Goal: Task Accomplishment & Management: Manage account settings

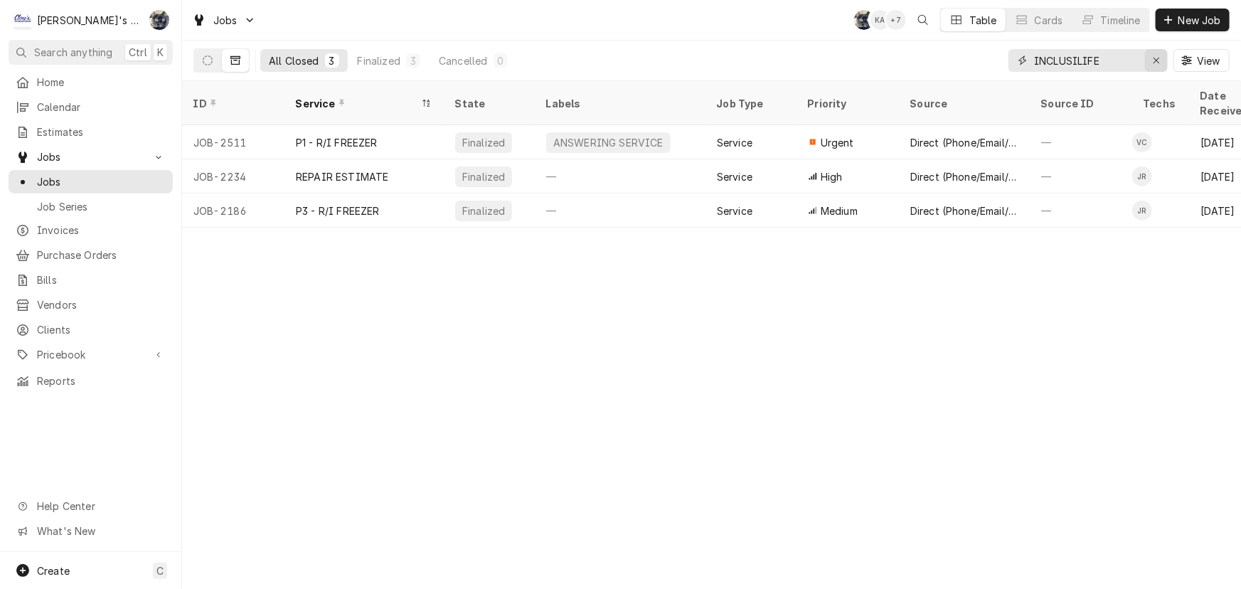
click at [1152, 64] on icon "Erase input" at bounding box center [1156, 60] width 8 height 10
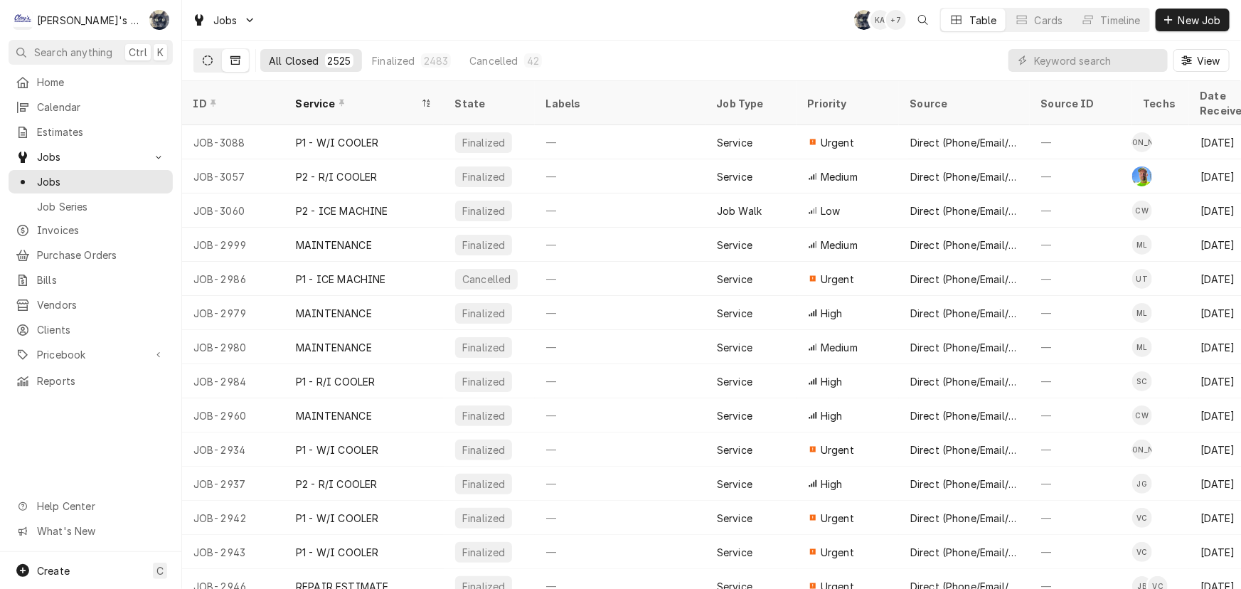
click at [206, 57] on icon "Dynamic Content Wrapper" at bounding box center [208, 60] width 10 height 10
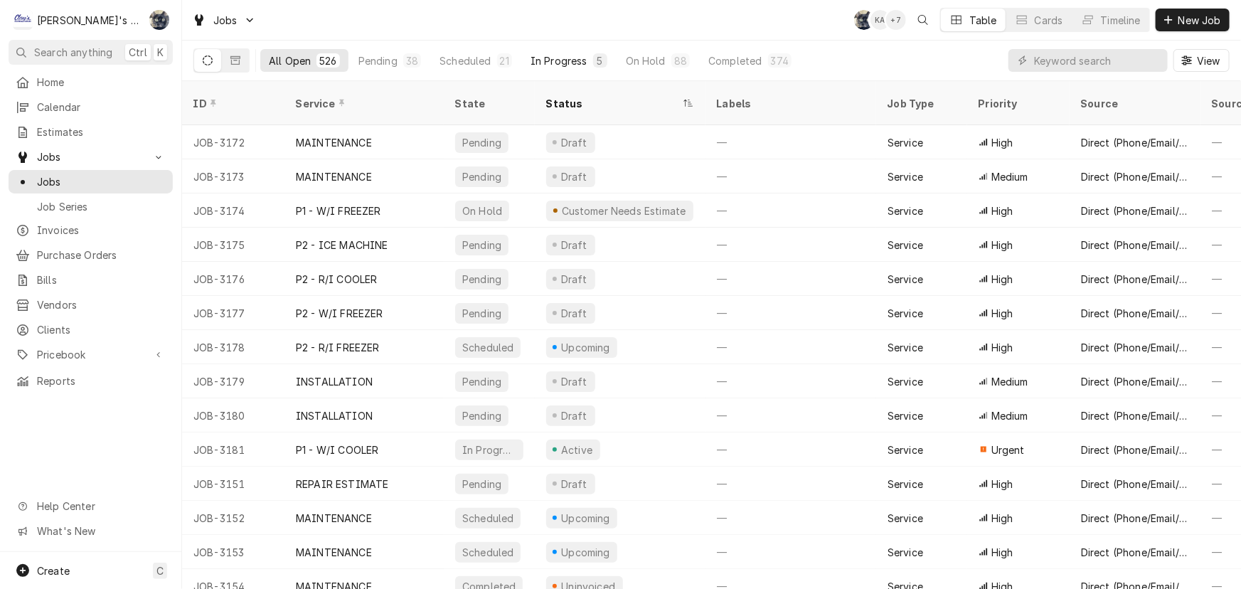
click at [596, 63] on div "5" at bounding box center [600, 60] width 9 height 15
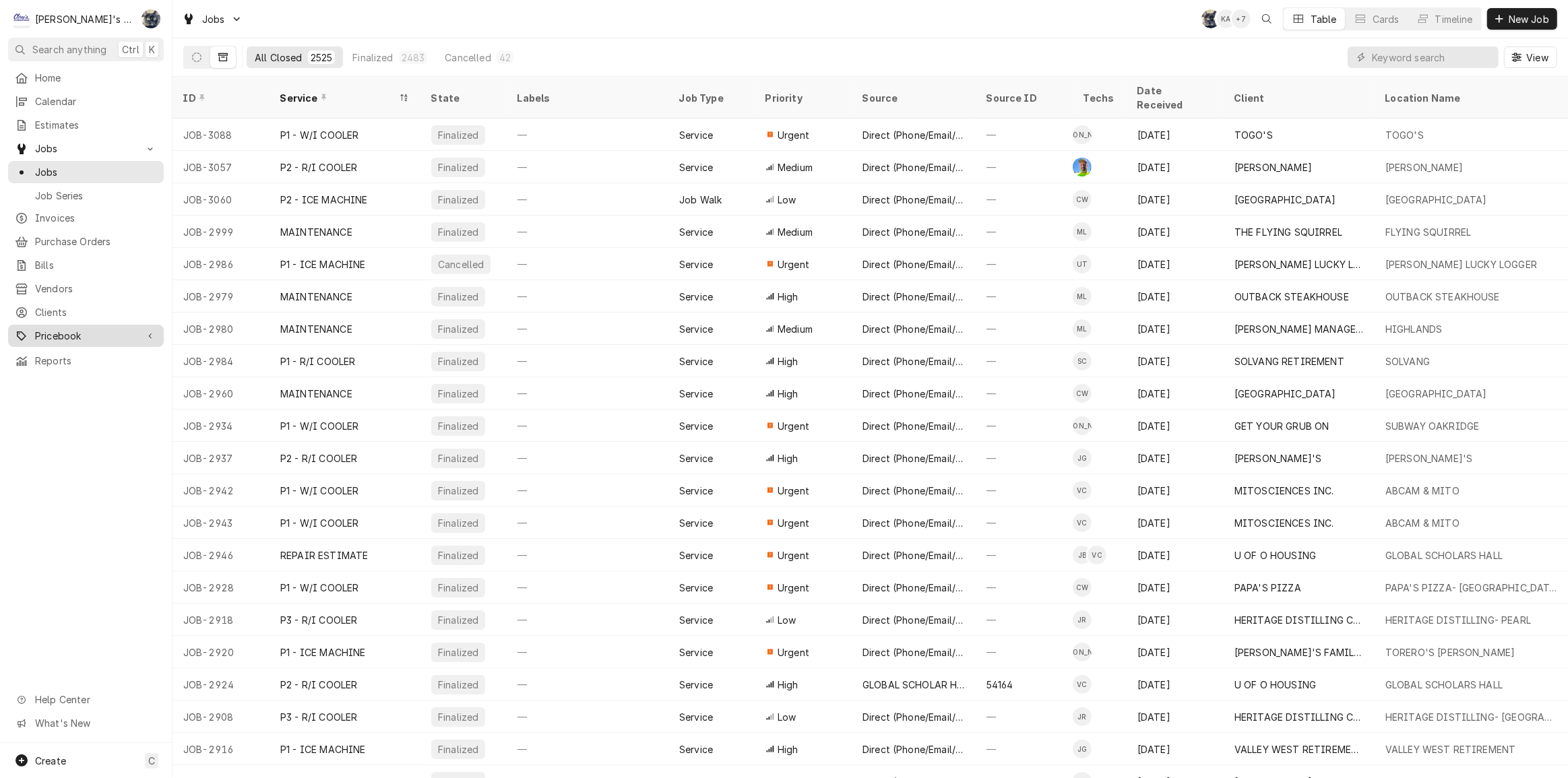
click at [78, 334] on div "Pricebook" at bounding box center [85, 336] width 151 height 17
click at [77, 353] on span "Services" at bounding box center [96, 359] width 122 height 14
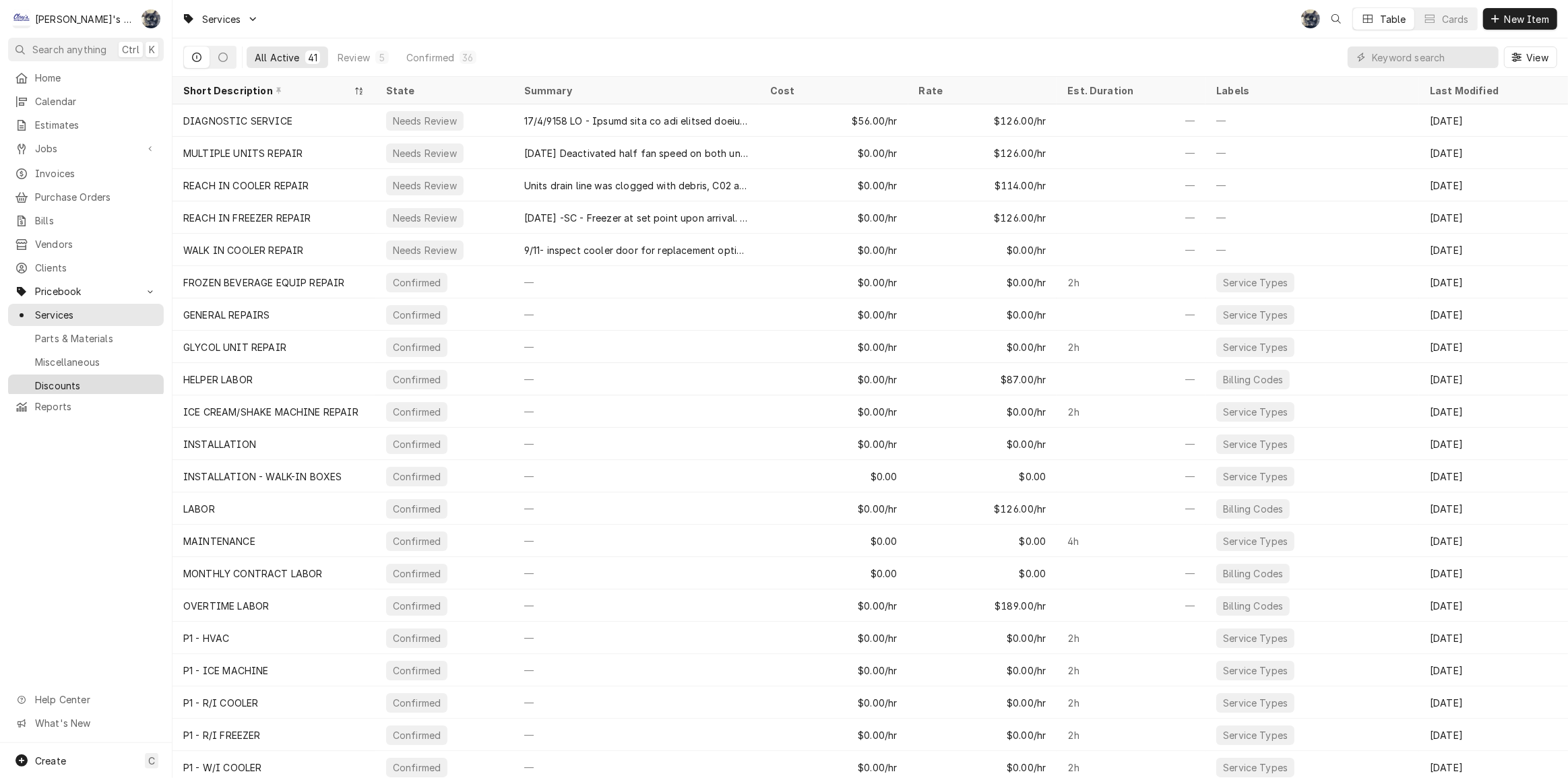
click at [68, 379] on span "Discounts" at bounding box center [96, 386] width 122 height 14
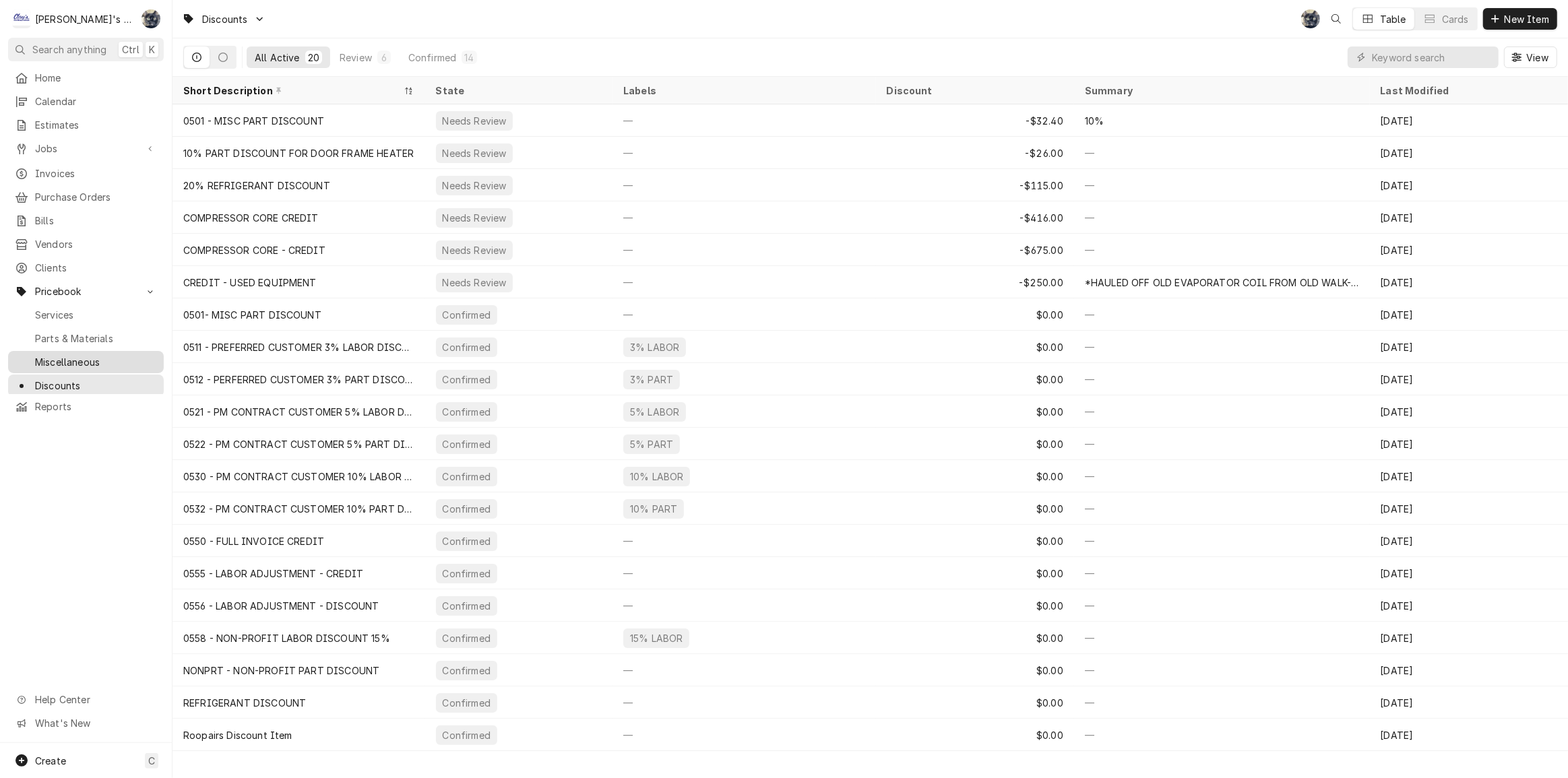
click at [69, 355] on span "Miscellaneous" at bounding box center [96, 362] width 122 height 14
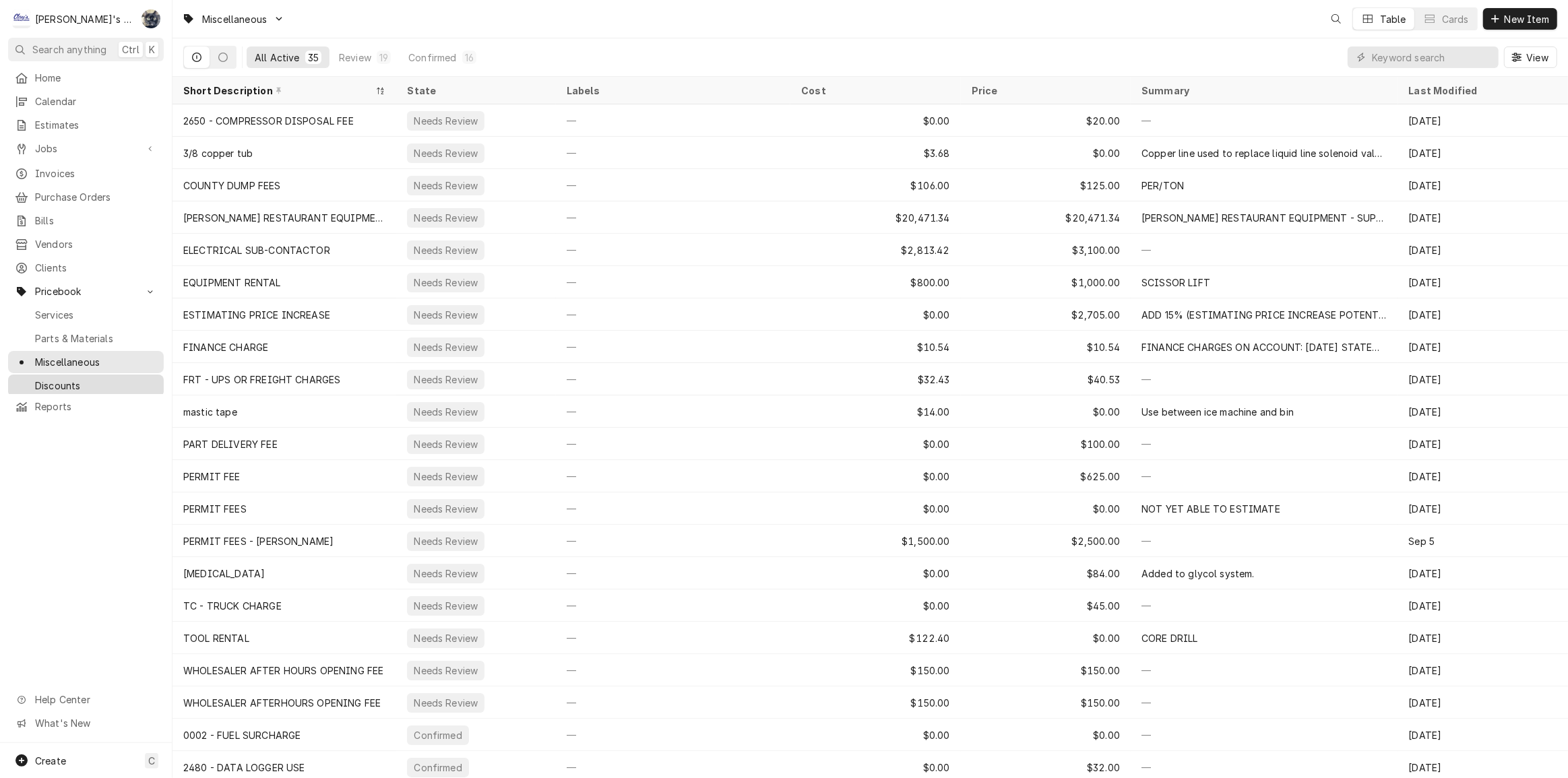
click at [63, 379] on span "Discounts" at bounding box center [96, 386] width 122 height 14
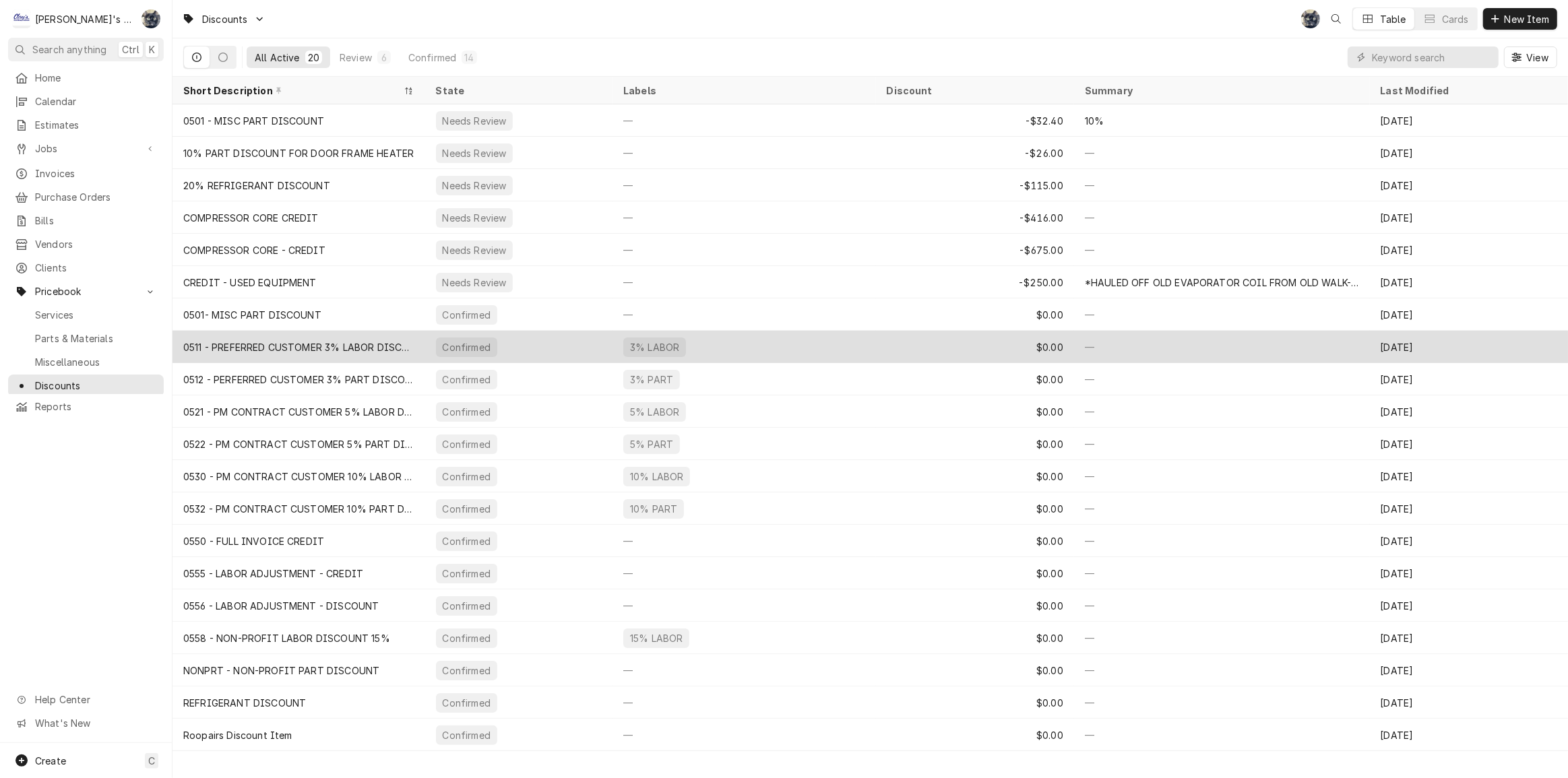
click at [367, 347] on div "0511 - PREFERRED CUSTOMER 3% LABOR DISCOUNT" at bounding box center [299, 347] width 231 height 14
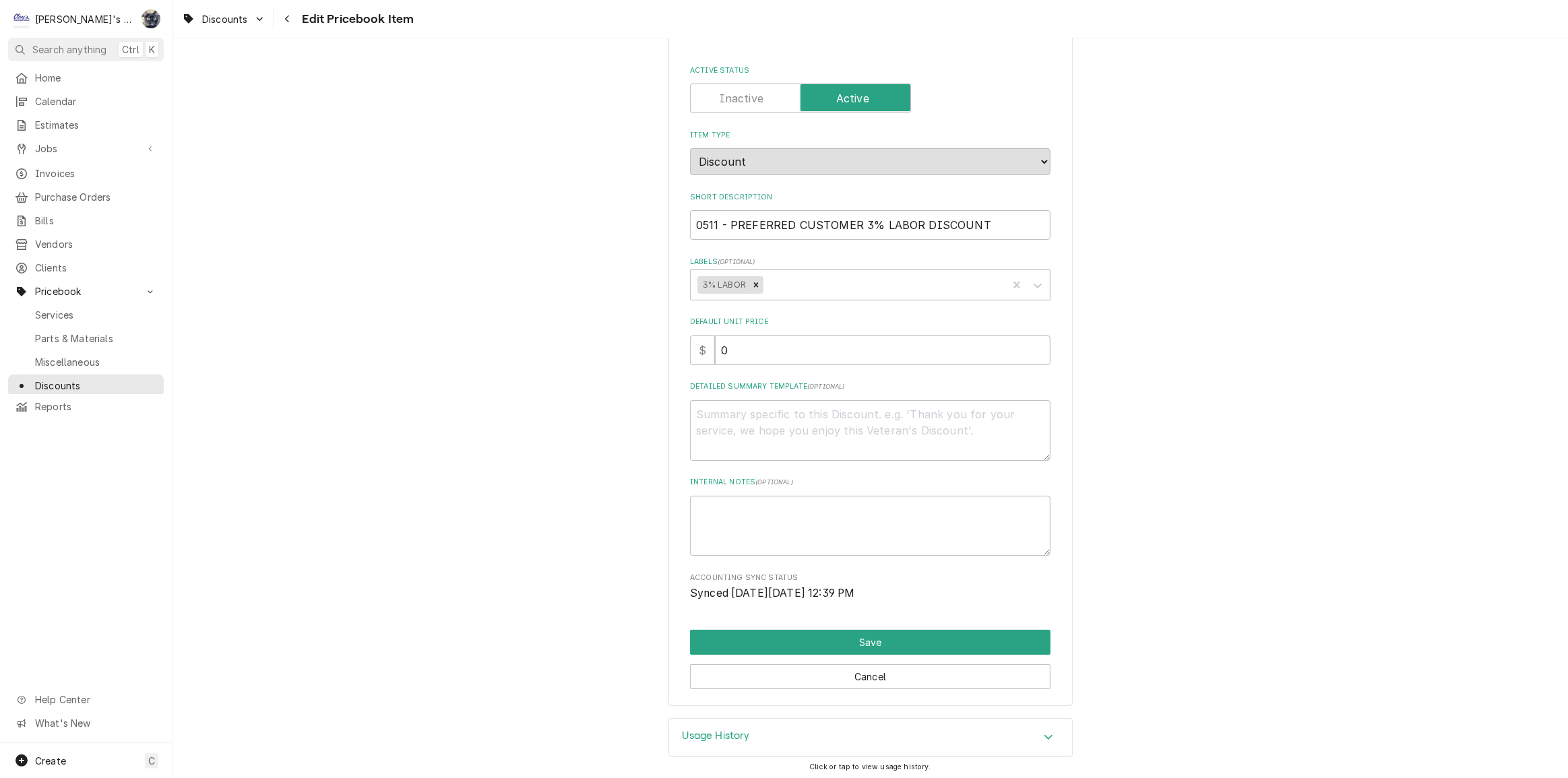
scroll to position [75, 0]
click at [199, 23] on div "Discounts" at bounding box center [223, 19] width 88 height 17
click at [310, 13] on html "C Clay's Refrigeration SB Search anything Ctrl K Home Calendar Estimates Jobs J…" at bounding box center [784, 389] width 1568 height 778
click at [284, 17] on icon "Navigate back" at bounding box center [287, 19] width 6 height 9
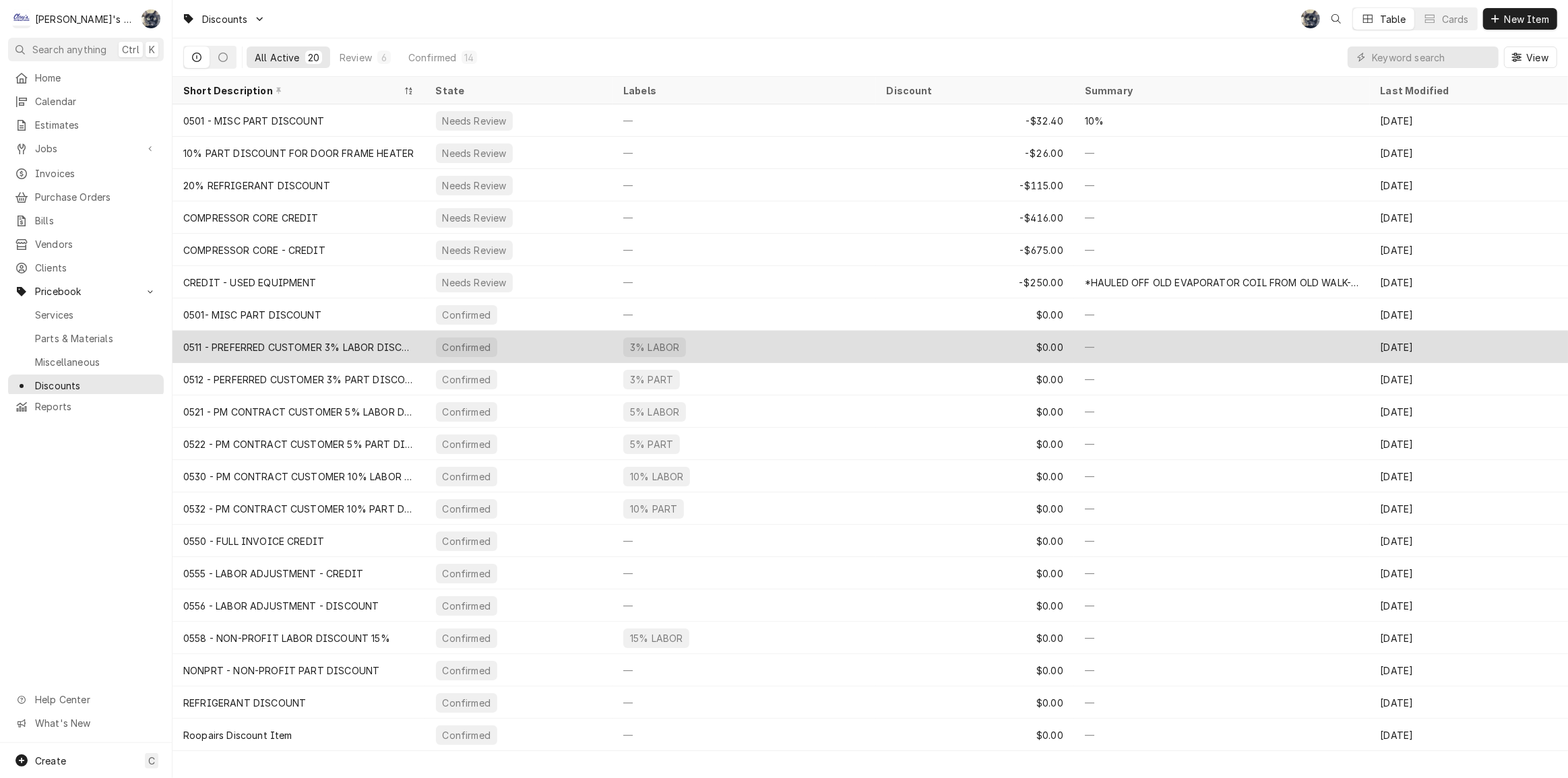
click at [381, 346] on div "0511 - PREFERRED CUSTOMER 3% LABOR DISCOUNT" at bounding box center [299, 347] width 231 height 14
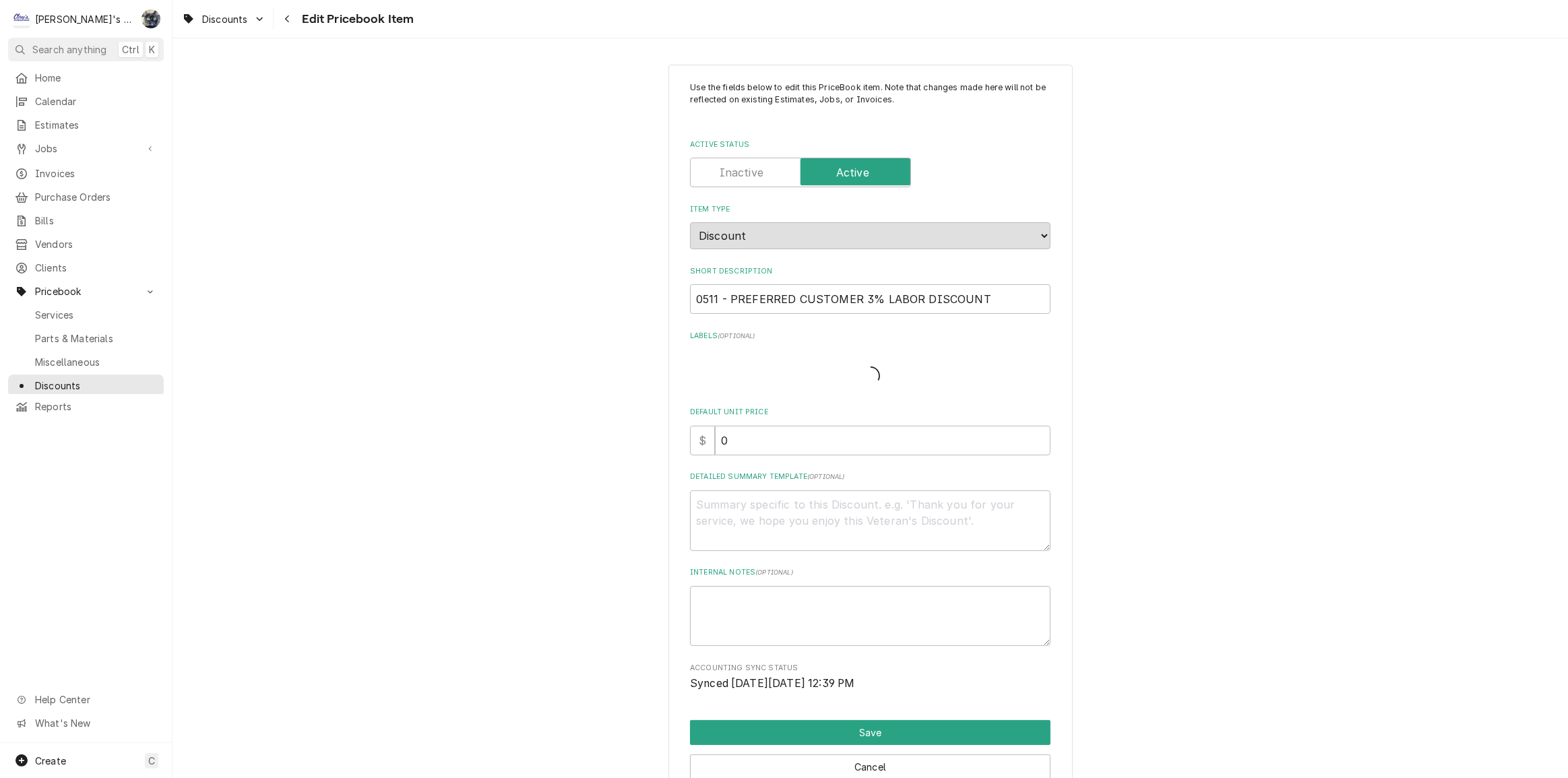
type textarea "x"
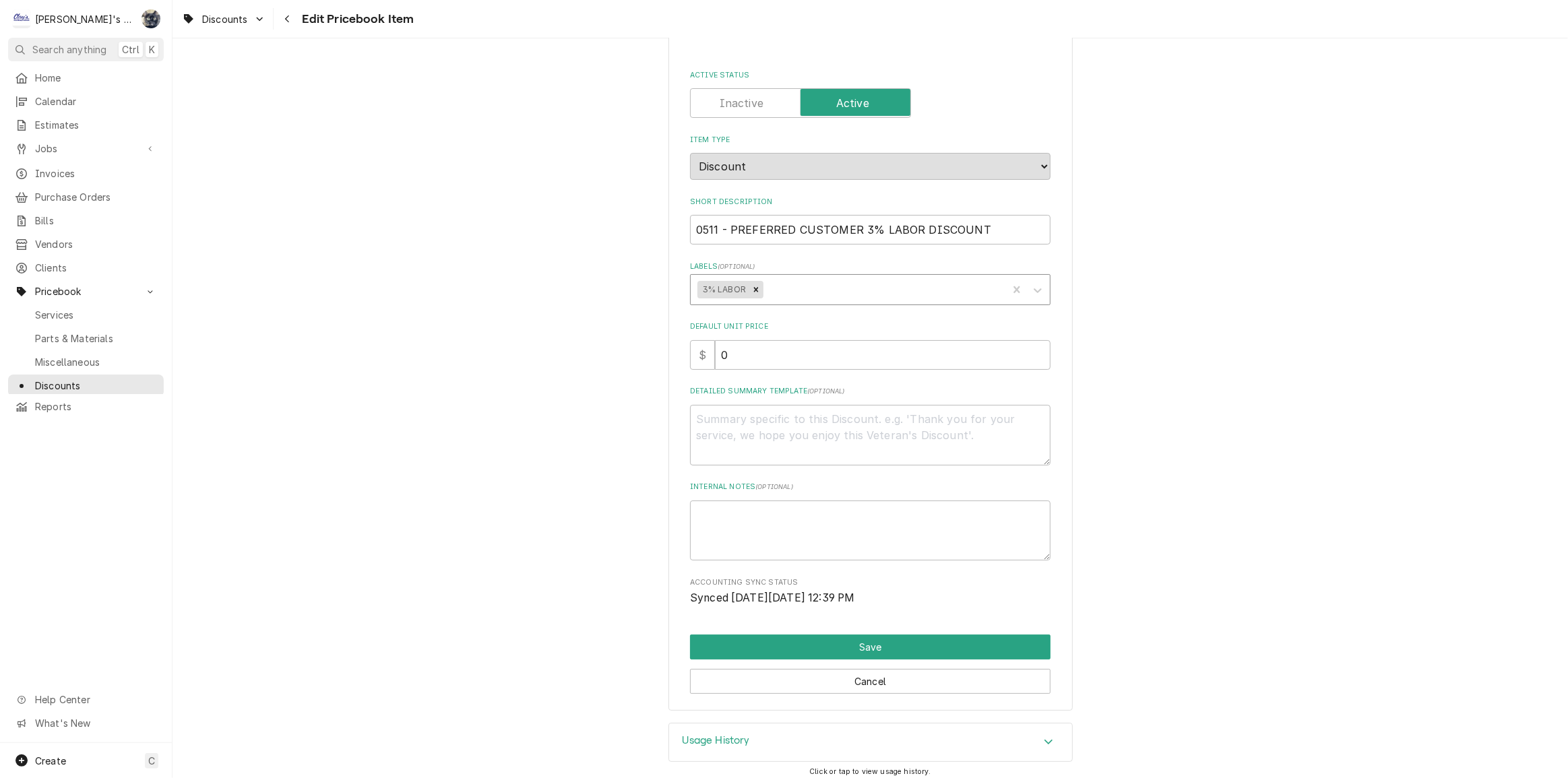
scroll to position [75, 0]
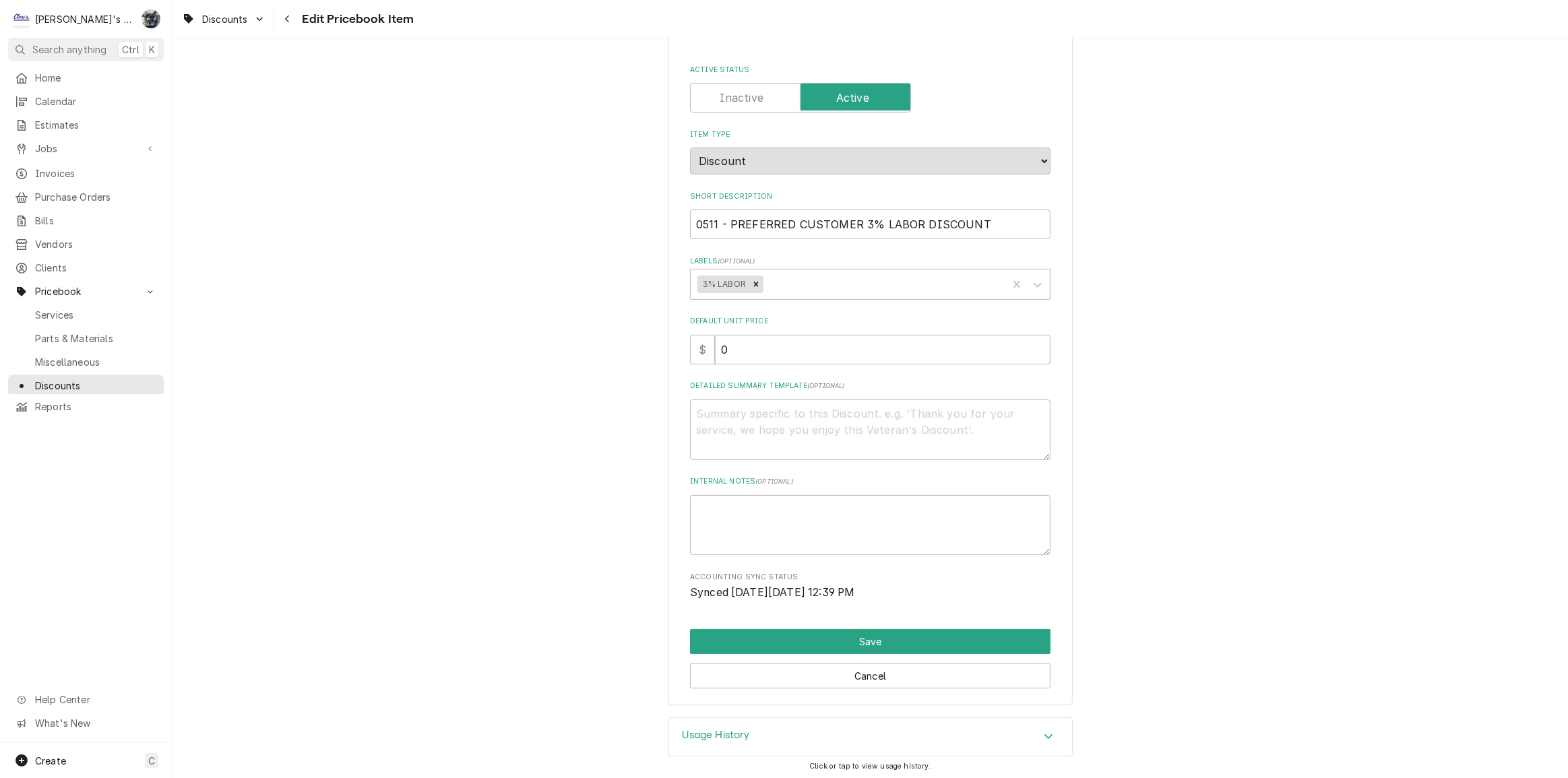
click at [742, 101] on label "Active Status" at bounding box center [800, 97] width 221 height 29
click at [742, 101] on input "Active Status" at bounding box center [800, 97] width 209 height 29
checkbox input "false"
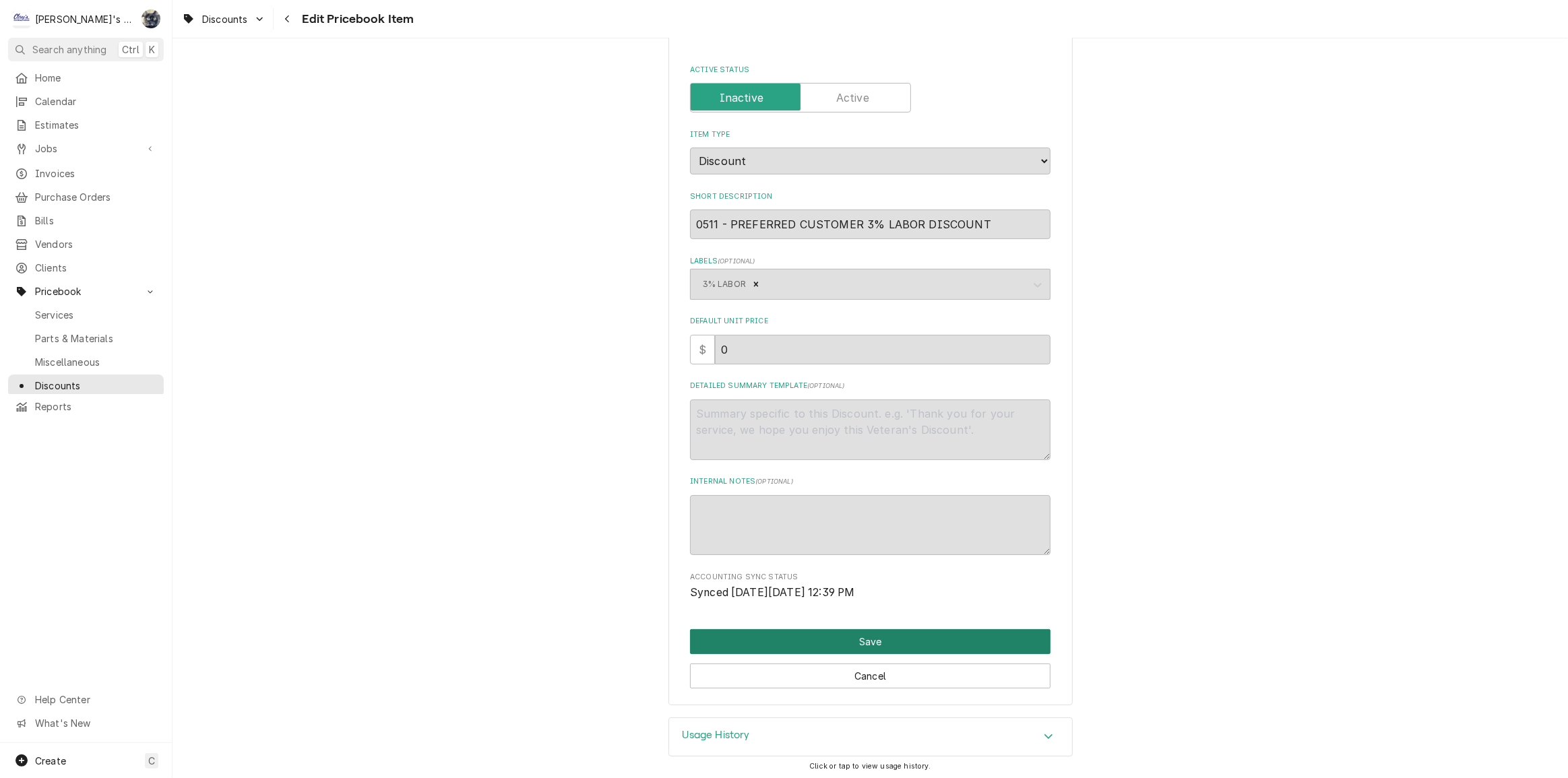
click at [862, 638] on button "Save" at bounding box center [870, 642] width 360 height 25
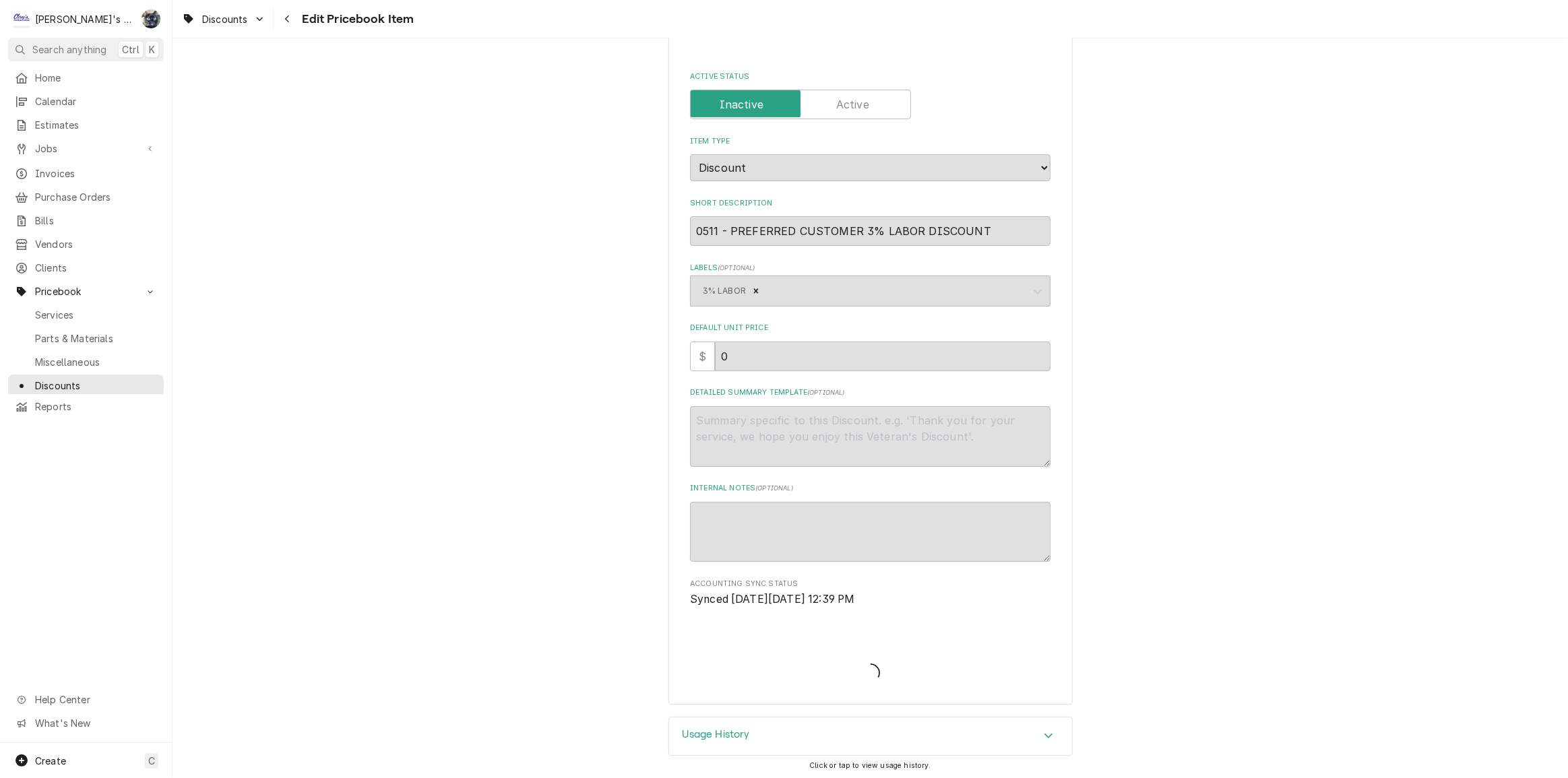
type textarea "x"
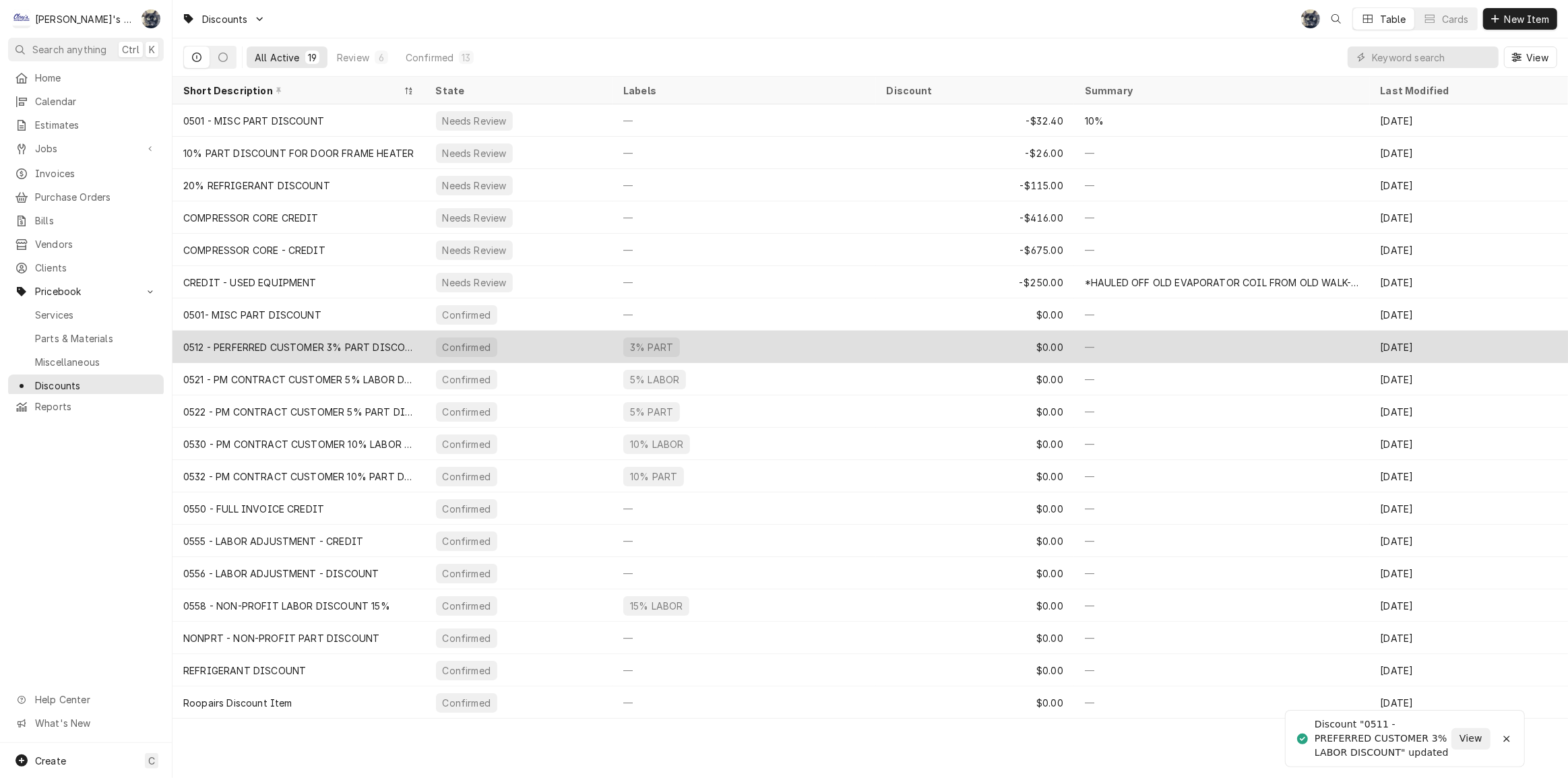
click at [363, 335] on div "0512 - PERFERRED CUSTOMER 3% PART DISCOUNT" at bounding box center [299, 347] width 253 height 32
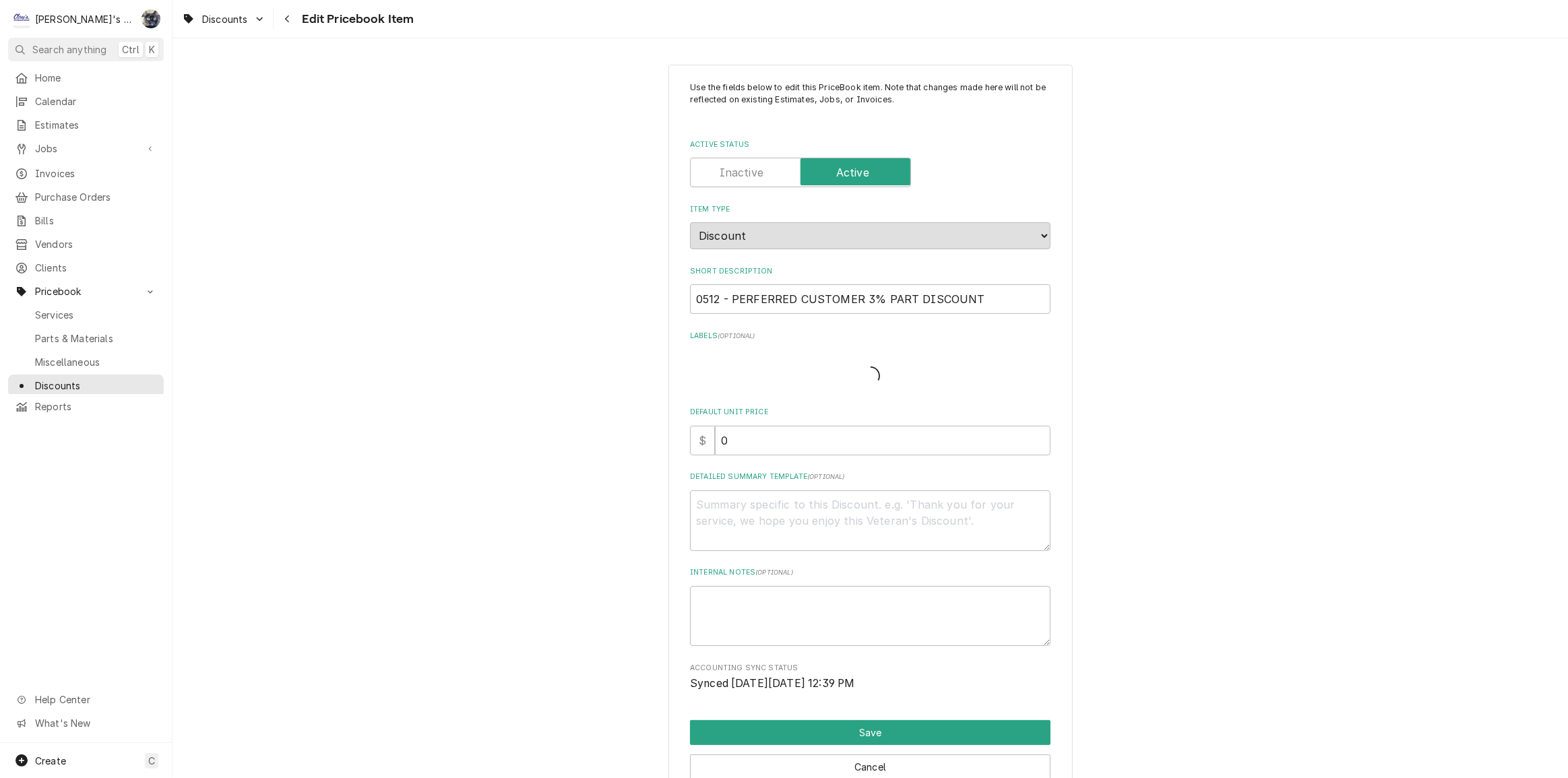
type textarea "x"
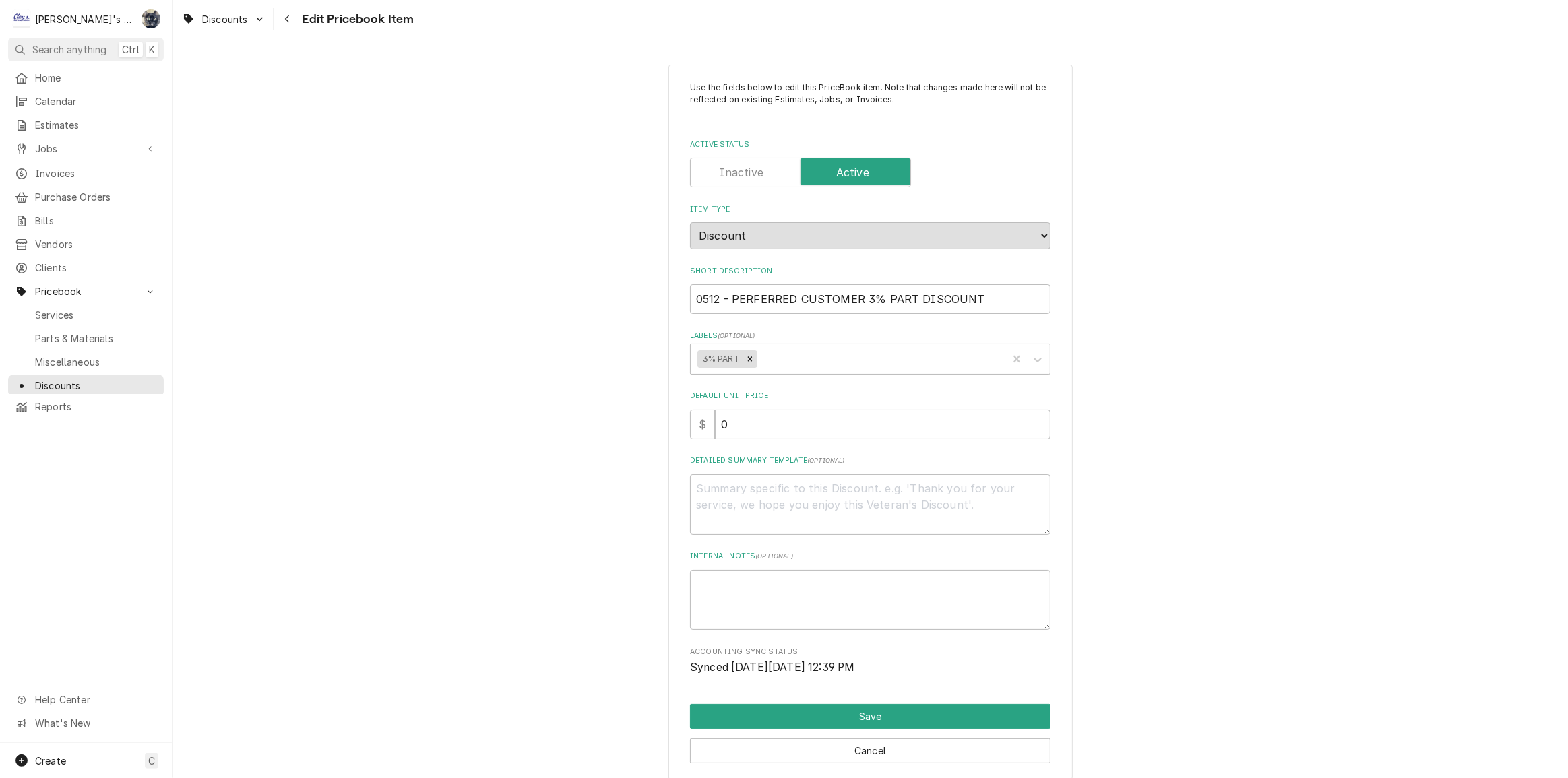
click at [753, 179] on label "Active Status" at bounding box center [800, 172] width 221 height 29
click at [753, 179] on input "Active Status" at bounding box center [800, 172] width 209 height 29
checkbox input "false"
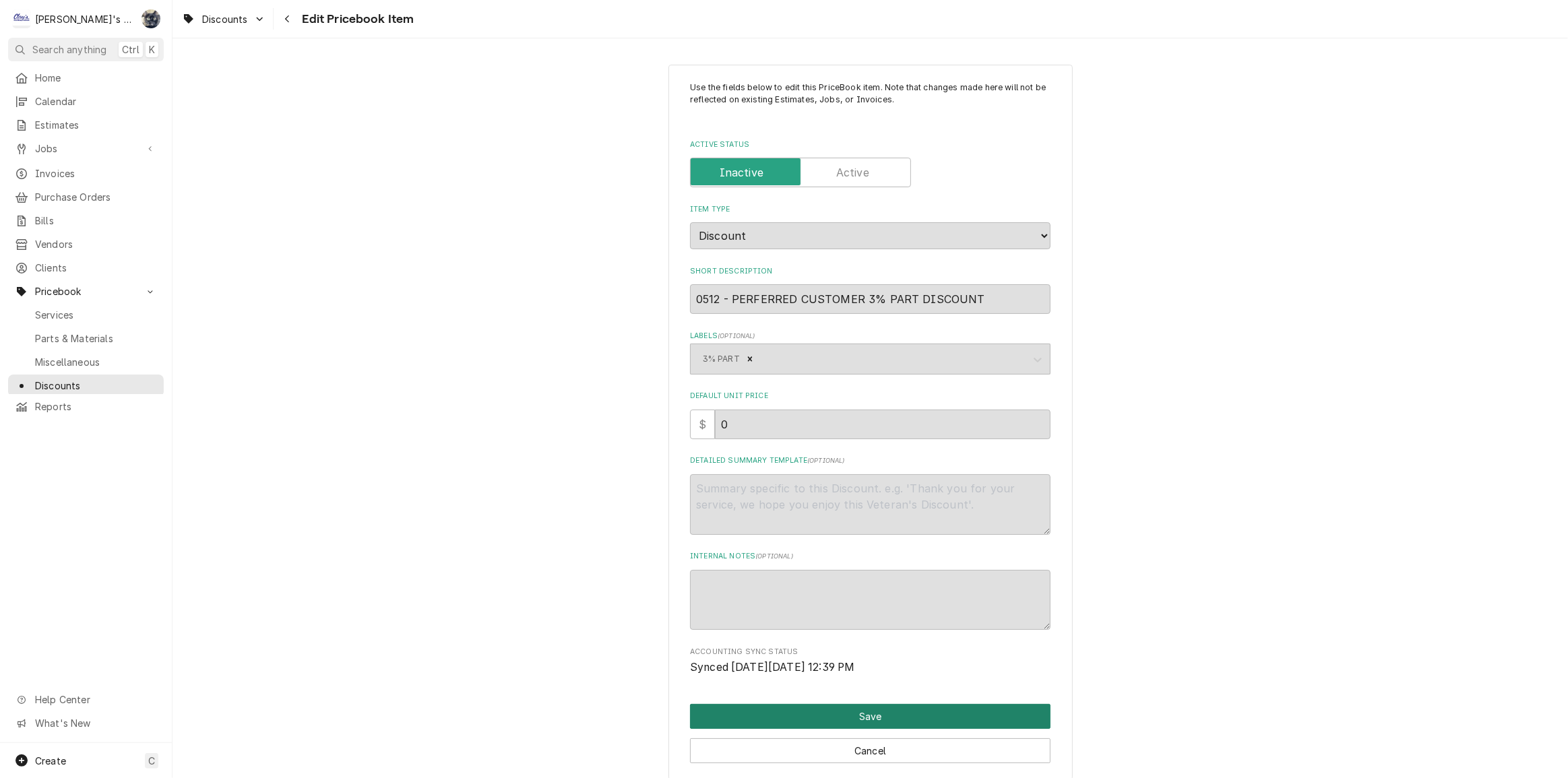
click at [842, 715] on button "Save" at bounding box center [870, 716] width 360 height 25
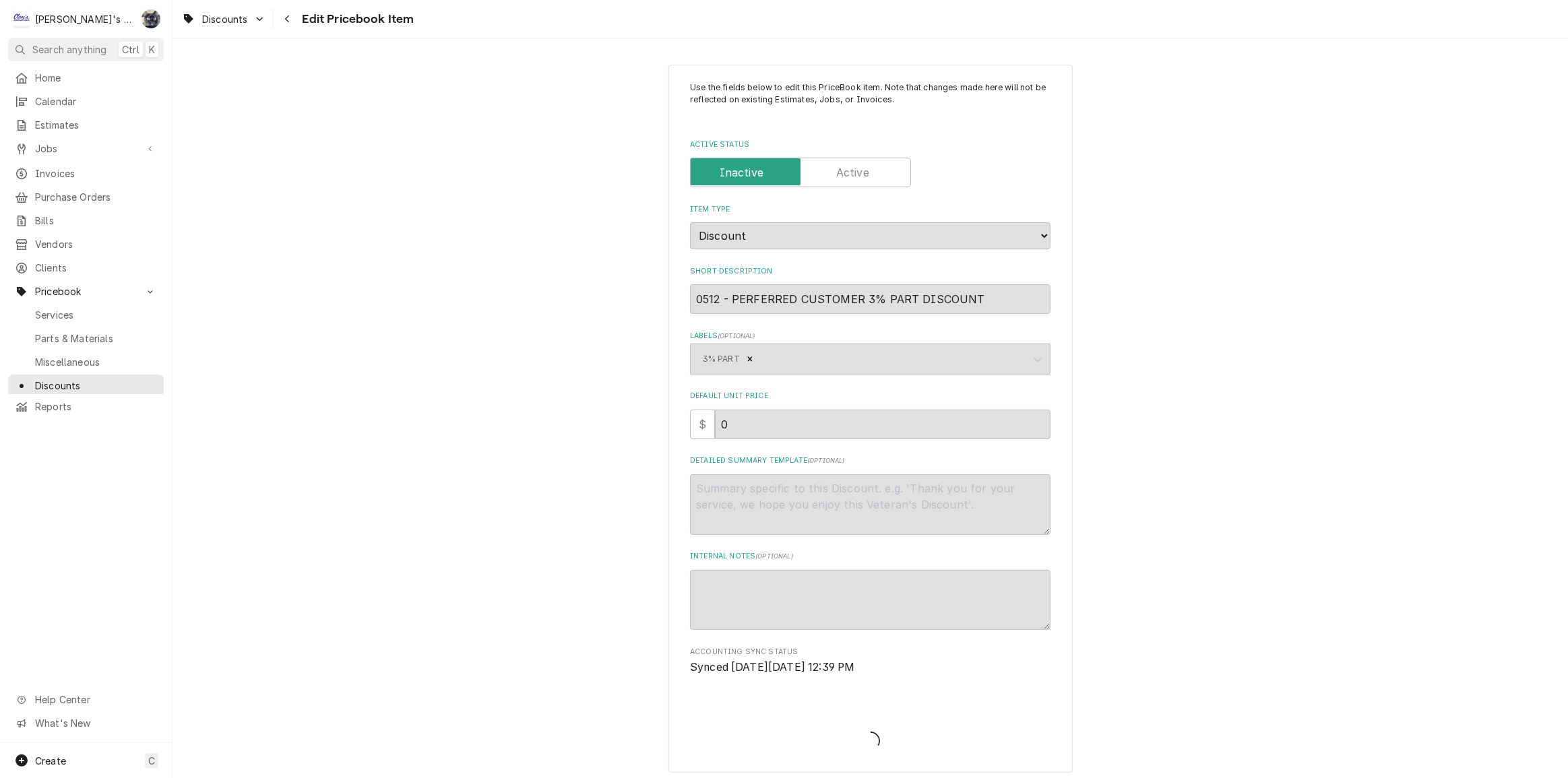
type textarea "x"
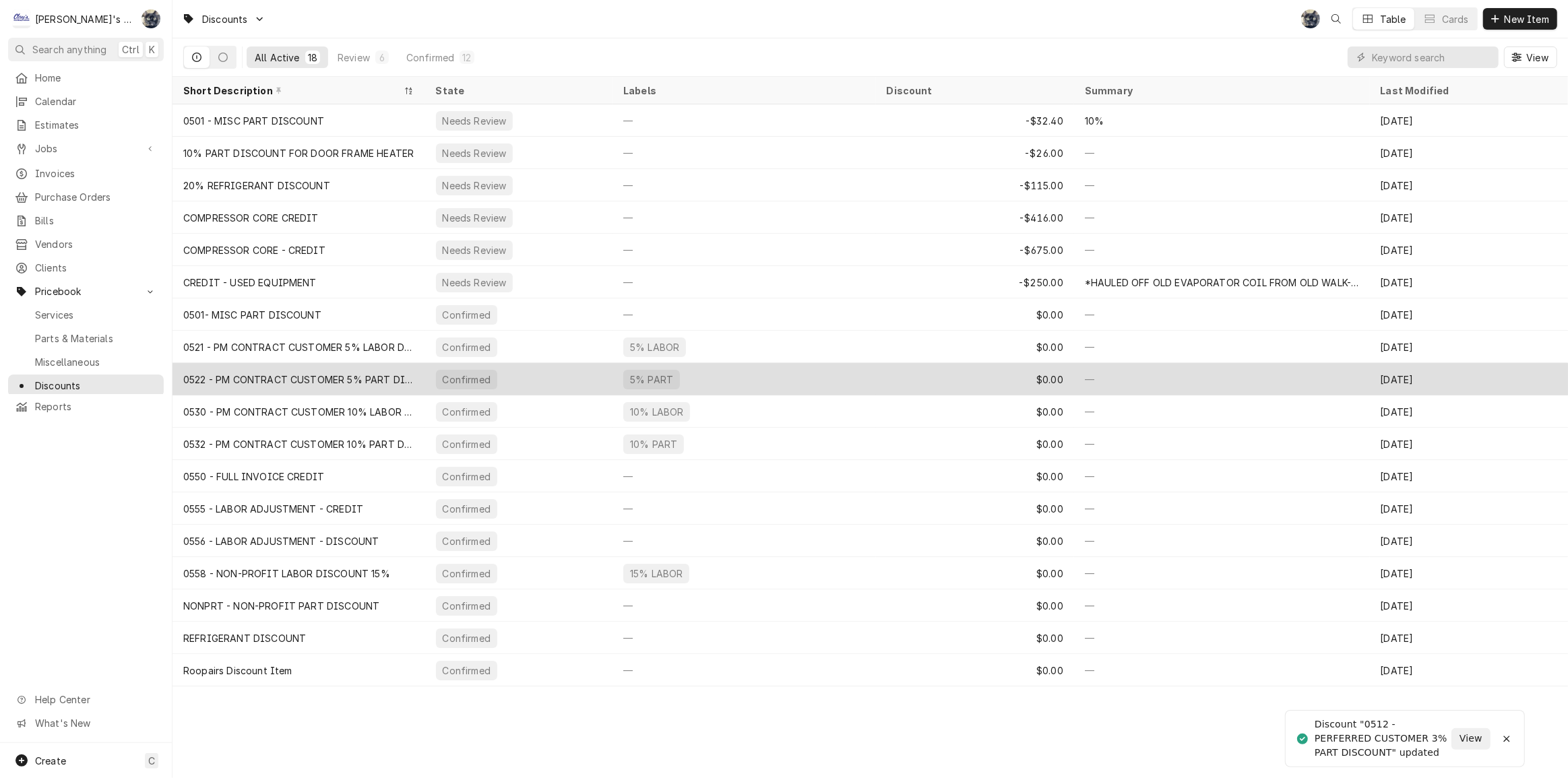
click at [341, 379] on div "0522 - PM CONTRACT CUSTOMER 5% PART DISCOUNT" at bounding box center [299, 379] width 231 height 14
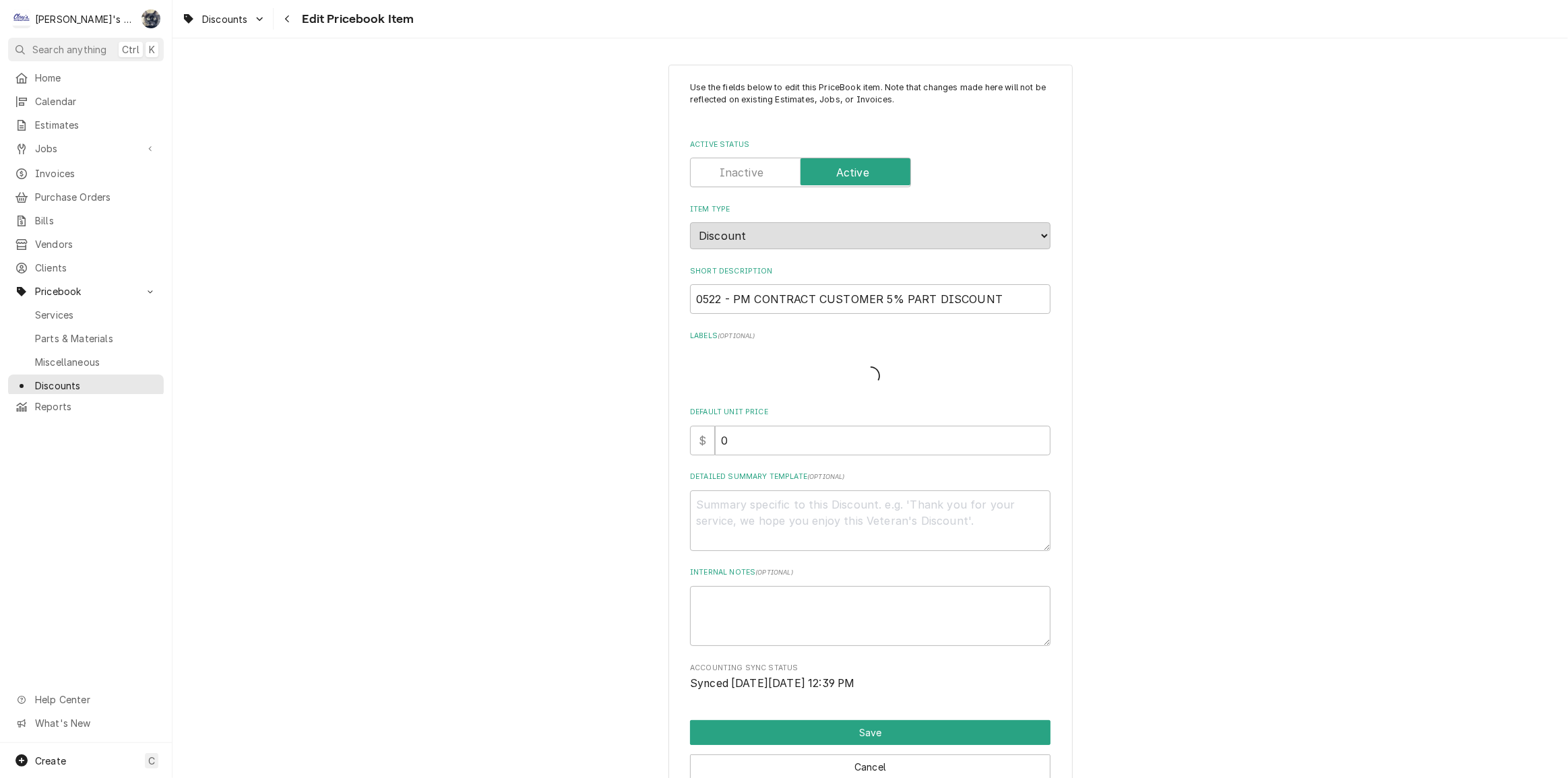
type textarea "x"
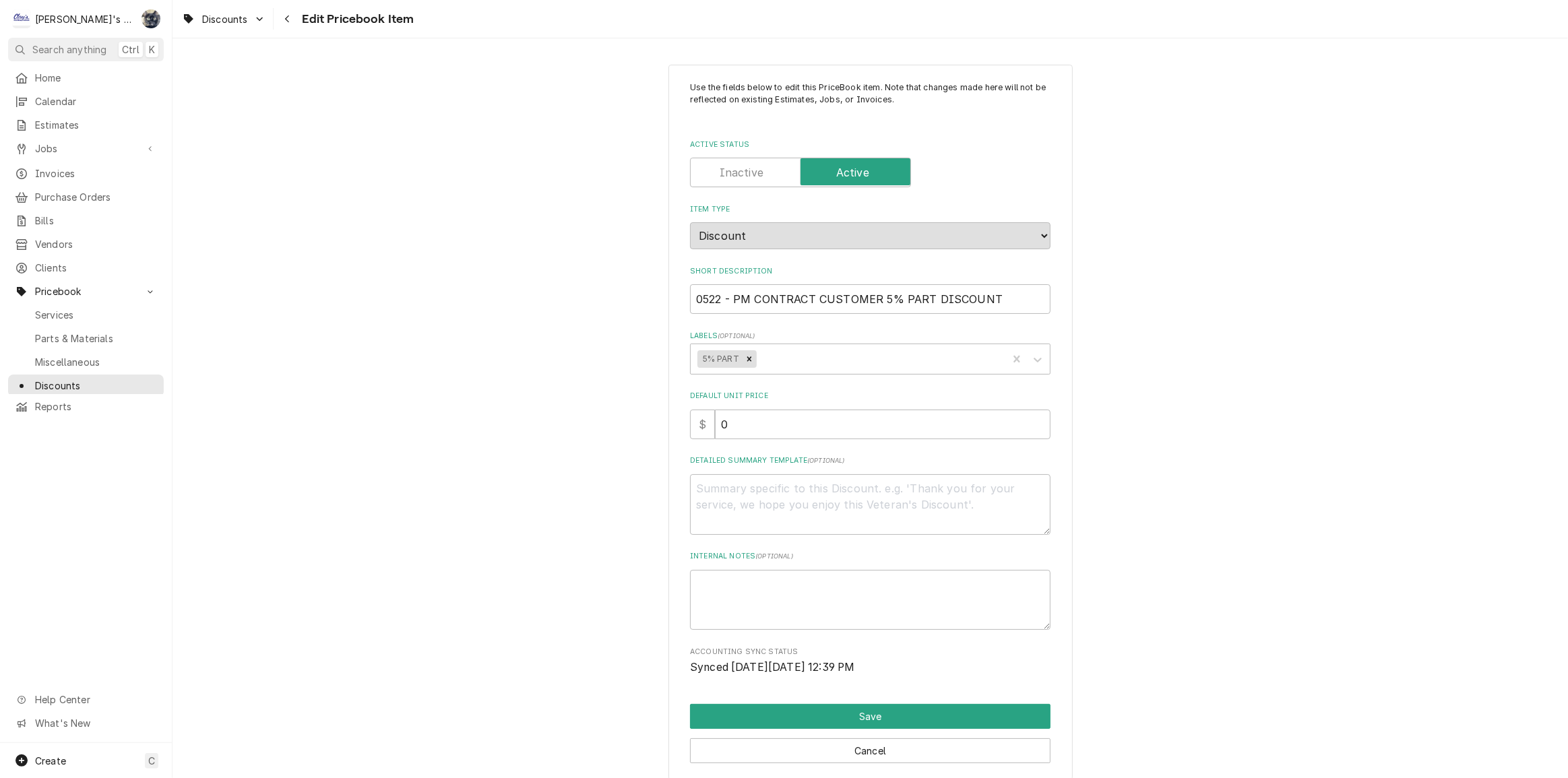
click at [735, 167] on label "Active Status" at bounding box center [800, 172] width 221 height 29
click at [735, 167] on input "Active Status" at bounding box center [800, 172] width 209 height 29
checkbox input "false"
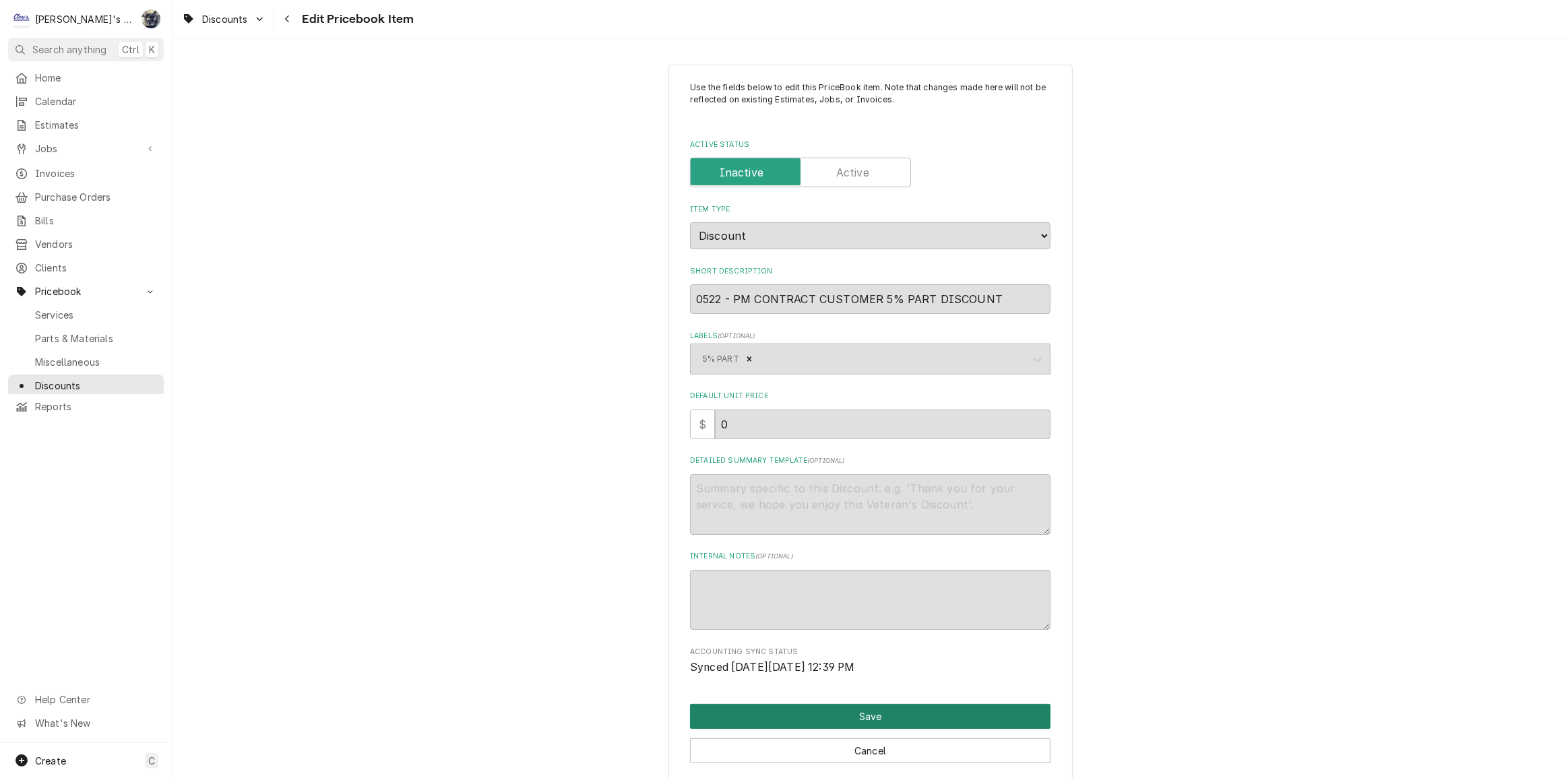
click at [857, 712] on button "Save" at bounding box center [870, 716] width 360 height 25
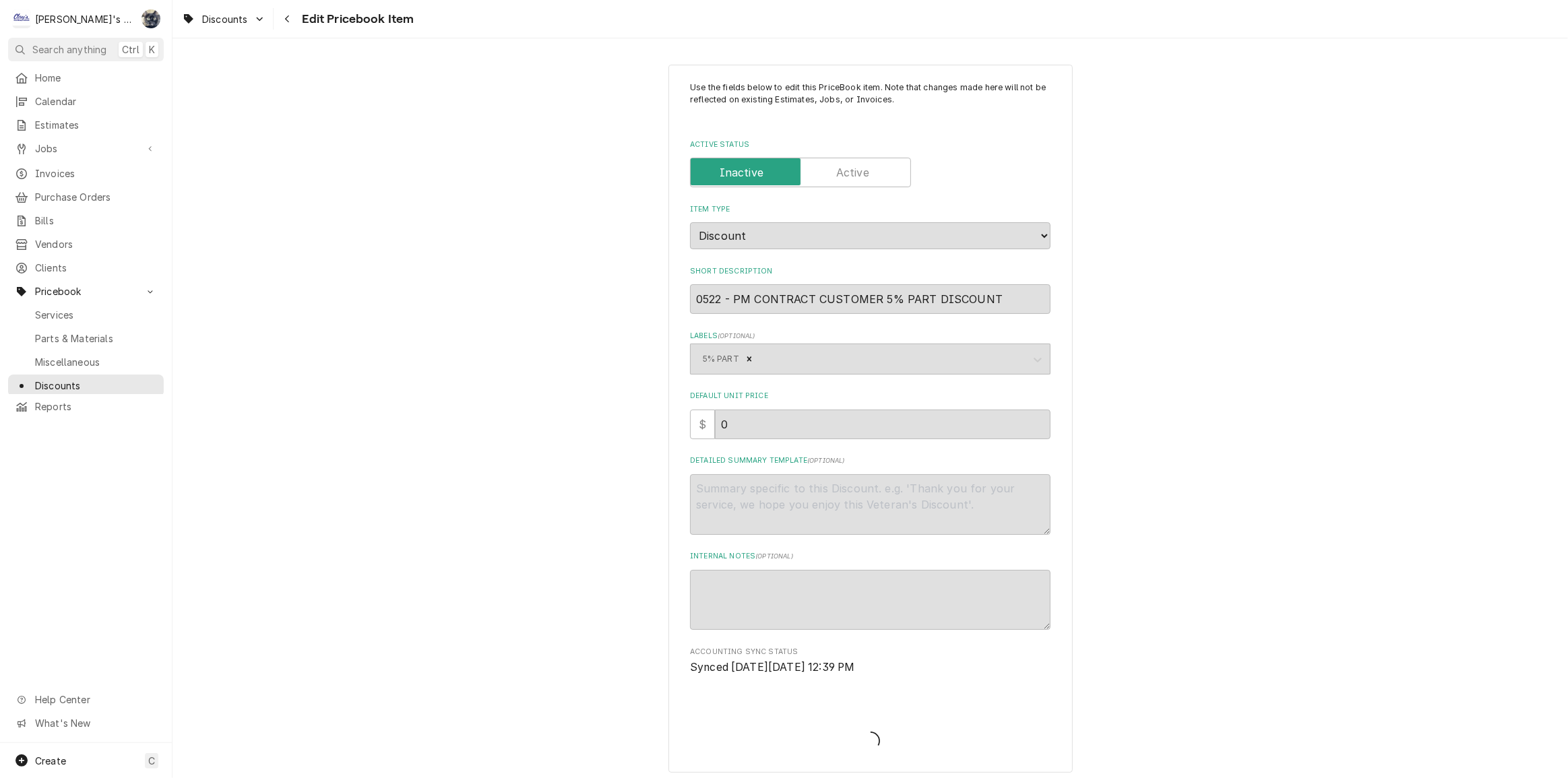
type textarea "x"
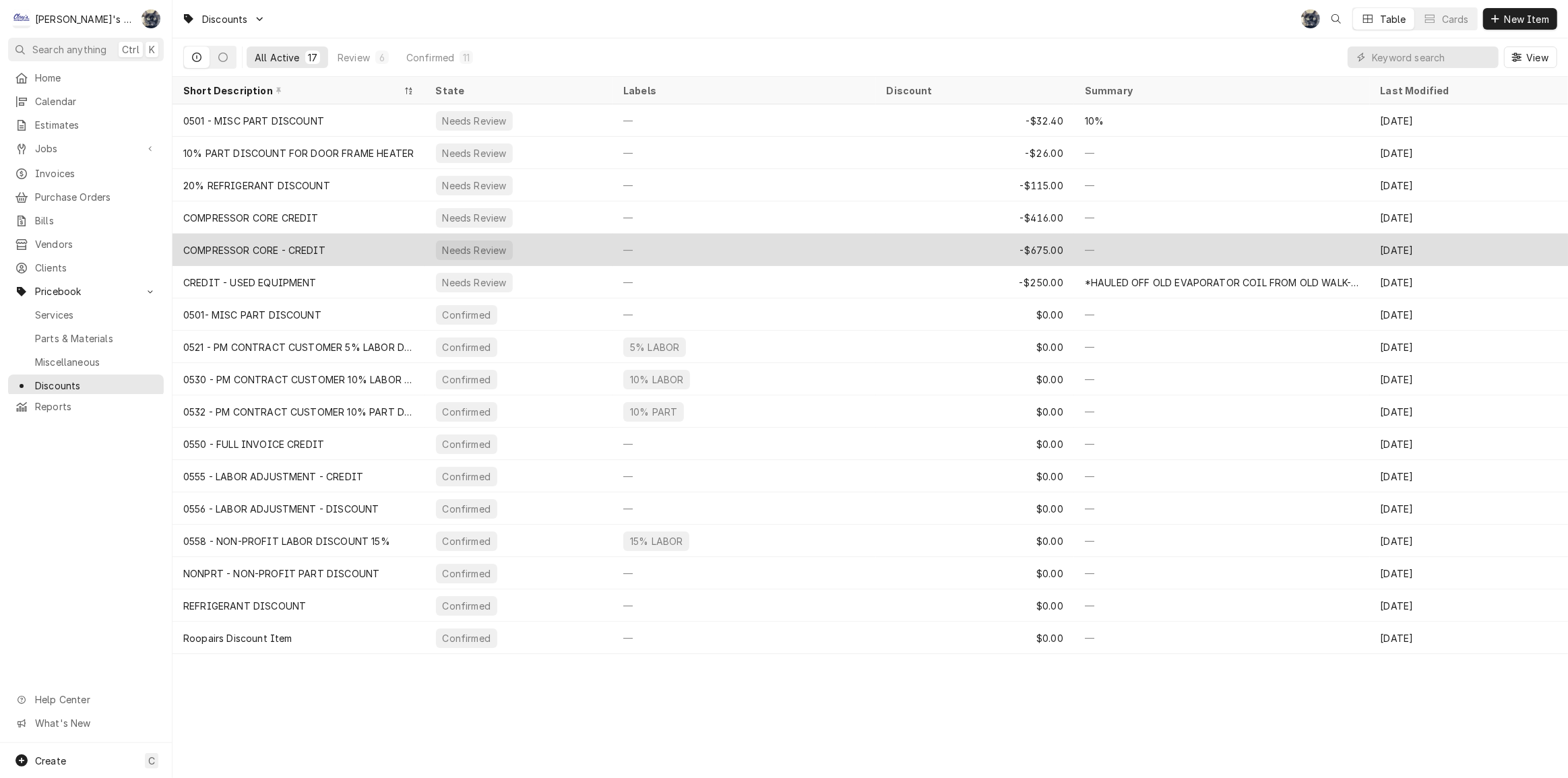
click at [323, 244] on div "COMPRESSOR CORE - CREDIT" at bounding box center [254, 250] width 142 height 14
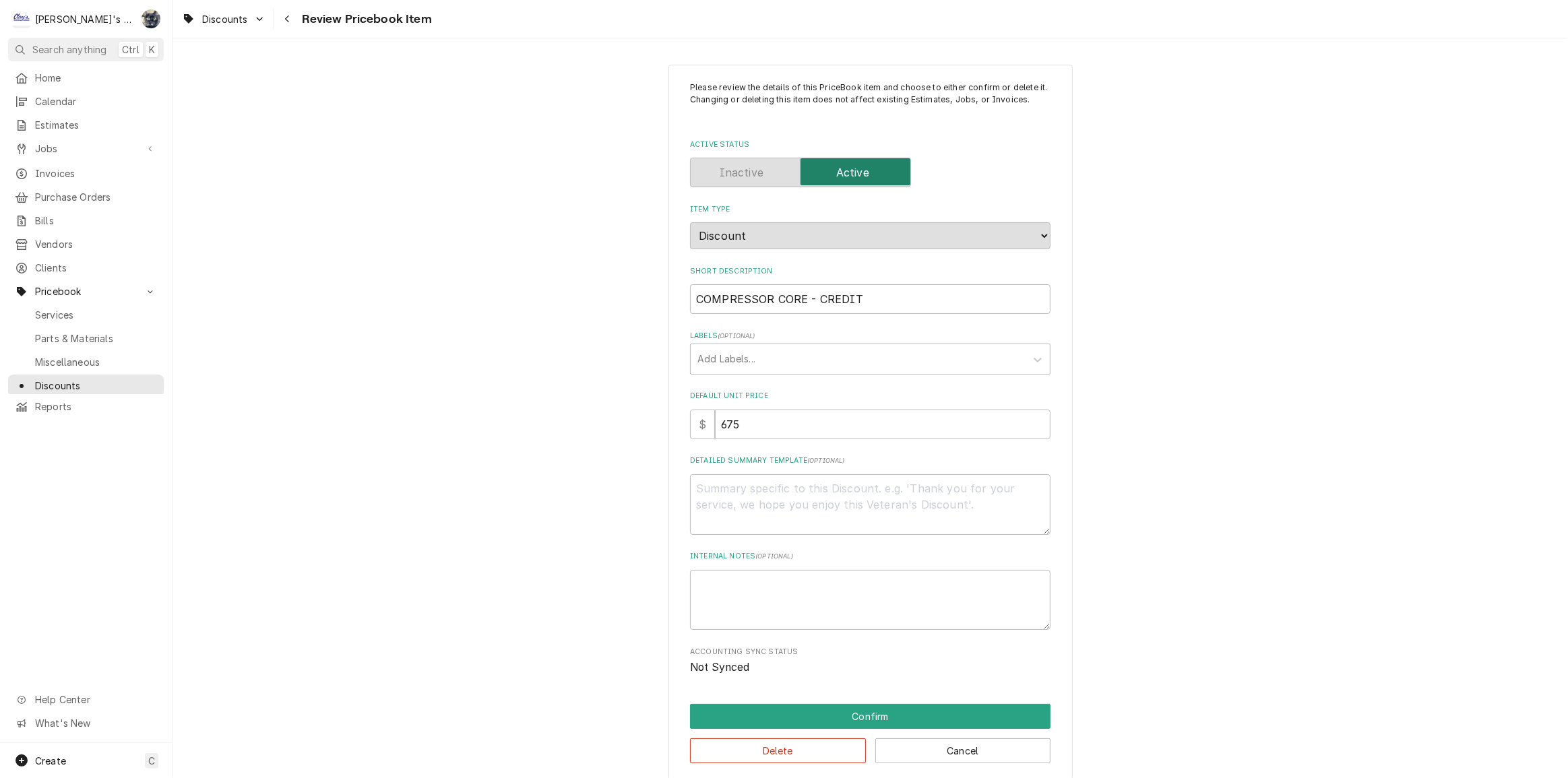
click at [720, 172] on label "Active Status" at bounding box center [800, 172] width 221 height 29
click at [815, 758] on button "Delete" at bounding box center [778, 751] width 176 height 25
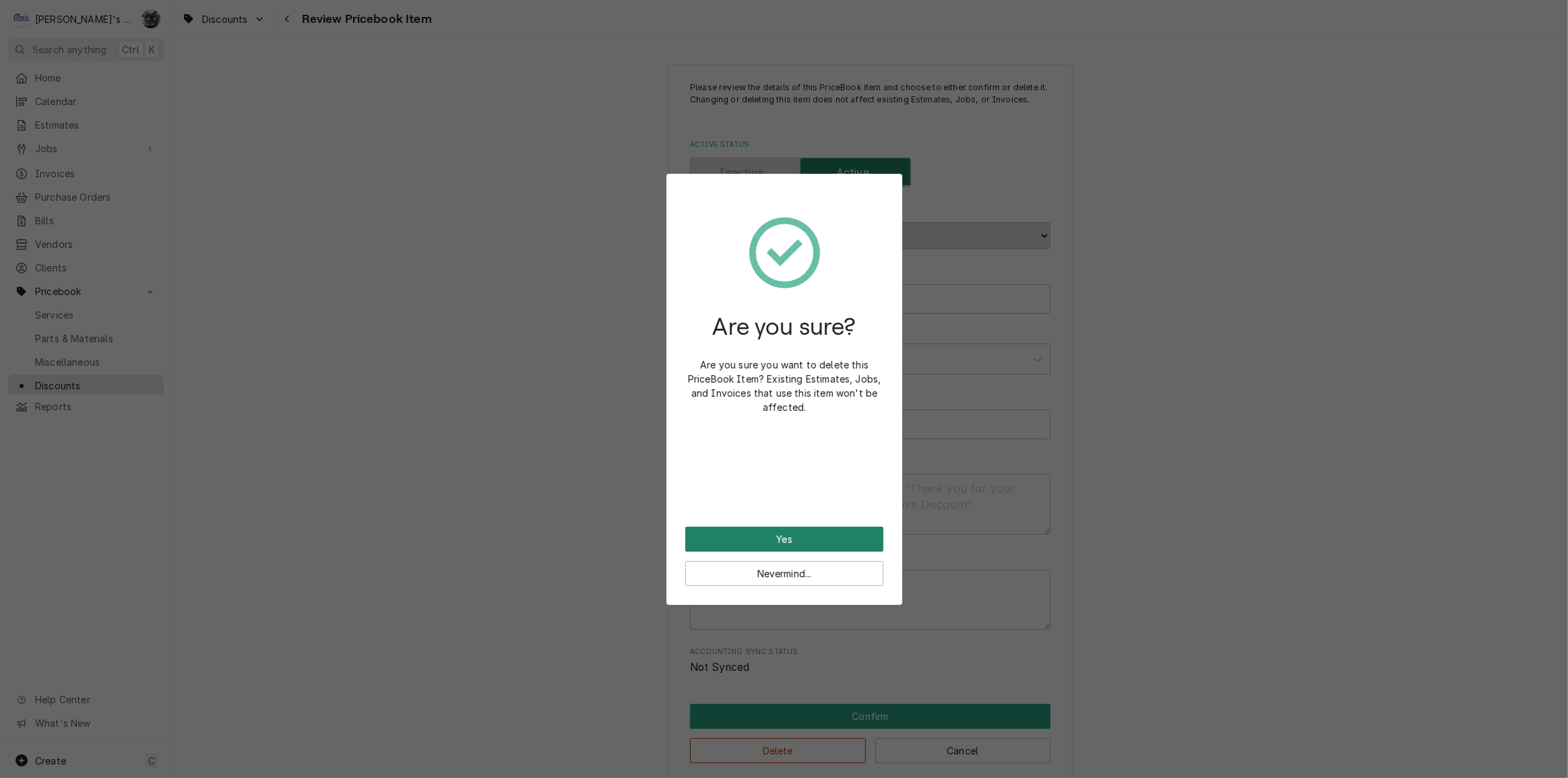
click at [769, 539] on button "Yes" at bounding box center [784, 539] width 198 height 25
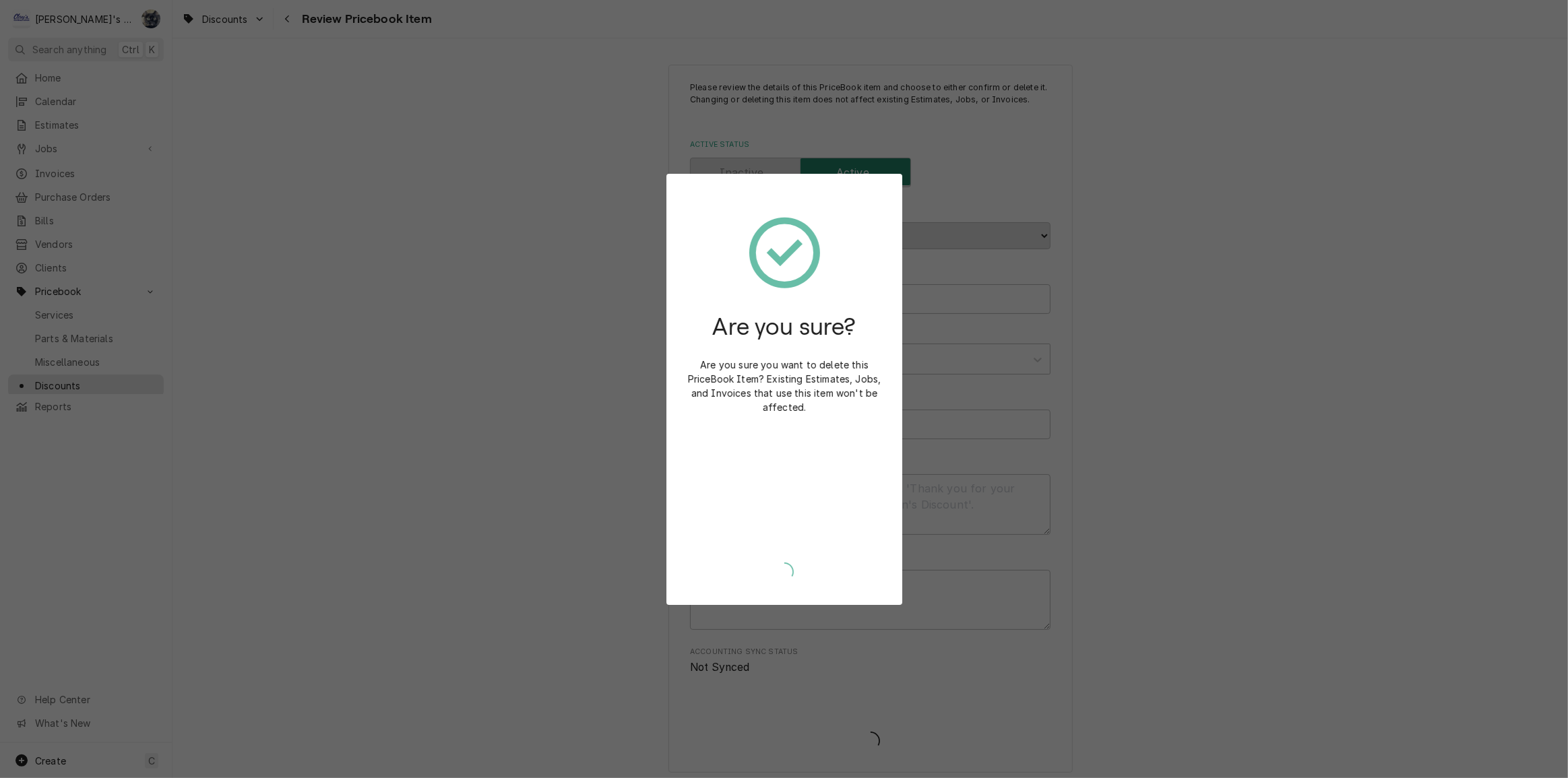
type textarea "x"
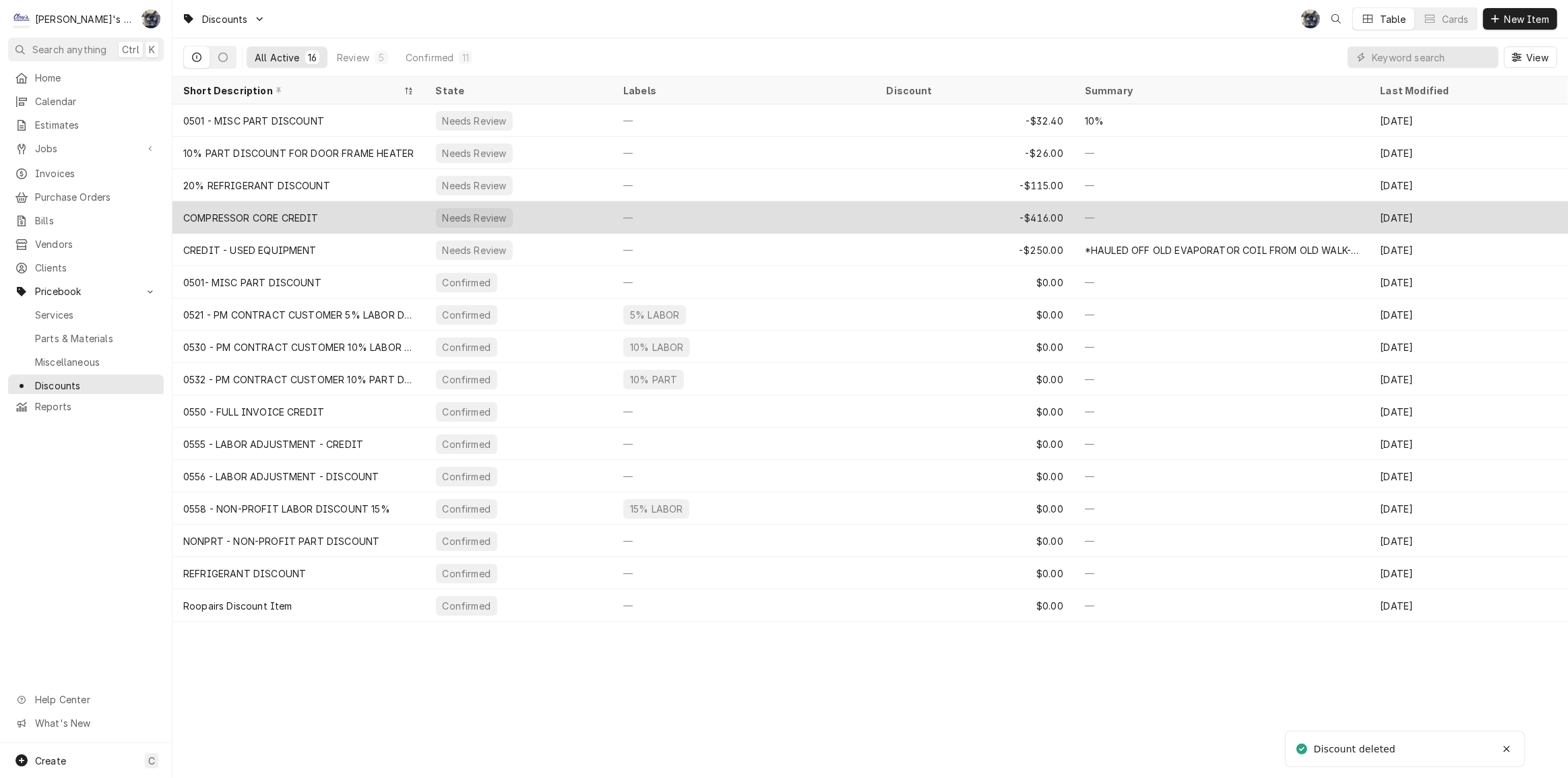
click at [314, 216] on div "COMPRESSOR CORE CREDIT" at bounding box center [250, 218] width 136 height 14
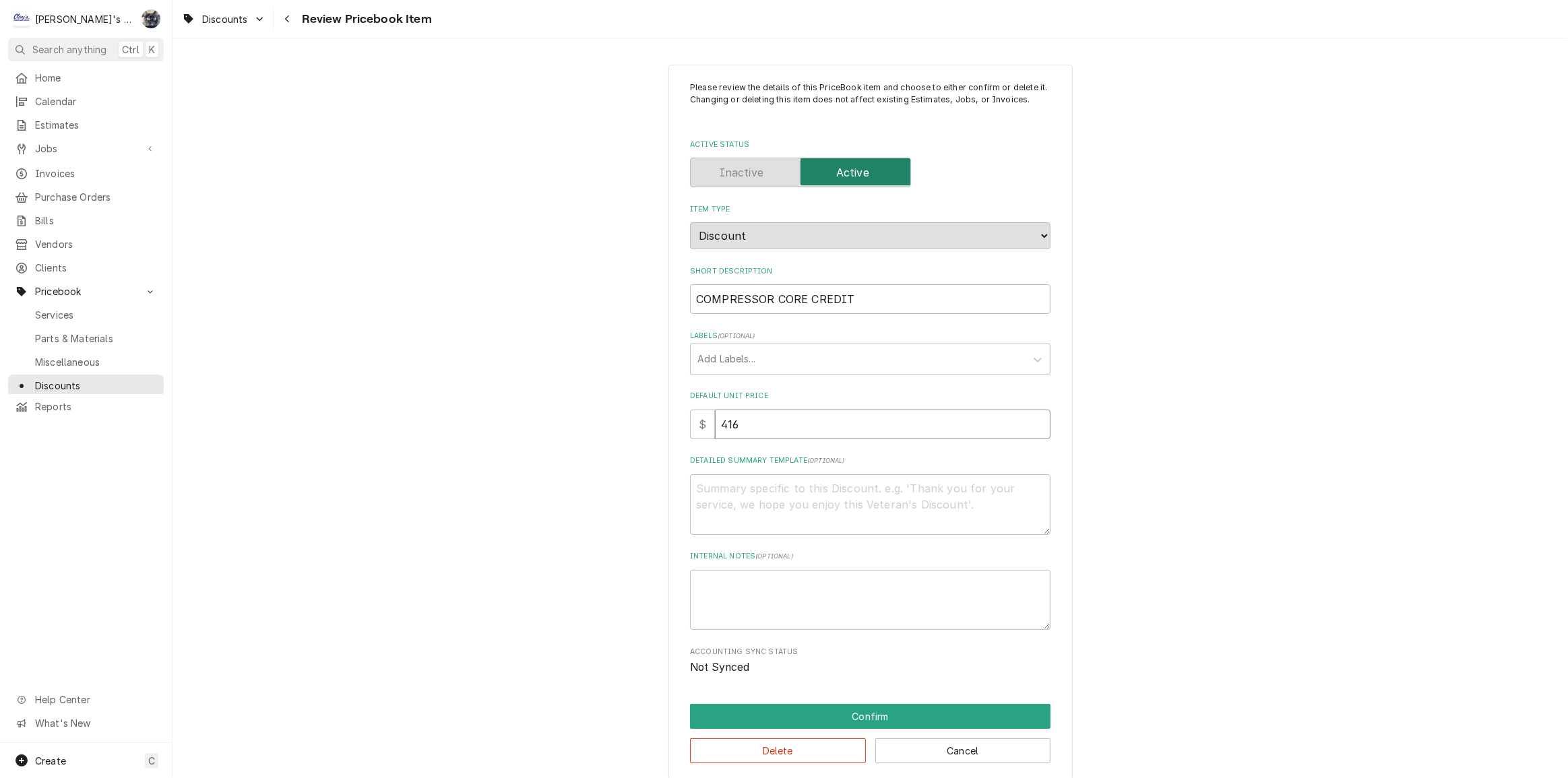
drag, startPoint x: 763, startPoint y: 425, endPoint x: 673, endPoint y: 432, distance: 90.3
click at [668, 428] on div "Please review the details of this PriceBook item and choose to either confirm o…" at bounding box center [870, 423] width 405 height 716
type textarea "x"
type input "0"
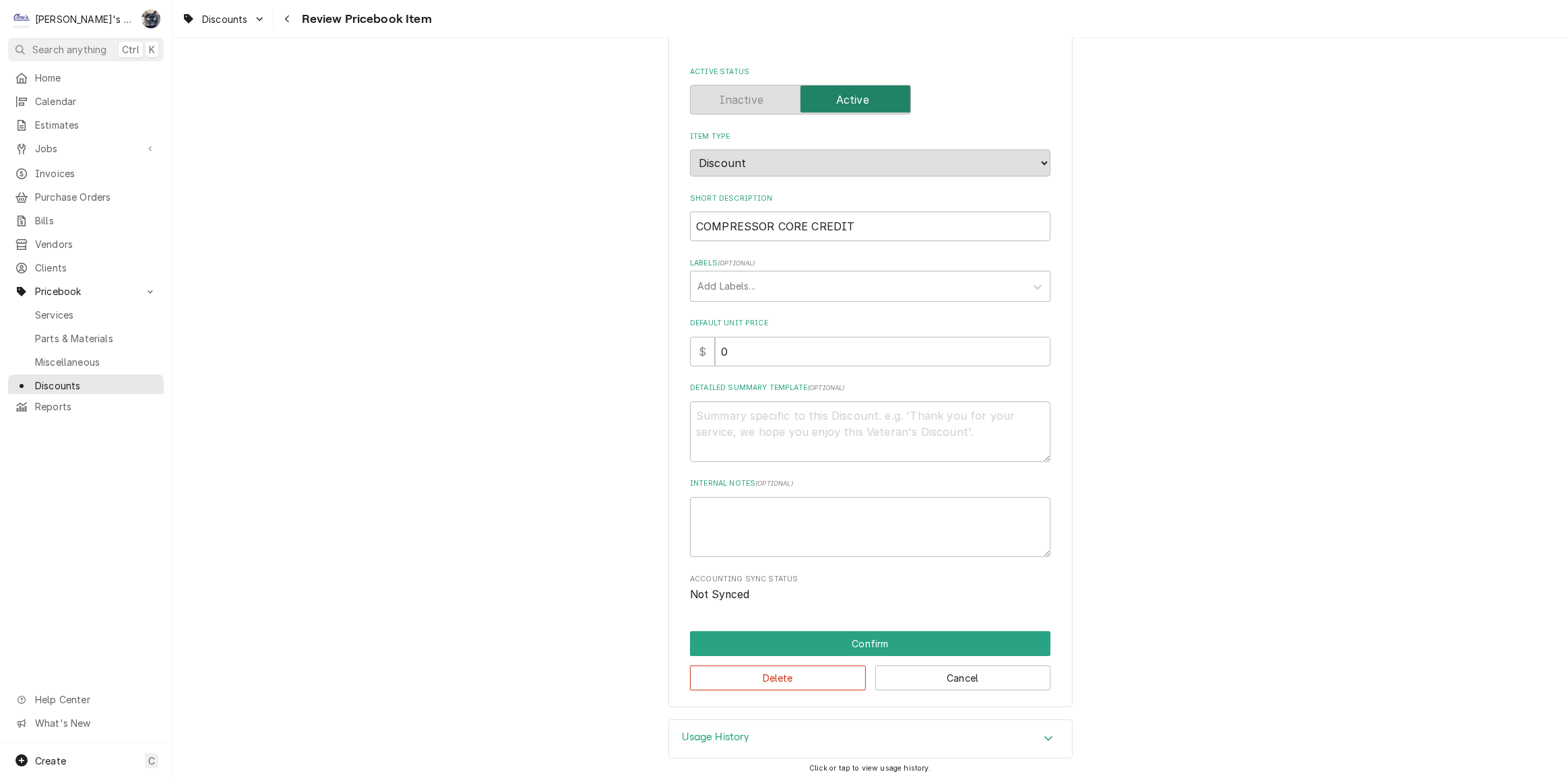
scroll to position [75, 0]
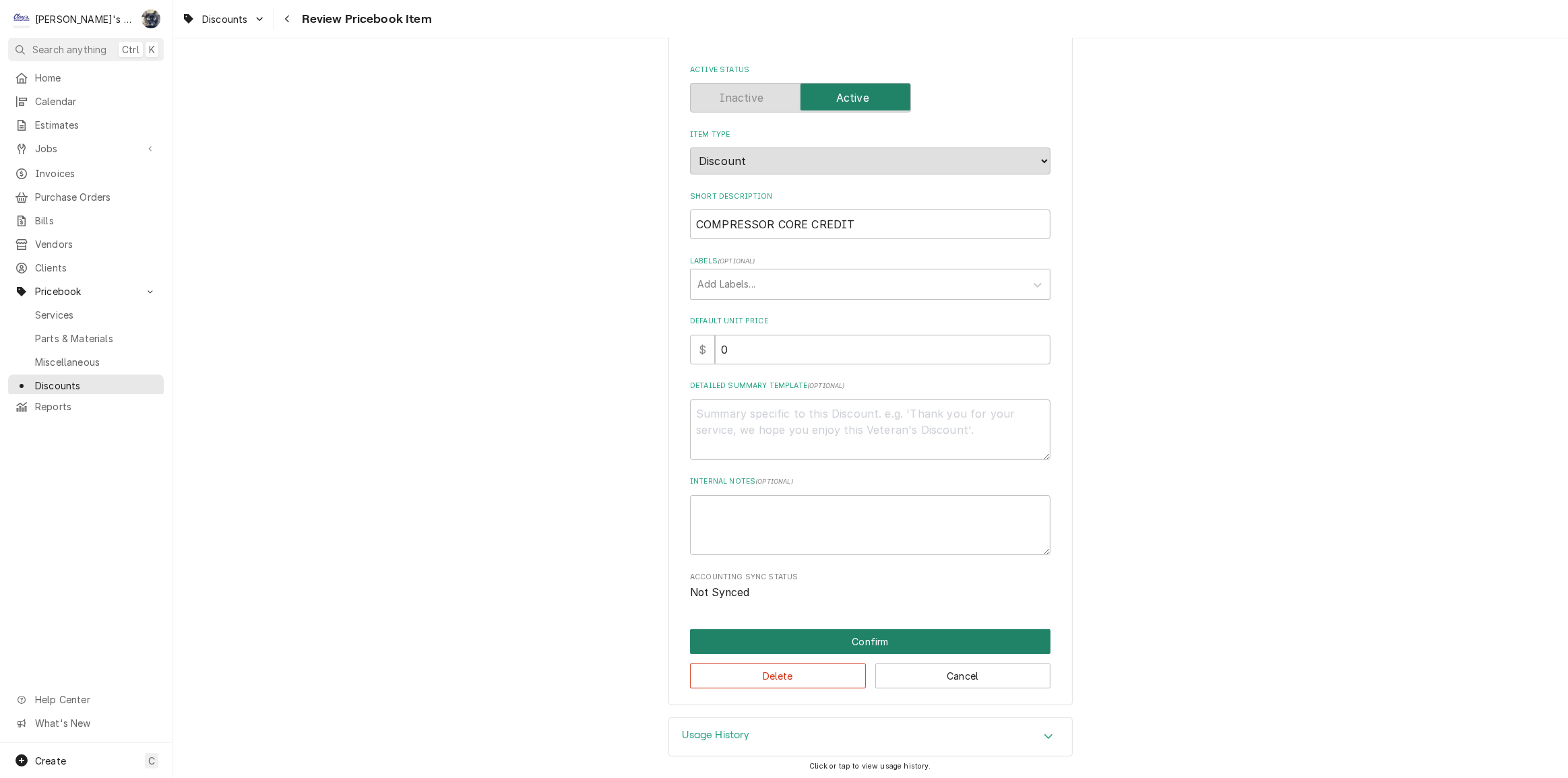
click at [849, 646] on button "Confirm" at bounding box center [870, 642] width 360 height 25
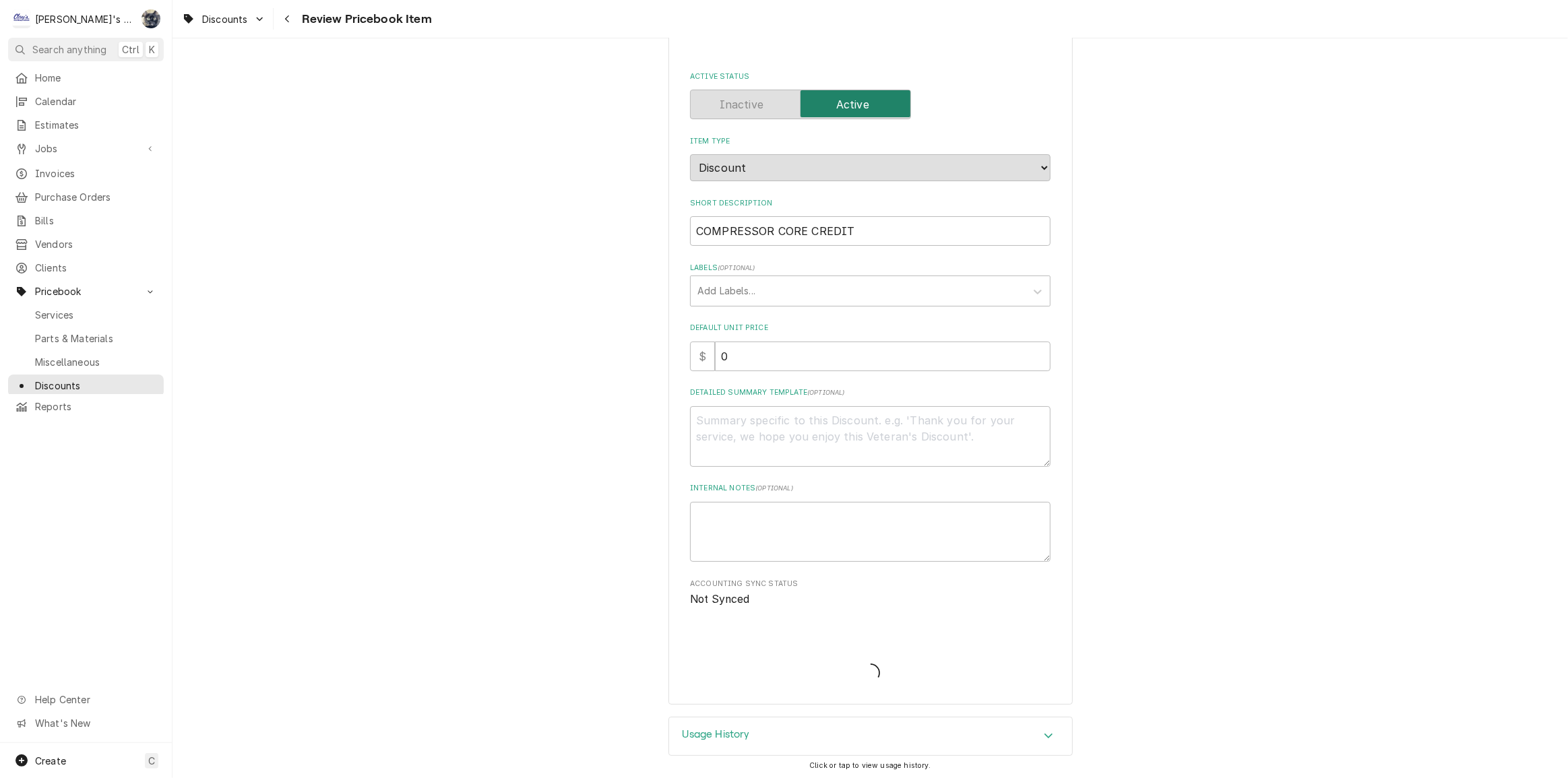
type textarea "x"
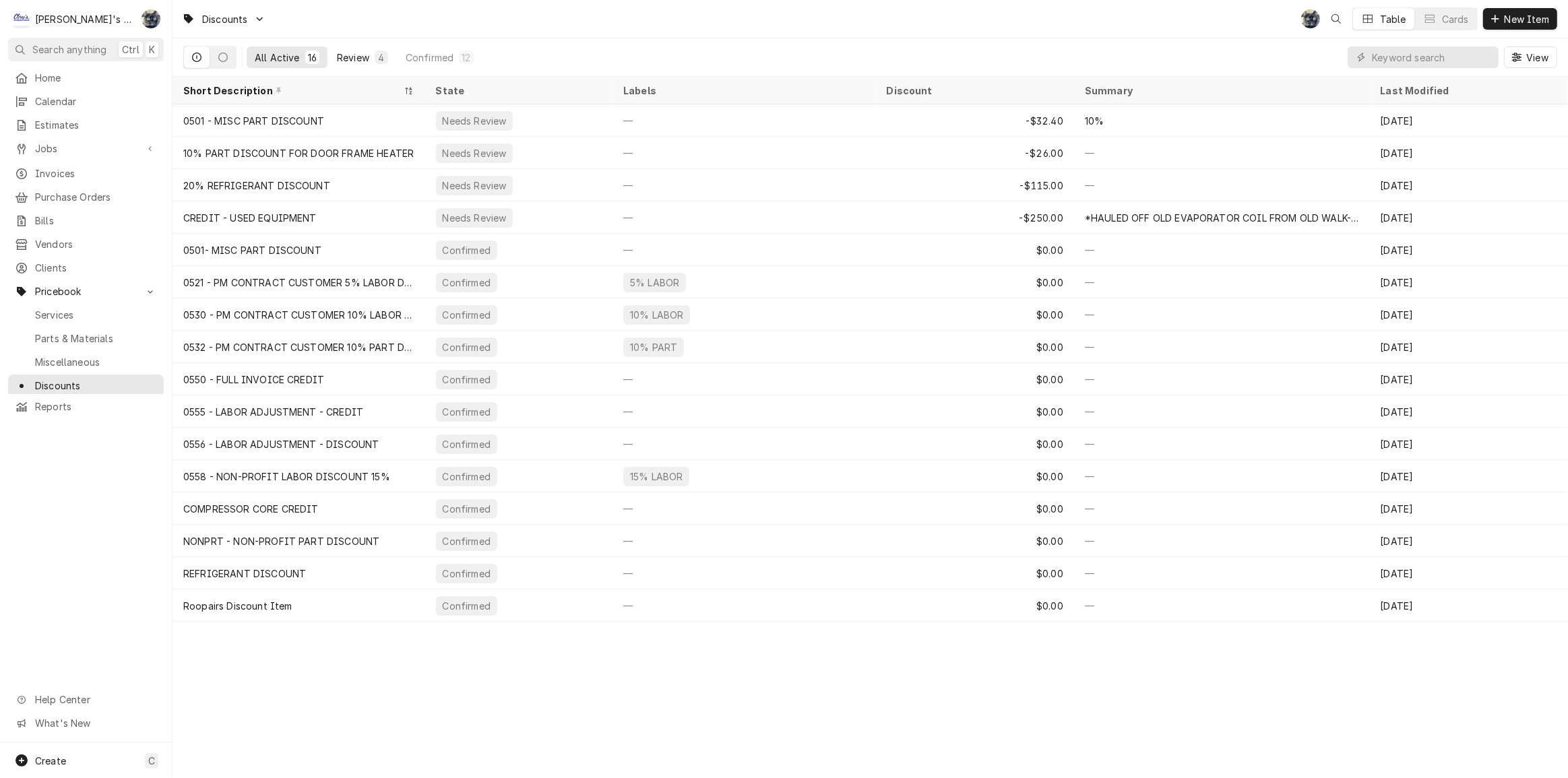
click at [363, 53] on div "Review" at bounding box center [353, 57] width 32 height 14
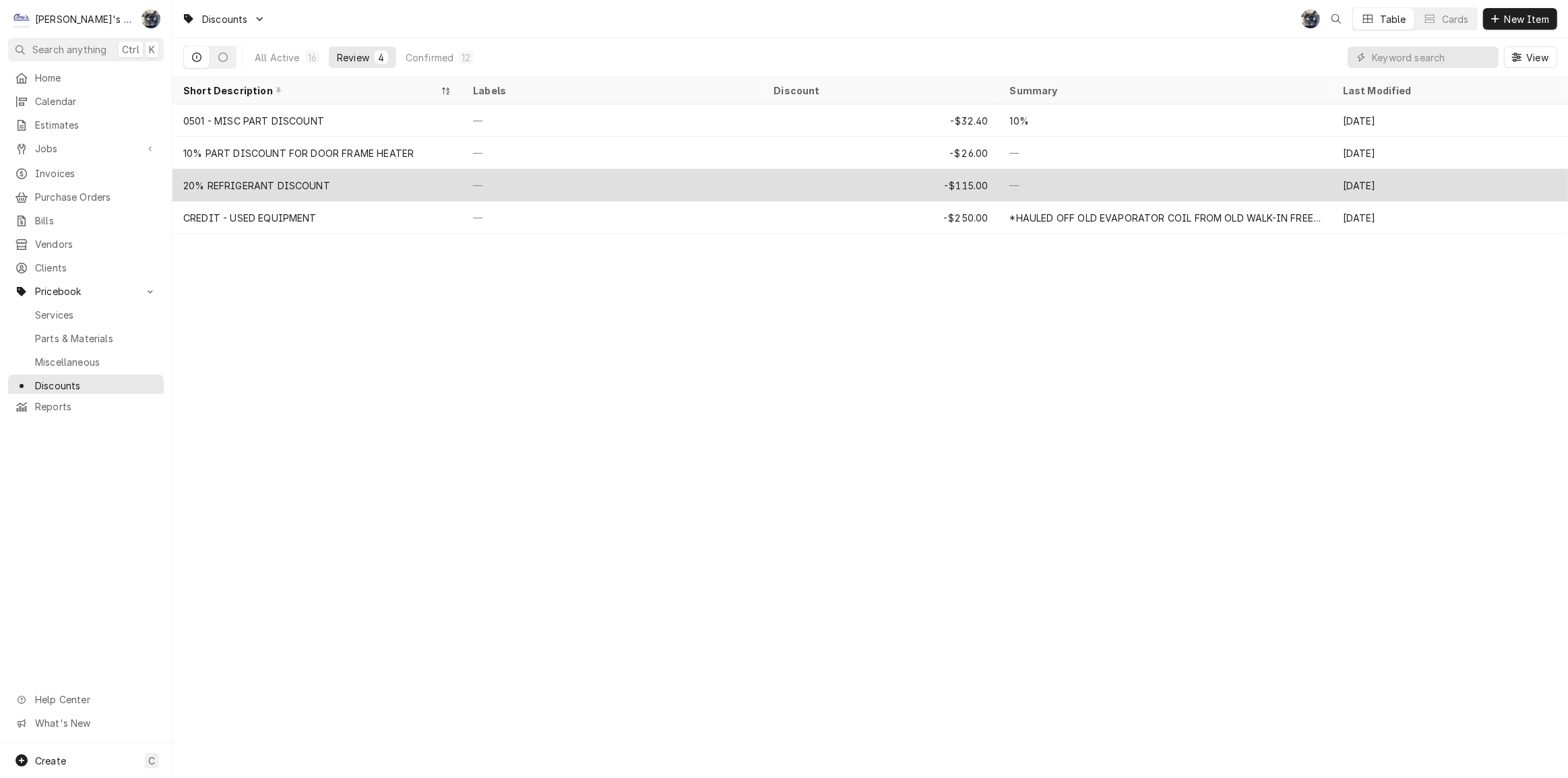
click at [344, 188] on div "20% REFRIGERANT DISCOUNT" at bounding box center [318, 185] width 290 height 32
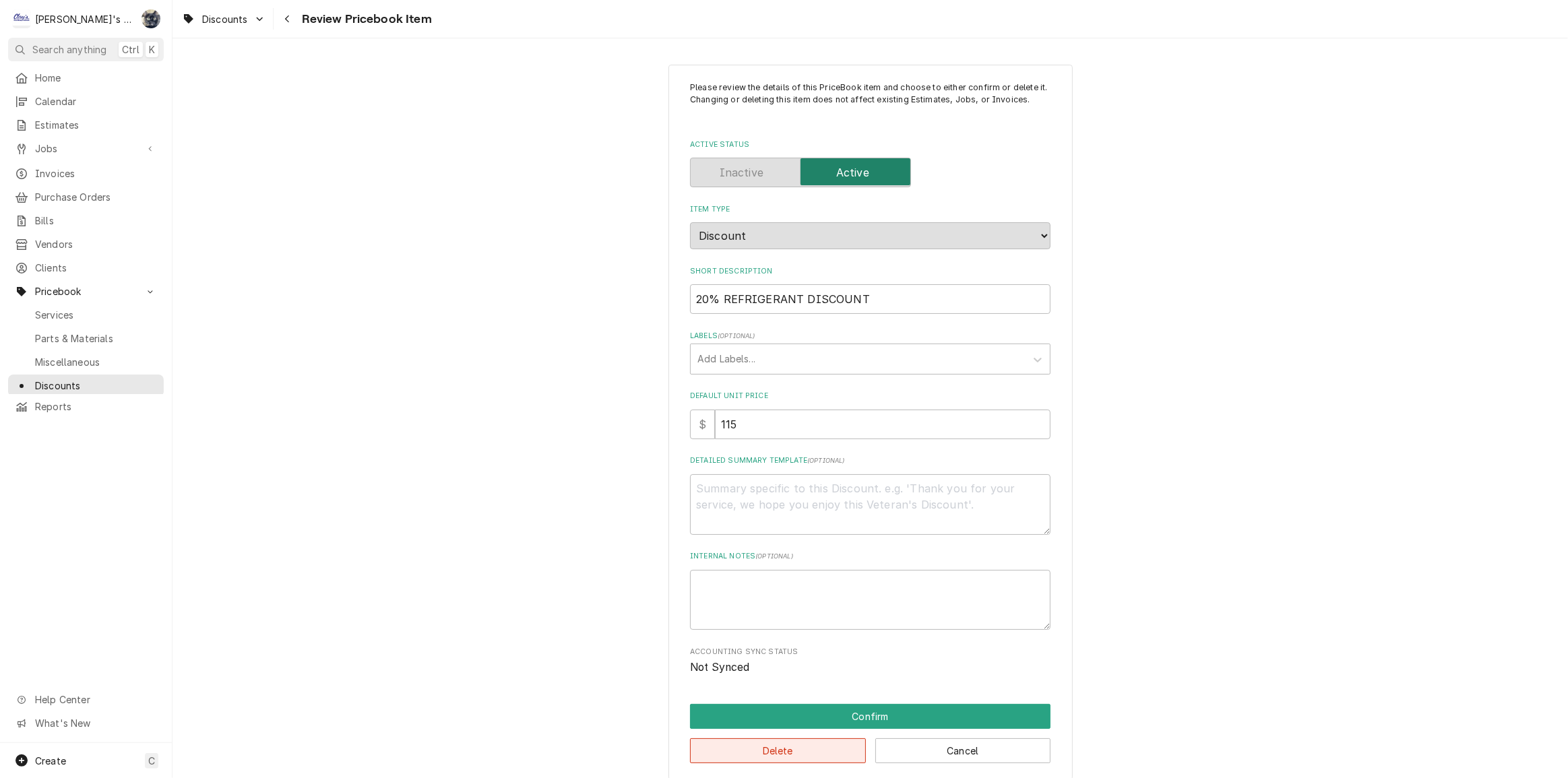
click at [793, 754] on button "Delete" at bounding box center [778, 751] width 176 height 25
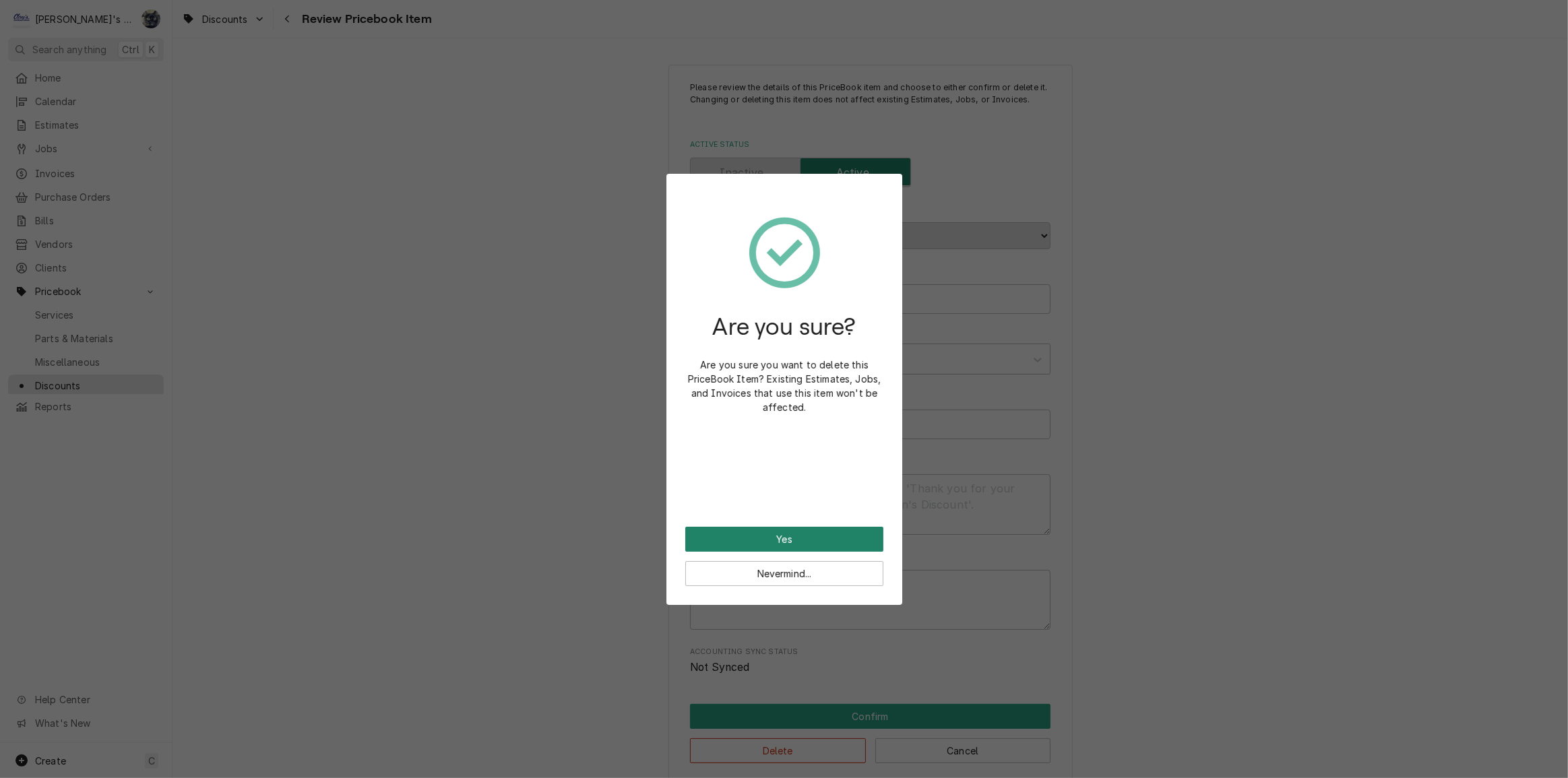
click at [740, 539] on button "Yes" at bounding box center [784, 539] width 198 height 25
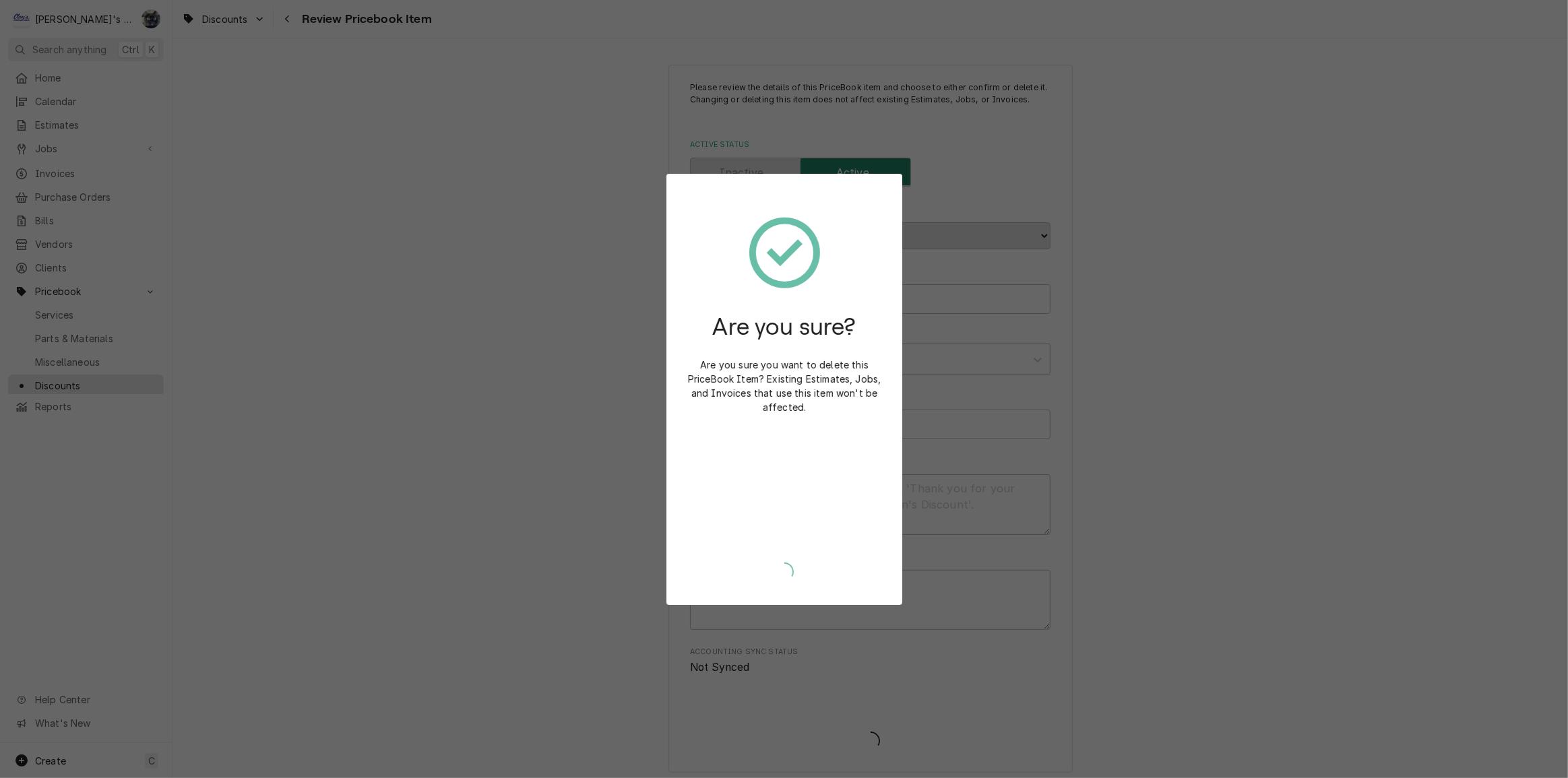
type textarea "x"
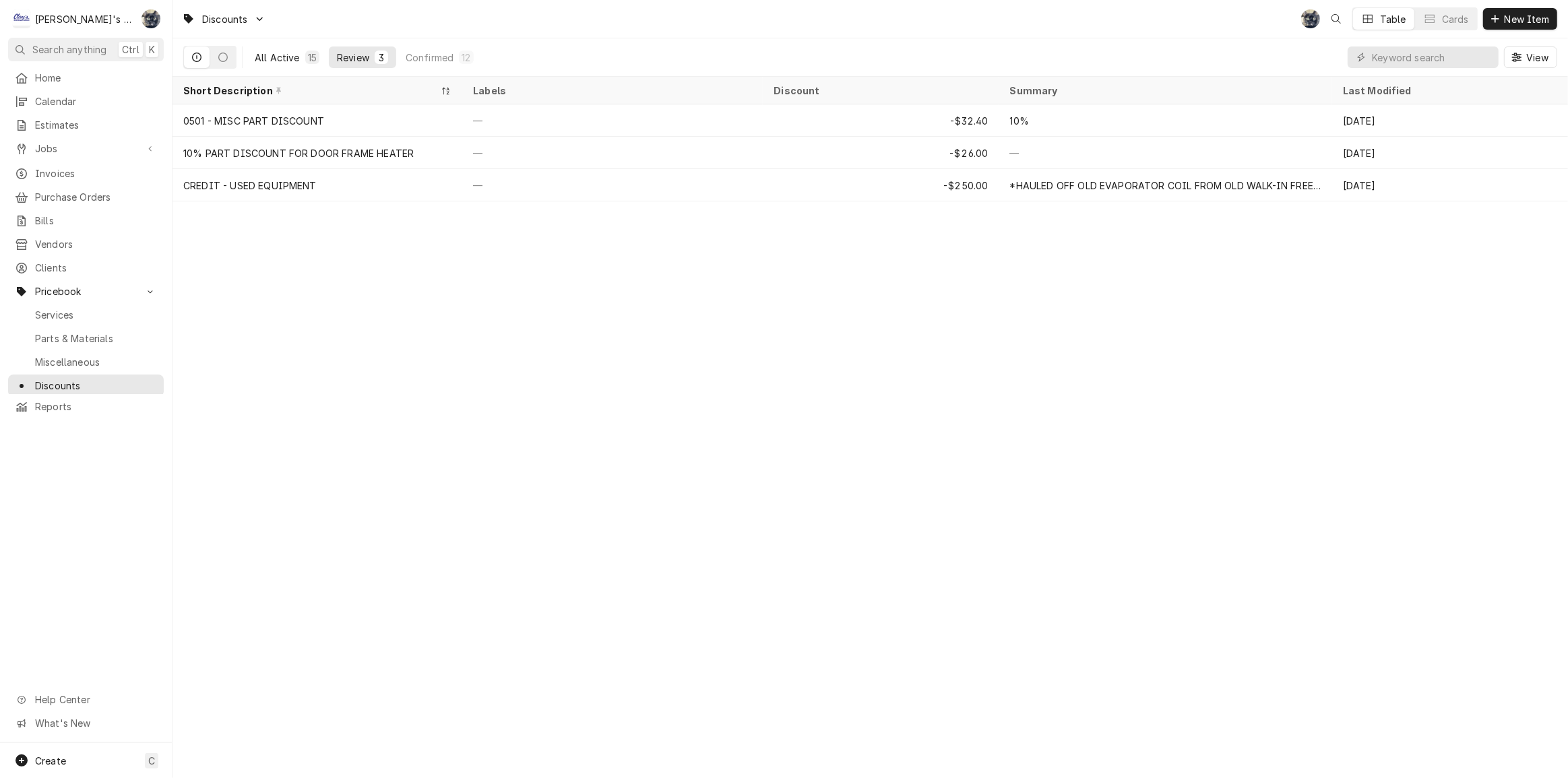
click at [283, 65] on button "All Active 15" at bounding box center [286, 57] width 81 height 22
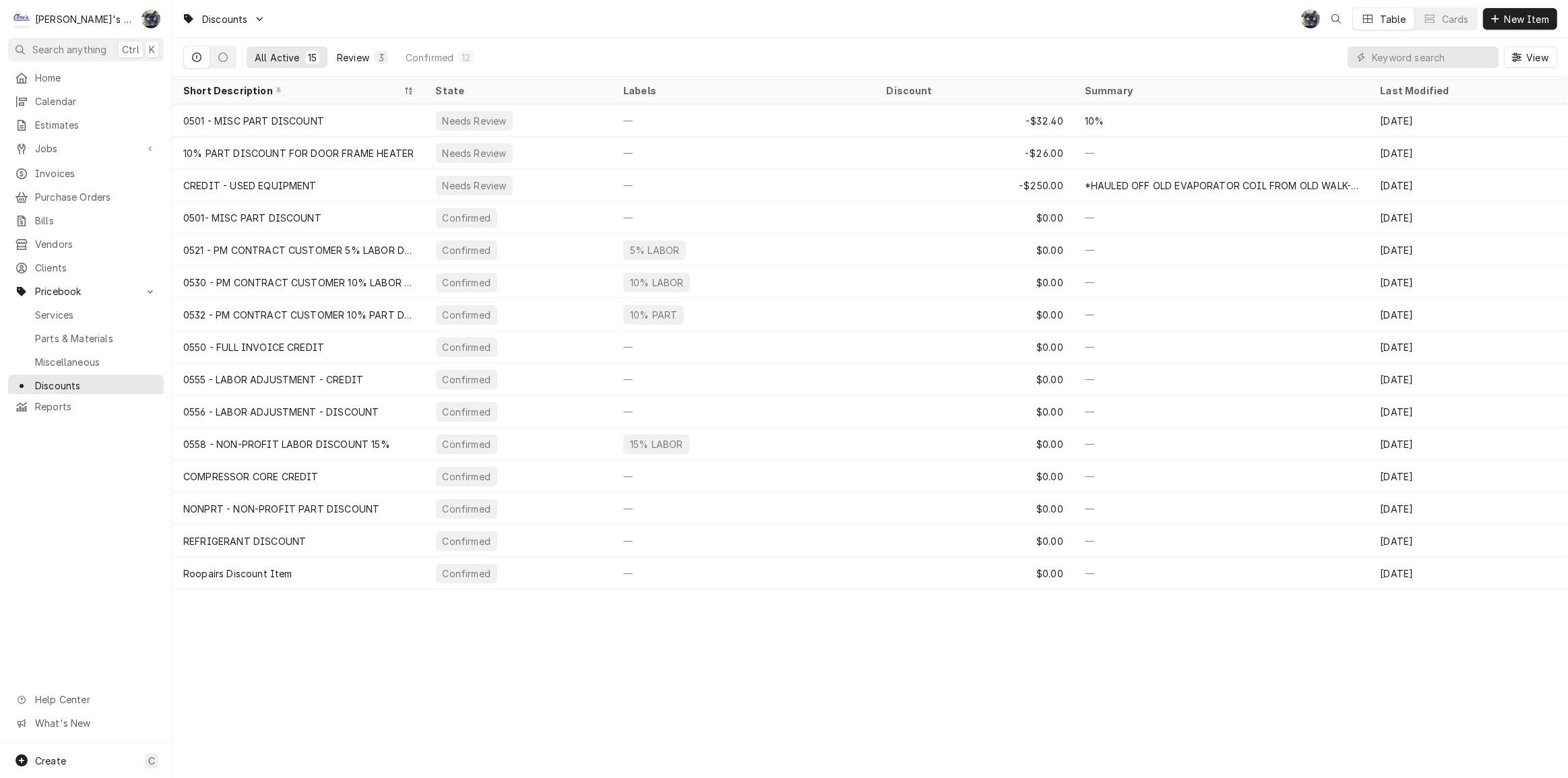
click at [353, 55] on div "Review" at bounding box center [353, 57] width 32 height 14
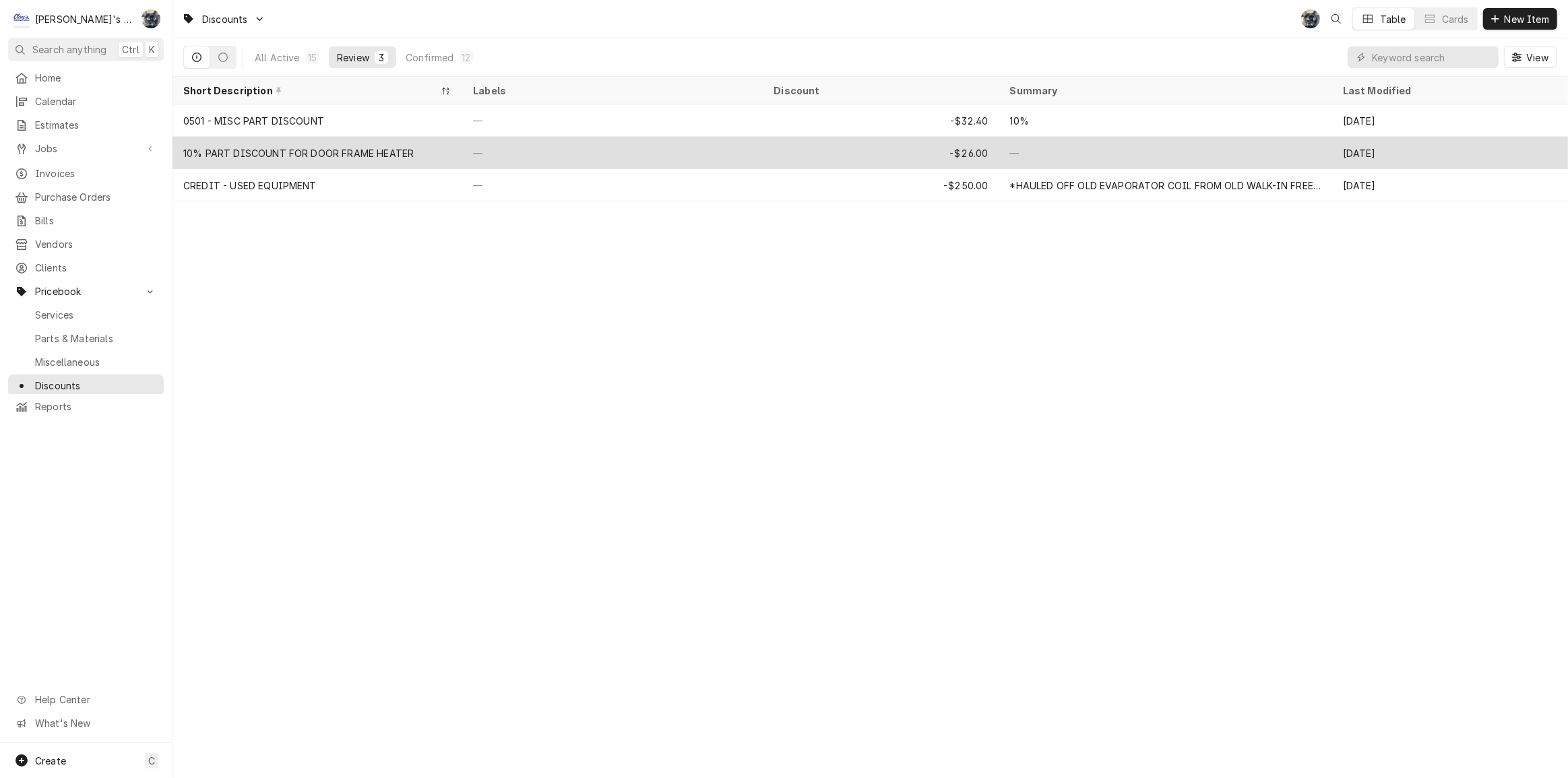
click at [343, 148] on div "10% PART DISCOUNT FOR DOOR FRAME HEATER" at bounding box center [298, 153] width 230 height 14
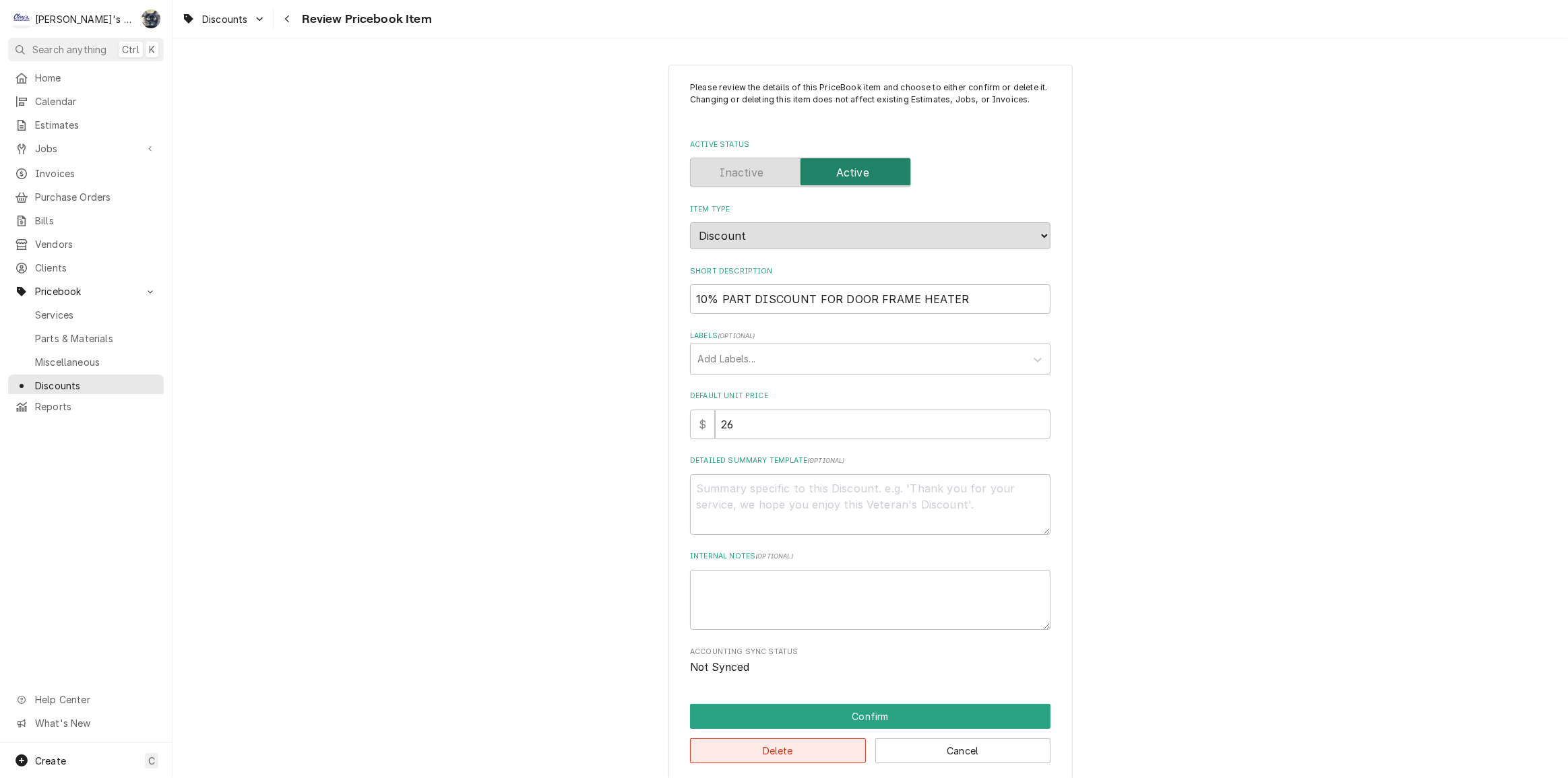
click at [792, 759] on button "Delete" at bounding box center [778, 751] width 176 height 25
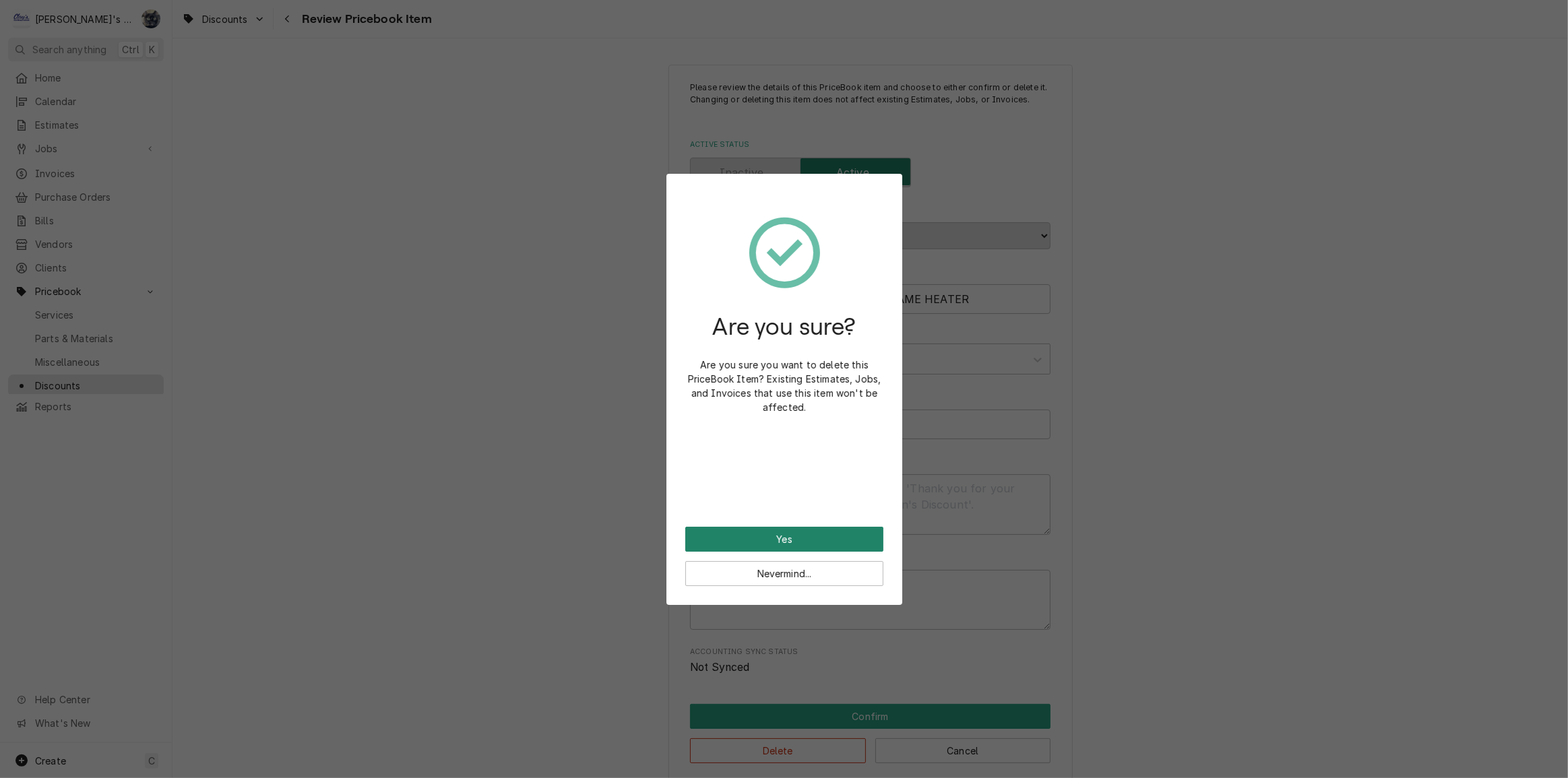
click at [777, 537] on button "Yes" at bounding box center [784, 539] width 198 height 25
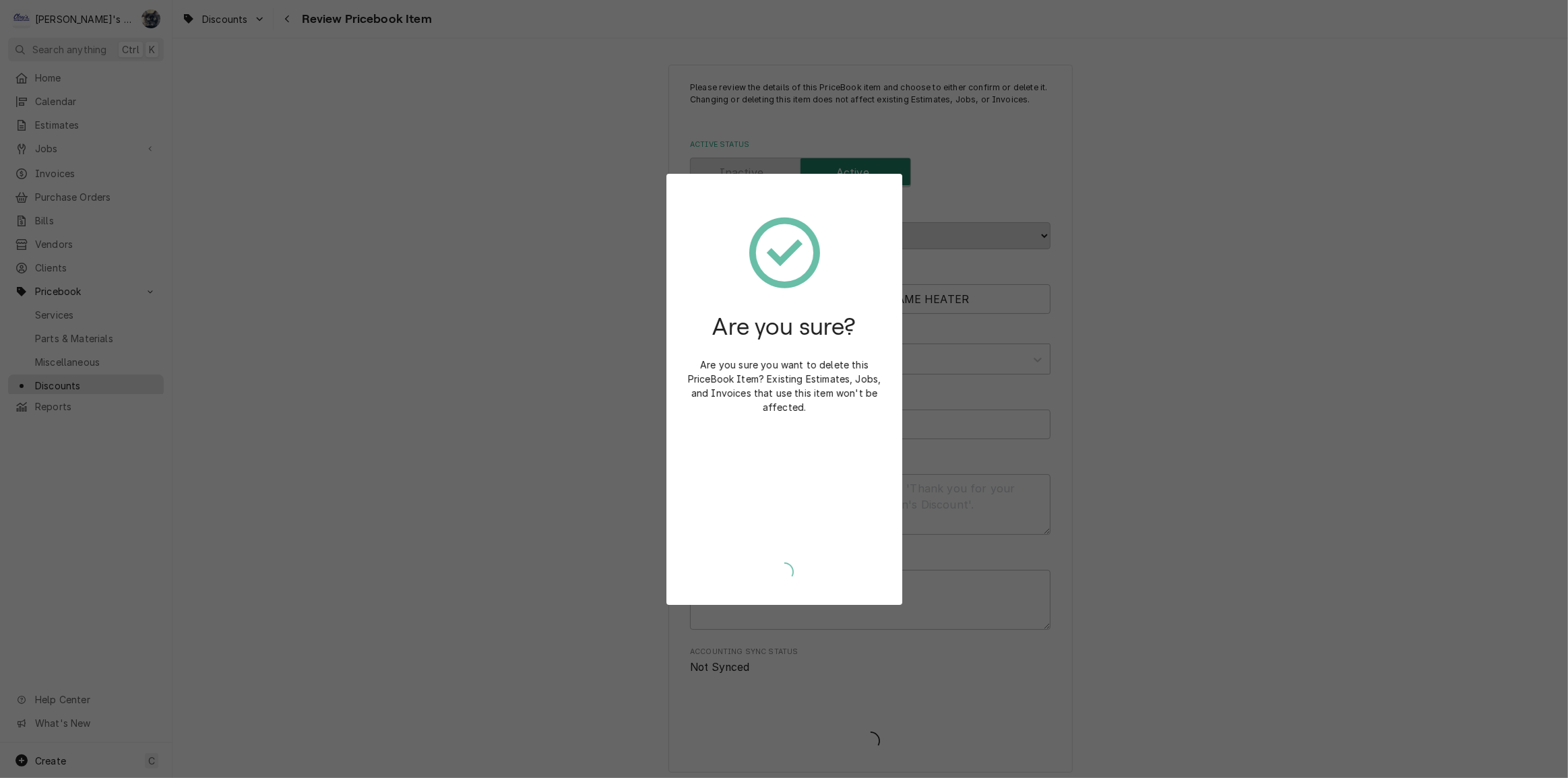
type textarea "x"
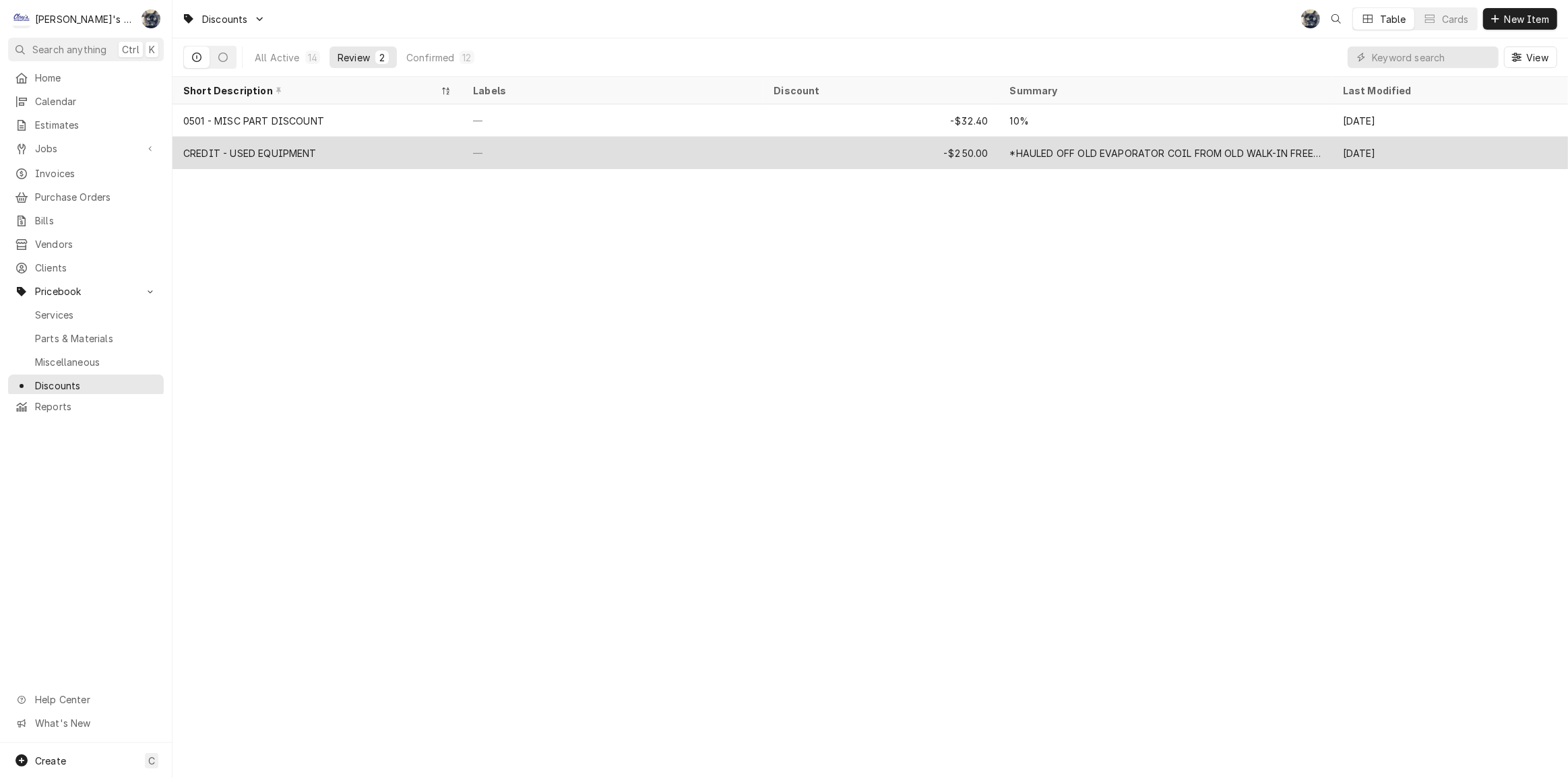
click at [353, 151] on div "CREDIT - USED EQUIPMENT" at bounding box center [318, 153] width 290 height 32
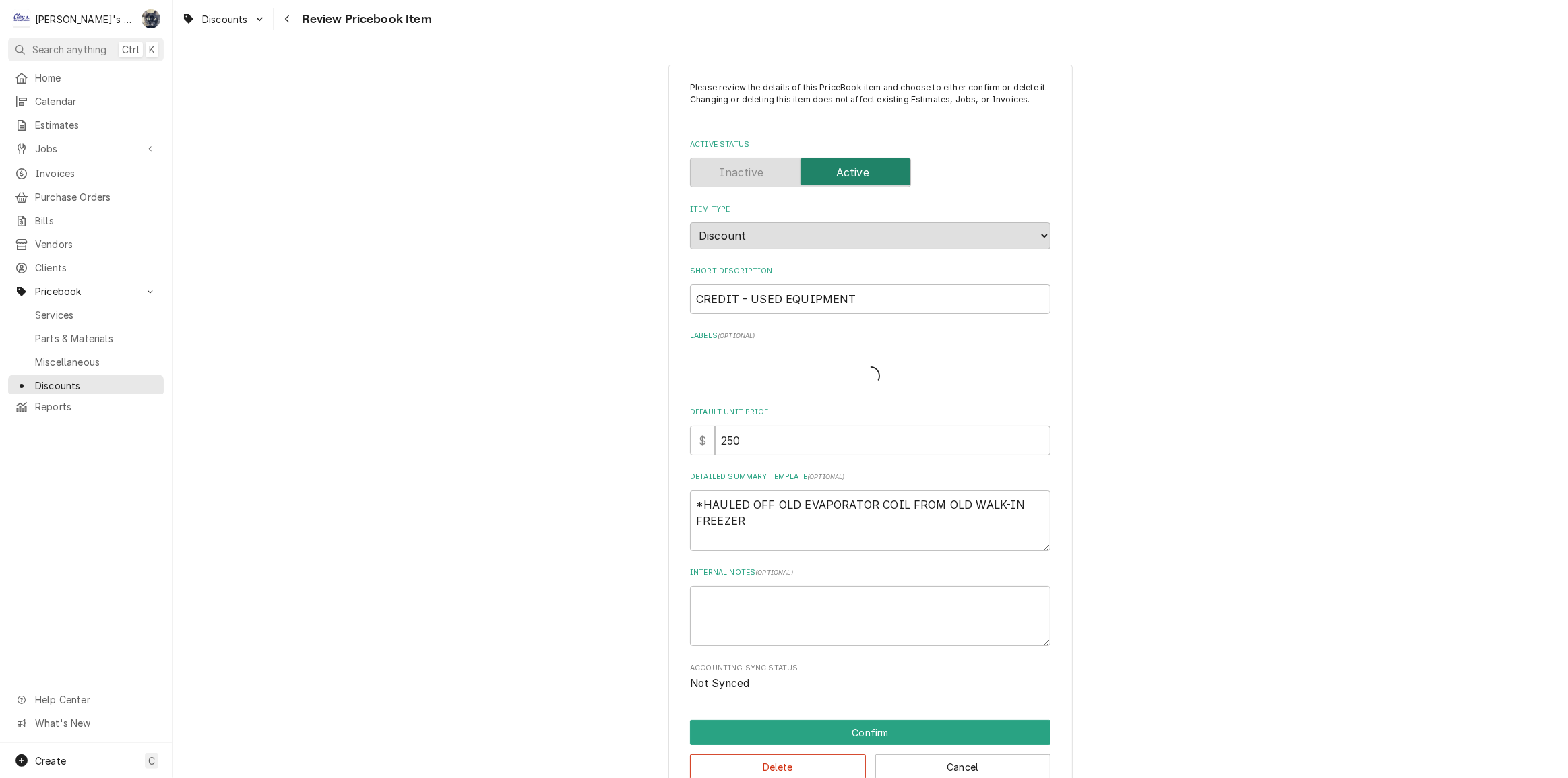
type textarea "x"
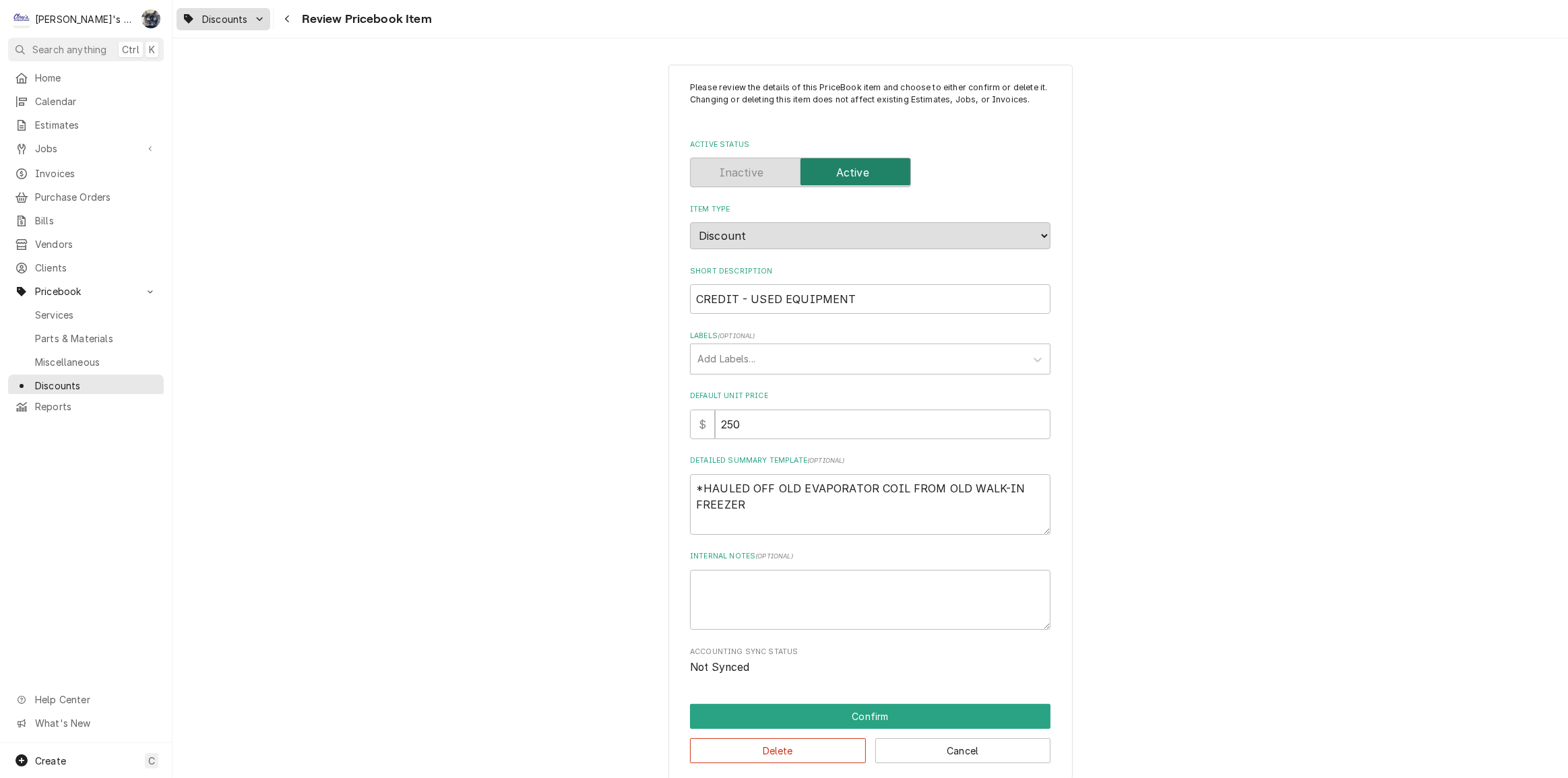
click at [228, 20] on span "Discounts" at bounding box center [225, 19] width 46 height 14
click at [423, 87] on html "C Clay's Refrigeration SB Search anything Ctrl K Home Calendar Estimates Jobs J…" at bounding box center [784, 389] width 1568 height 778
click at [293, 20] on div "Navigate back" at bounding box center [287, 19] width 13 height 13
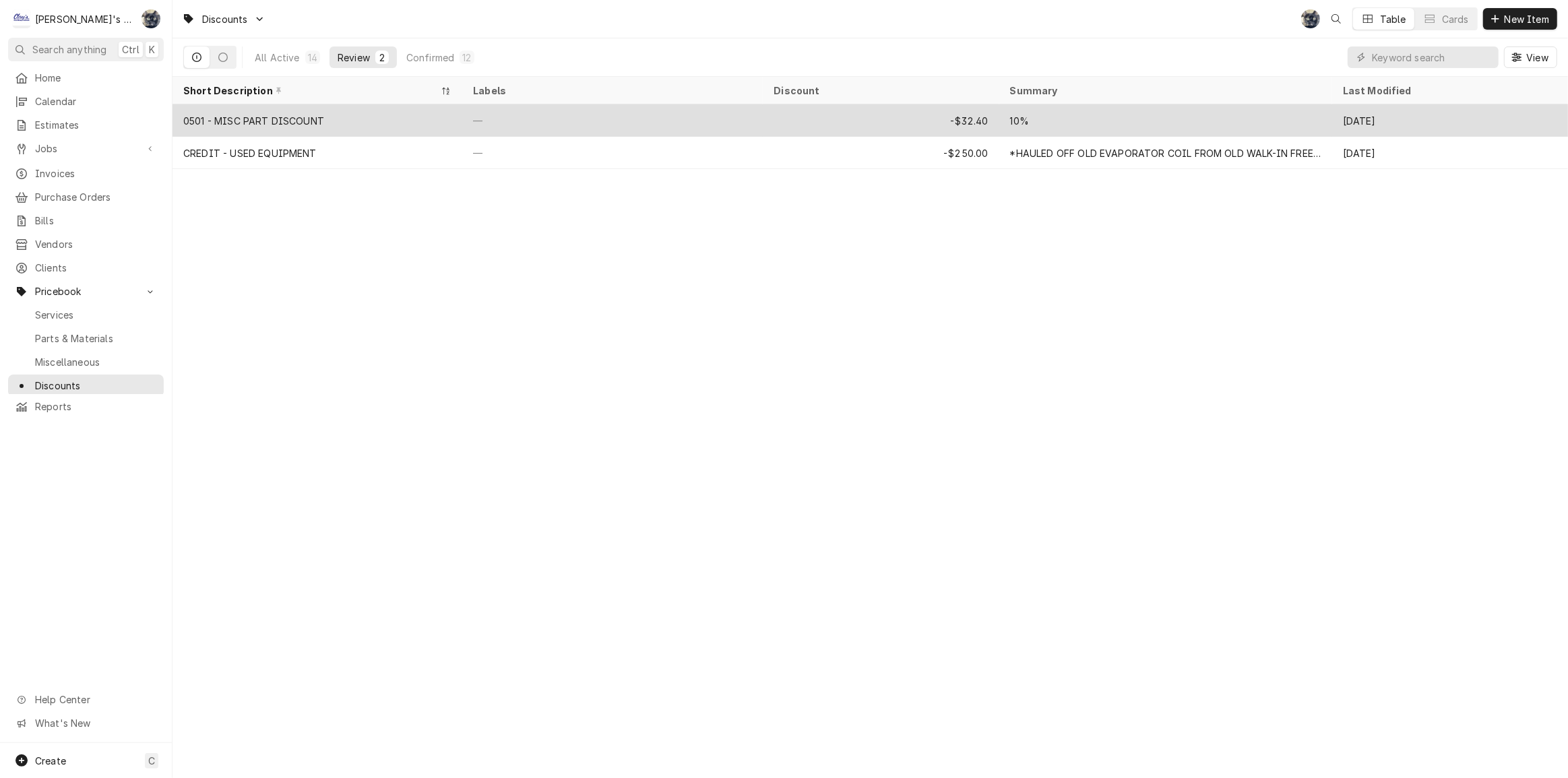
click at [392, 118] on div "0501 - MISC PART DISCOUNT" at bounding box center [318, 120] width 290 height 32
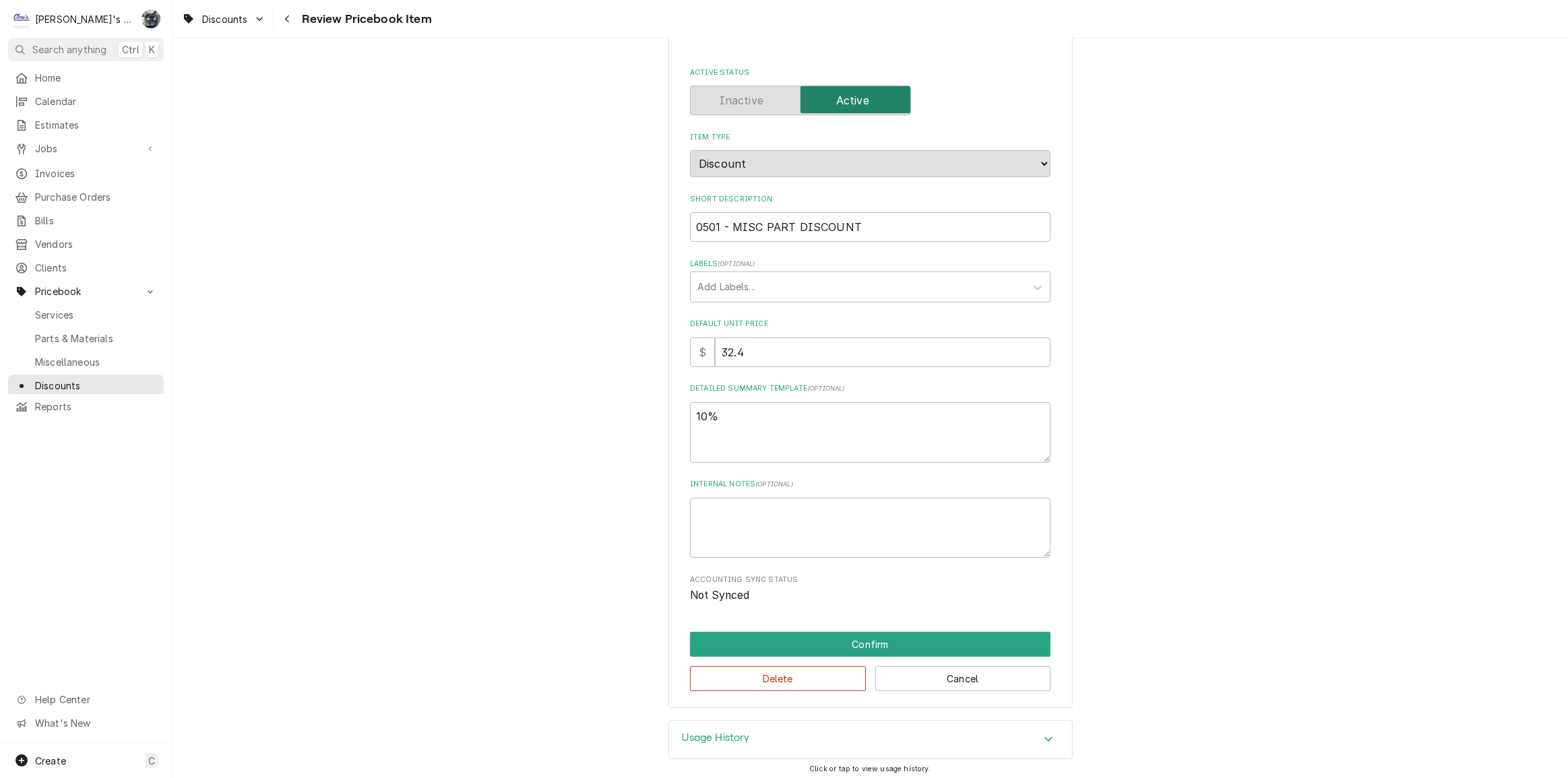
scroll to position [75, 0]
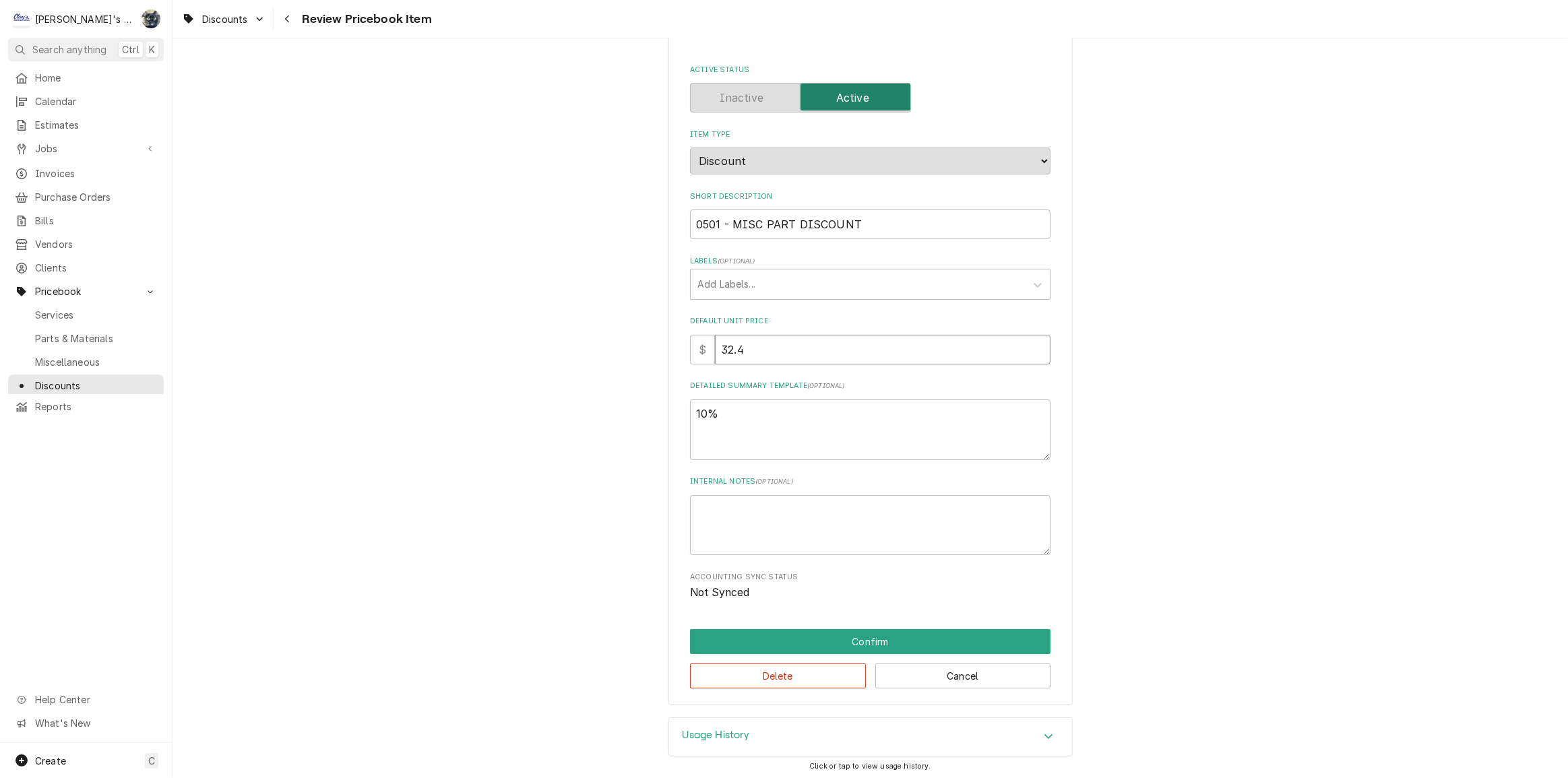
click at [683, 353] on div "Please review the details of this PriceBook item and choose to either confirm o…" at bounding box center [870, 348] width 405 height 716
type textarea "x"
type input "0"
drag, startPoint x: 762, startPoint y: 420, endPoint x: 647, endPoint y: 418, distance: 115.0
click at [647, 418] on div "Please review the details of this PriceBook item and choose to either confirm o…" at bounding box center [870, 348] width 1395 height 740
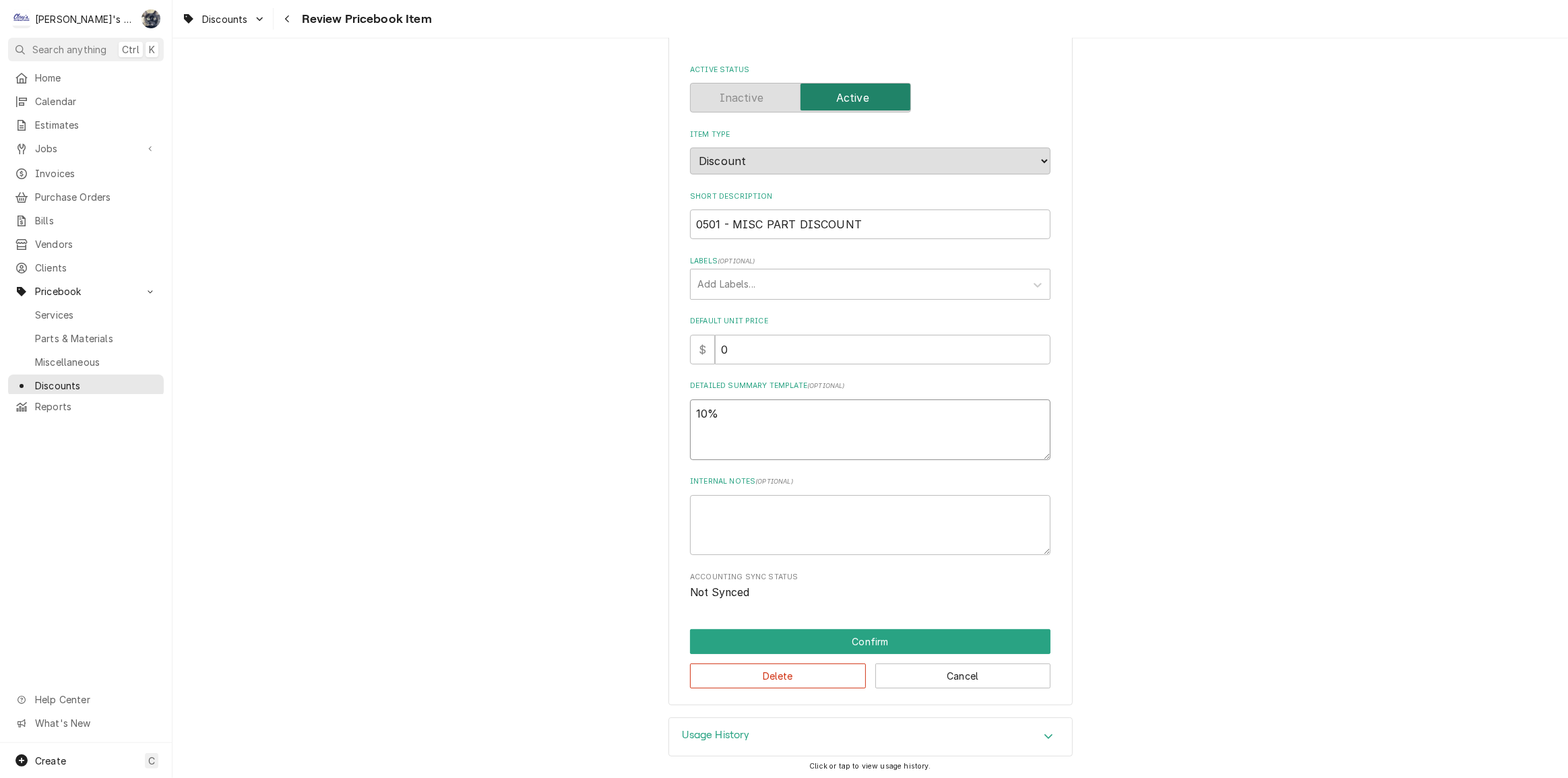
type textarea "x"
click at [859, 633] on button "Confirm" at bounding box center [870, 642] width 360 height 25
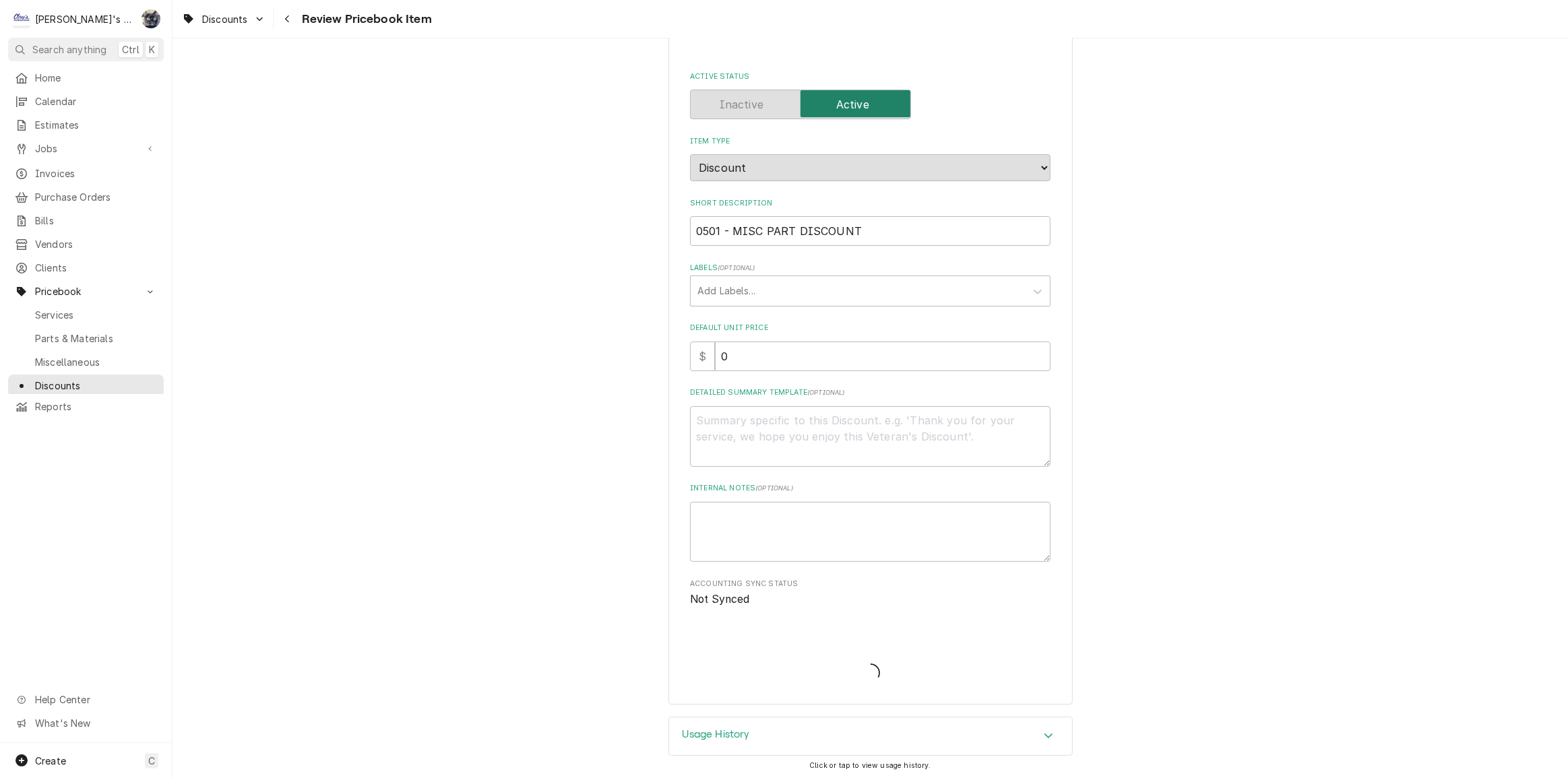
type textarea "x"
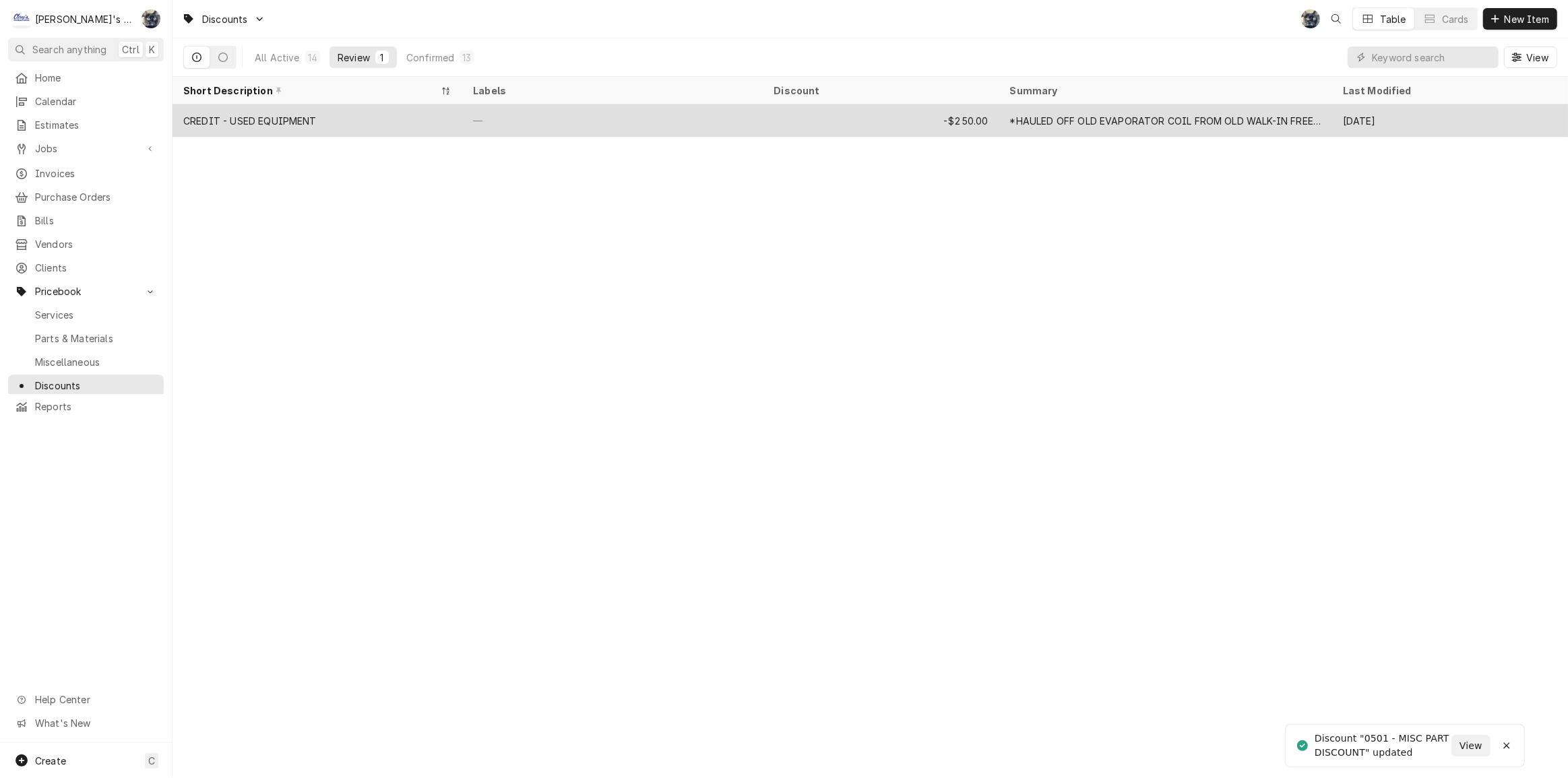
click at [289, 124] on div "CREDIT - USED EQUIPMENT" at bounding box center [249, 120] width 134 height 14
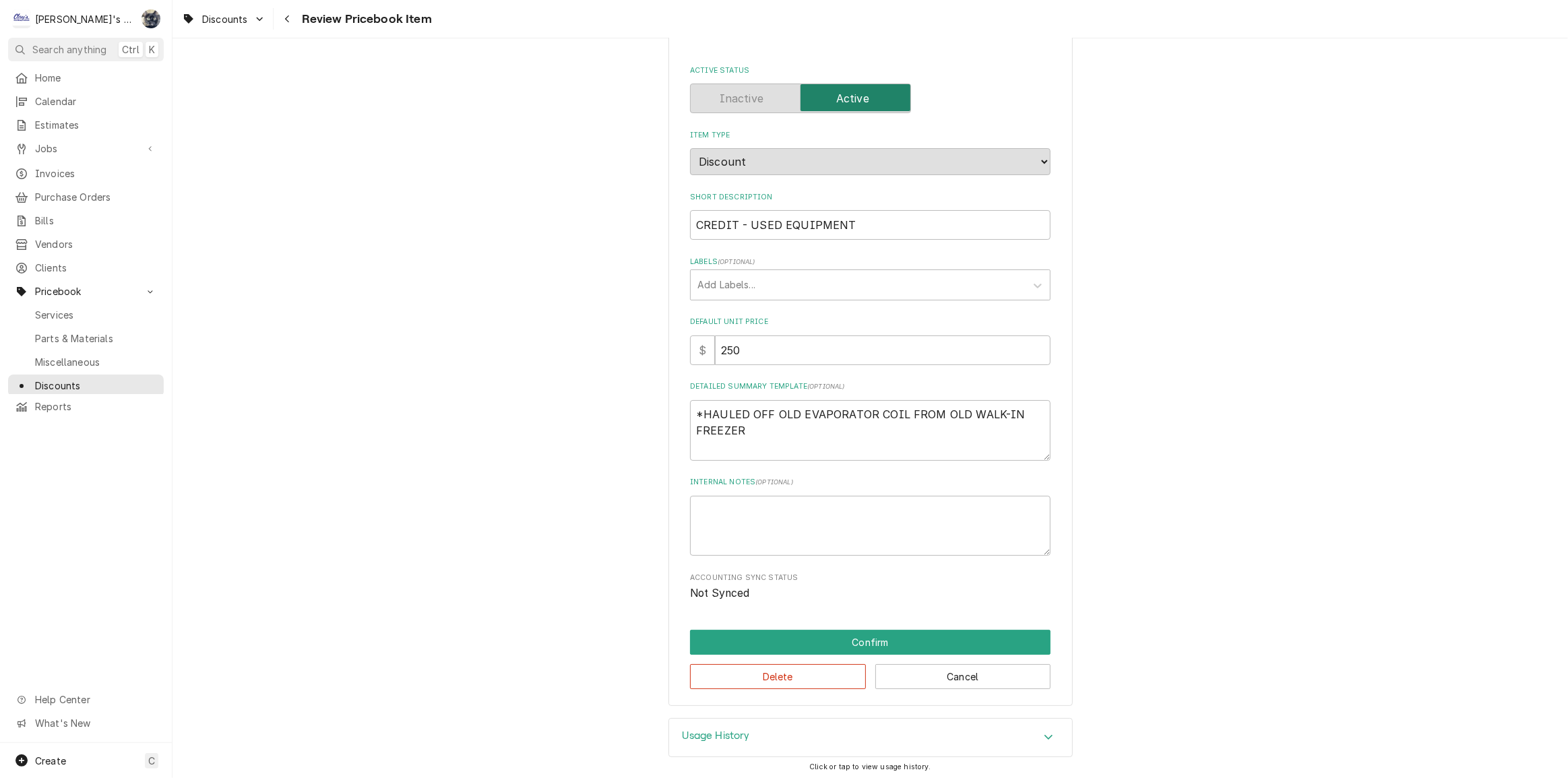
scroll to position [75, 0]
click at [766, 678] on button "Delete" at bounding box center [778, 676] width 176 height 25
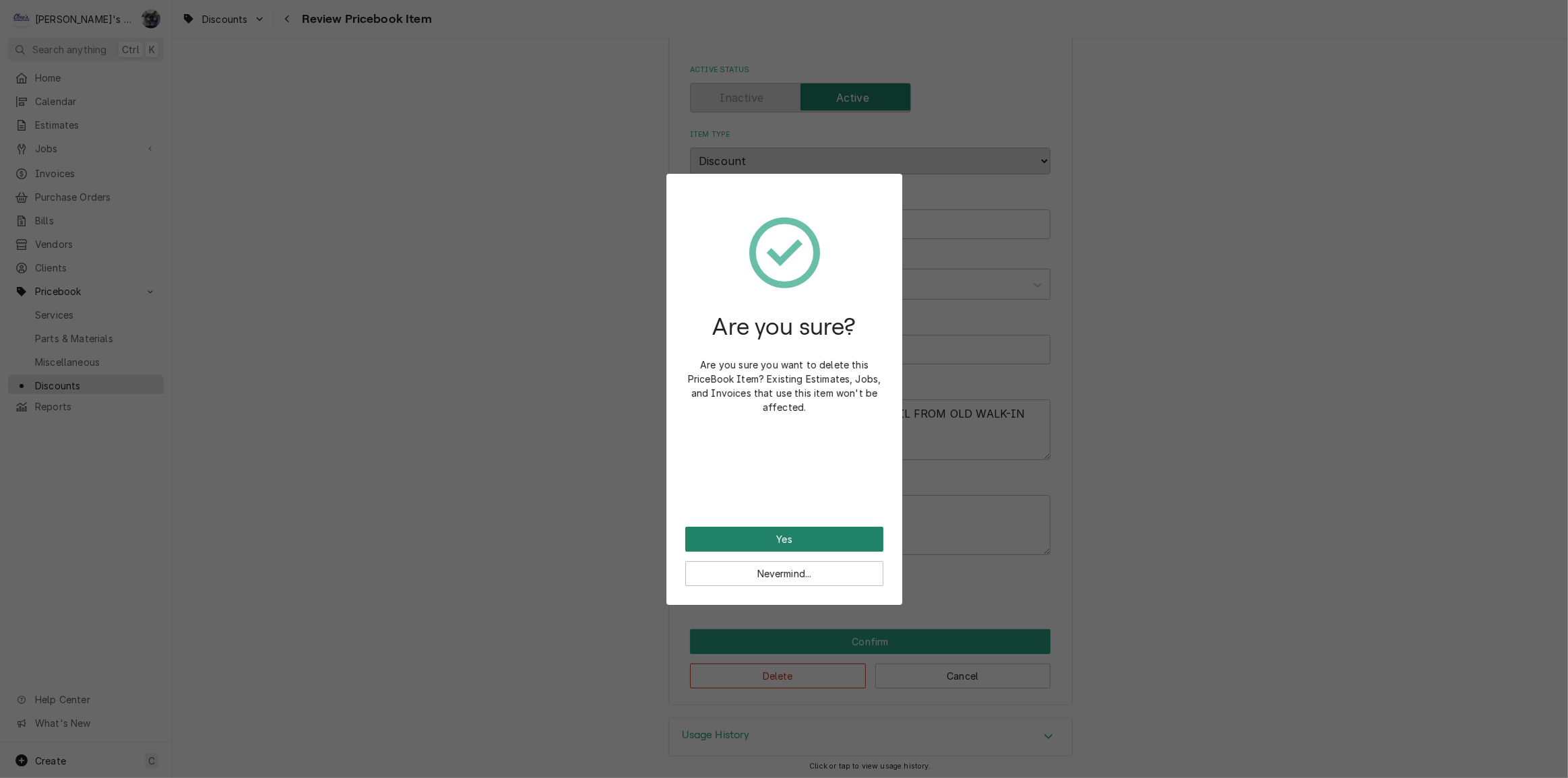
click at [735, 537] on button "Yes" at bounding box center [784, 539] width 198 height 25
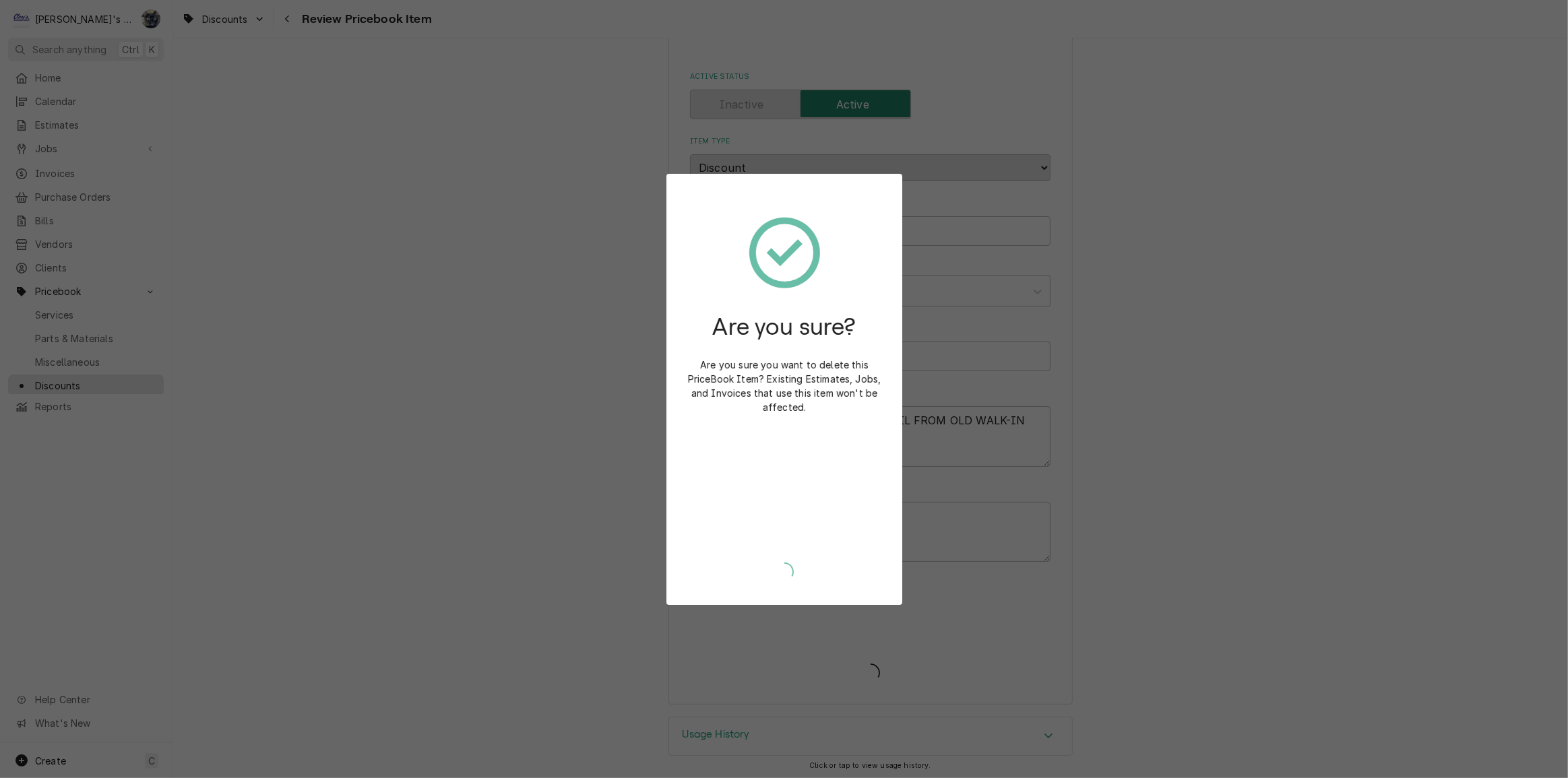
type textarea "x"
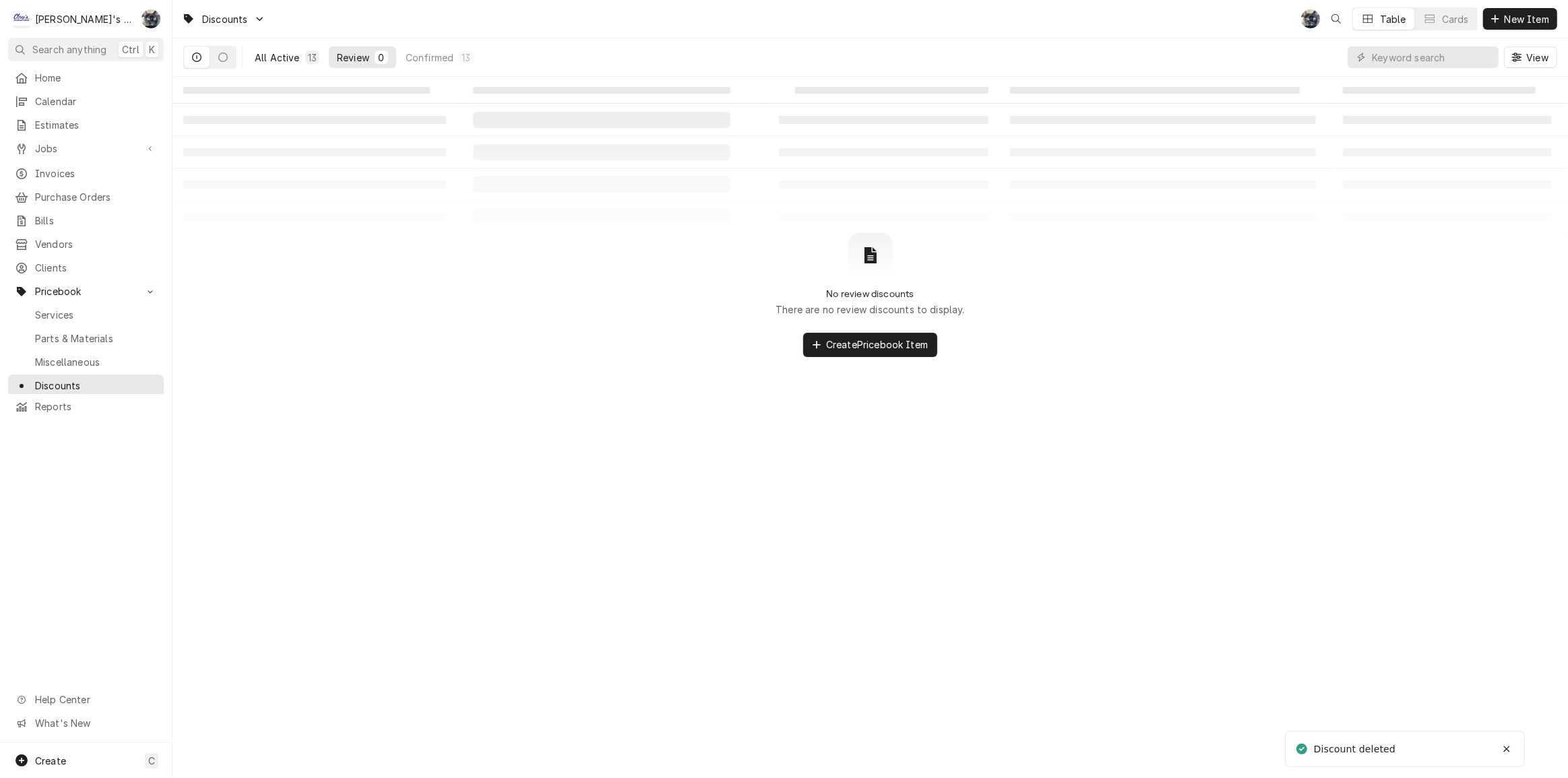
click at [289, 60] on div "All Active" at bounding box center [278, 57] width 46 height 14
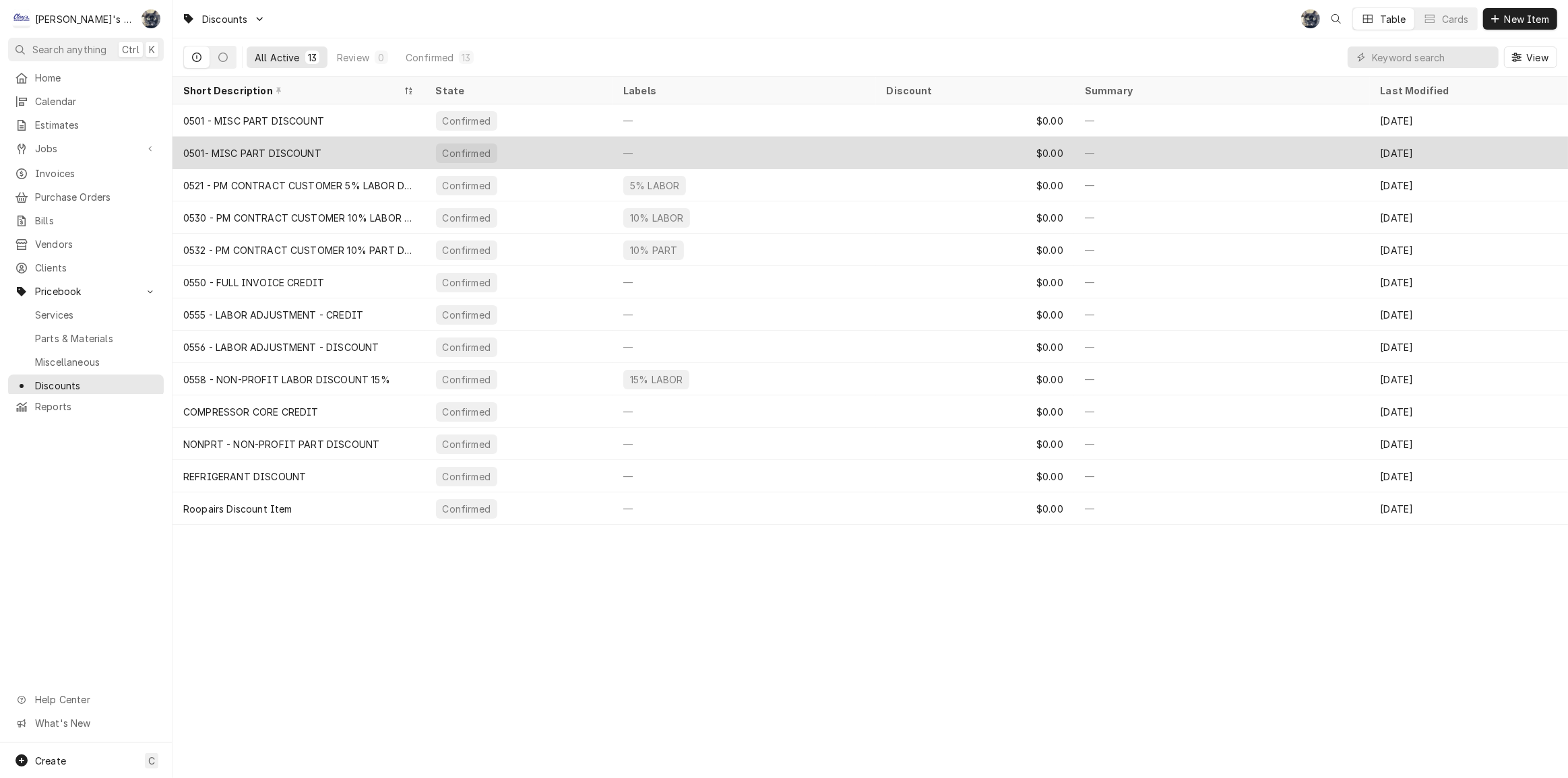
click at [278, 139] on div "0501- MISC PART DISCOUNT" at bounding box center [299, 153] width 253 height 32
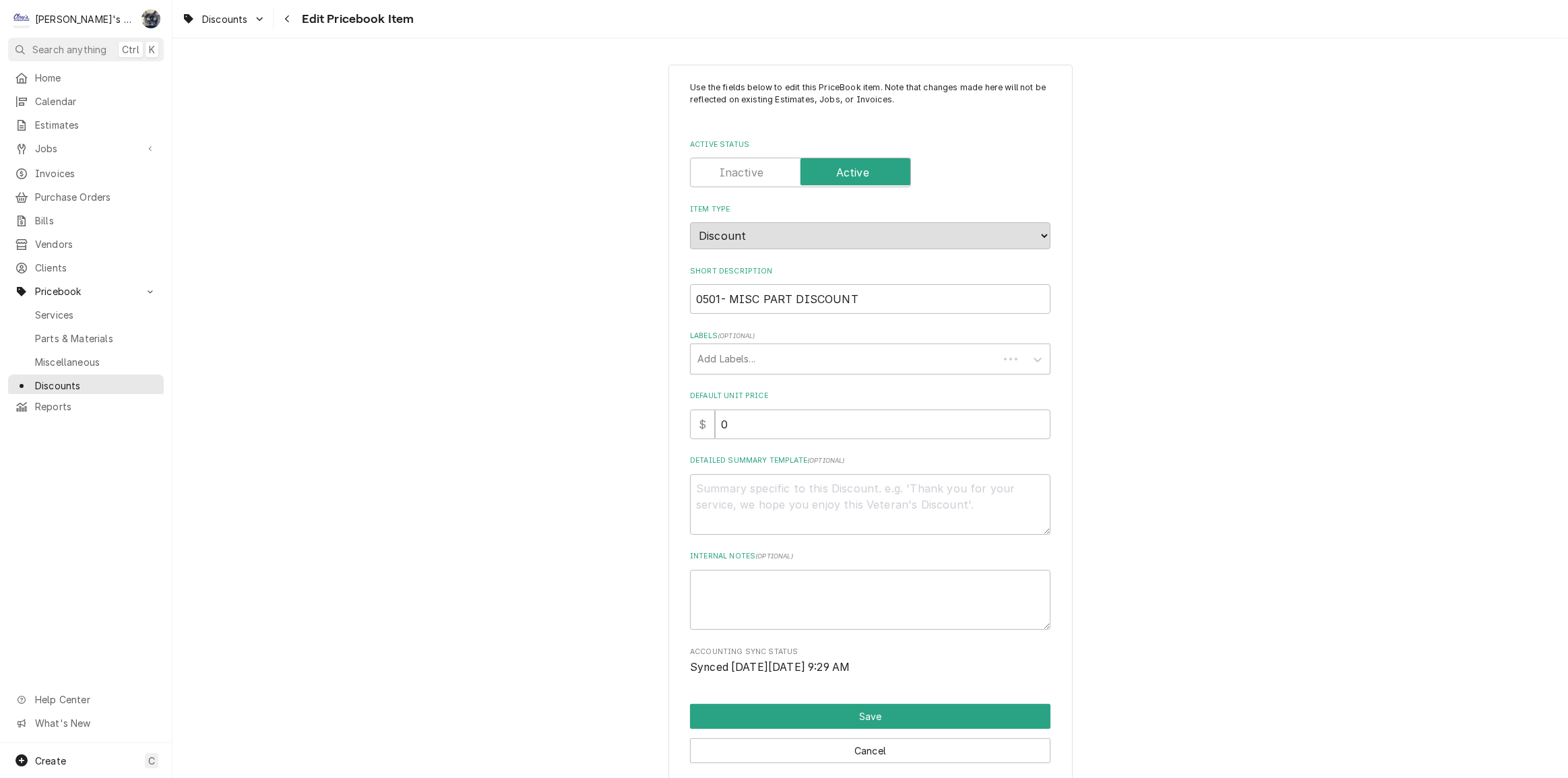
type textarea "x"
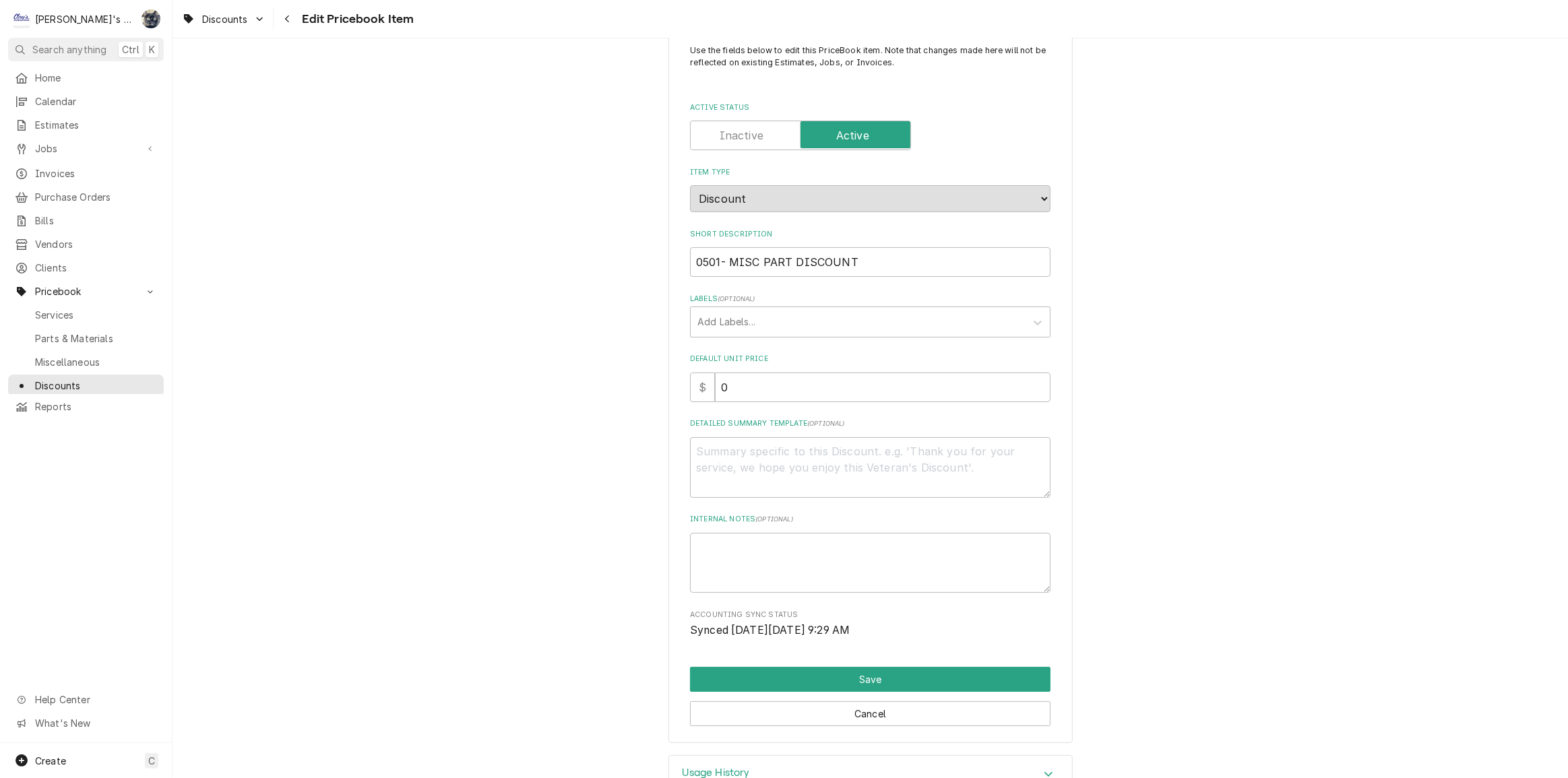
scroll to position [75, 0]
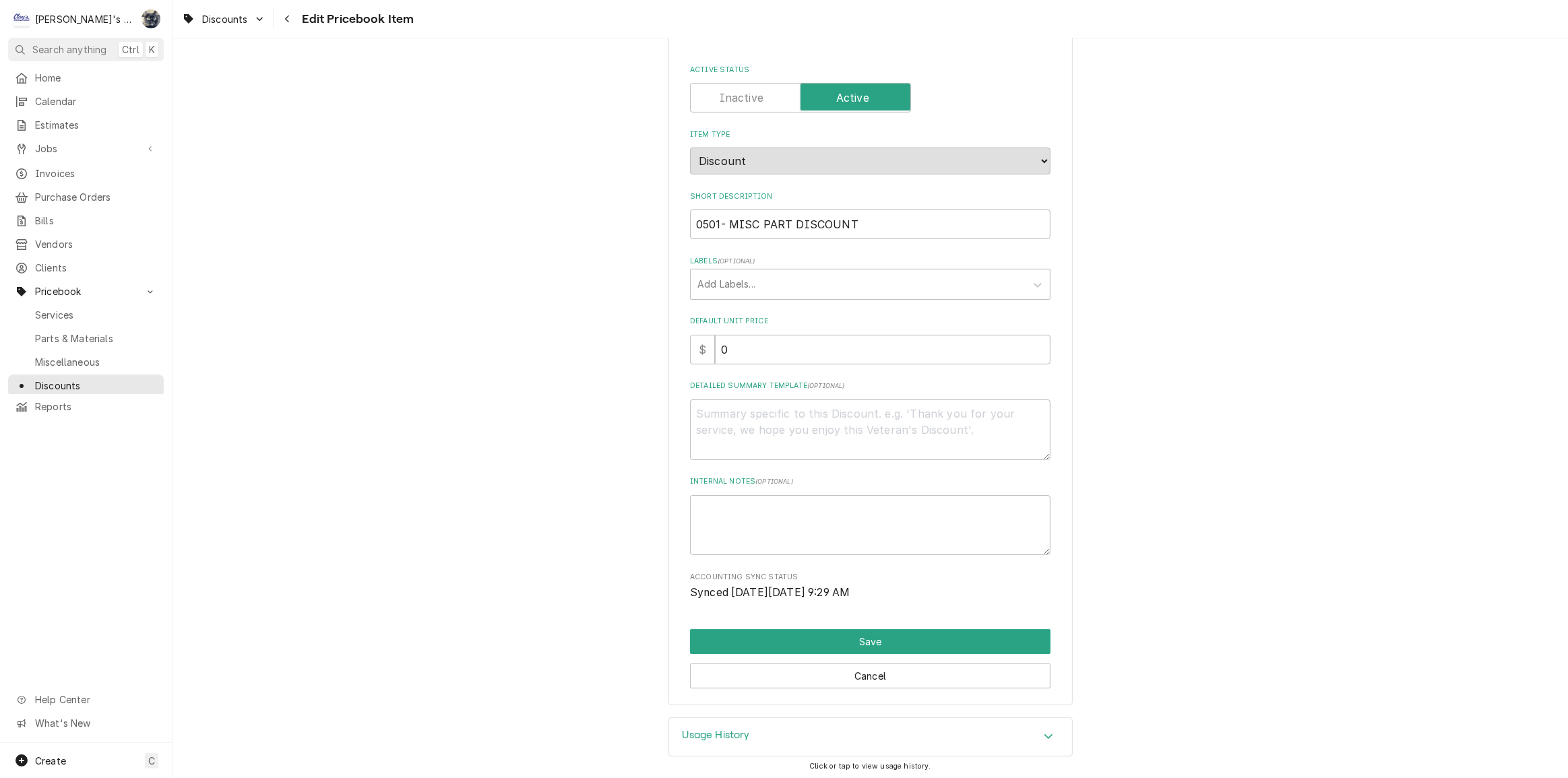
click at [715, 101] on label "Active Status" at bounding box center [800, 97] width 221 height 29
click at [715, 101] on input "Active Status" at bounding box center [800, 97] width 209 height 29
checkbox input "false"
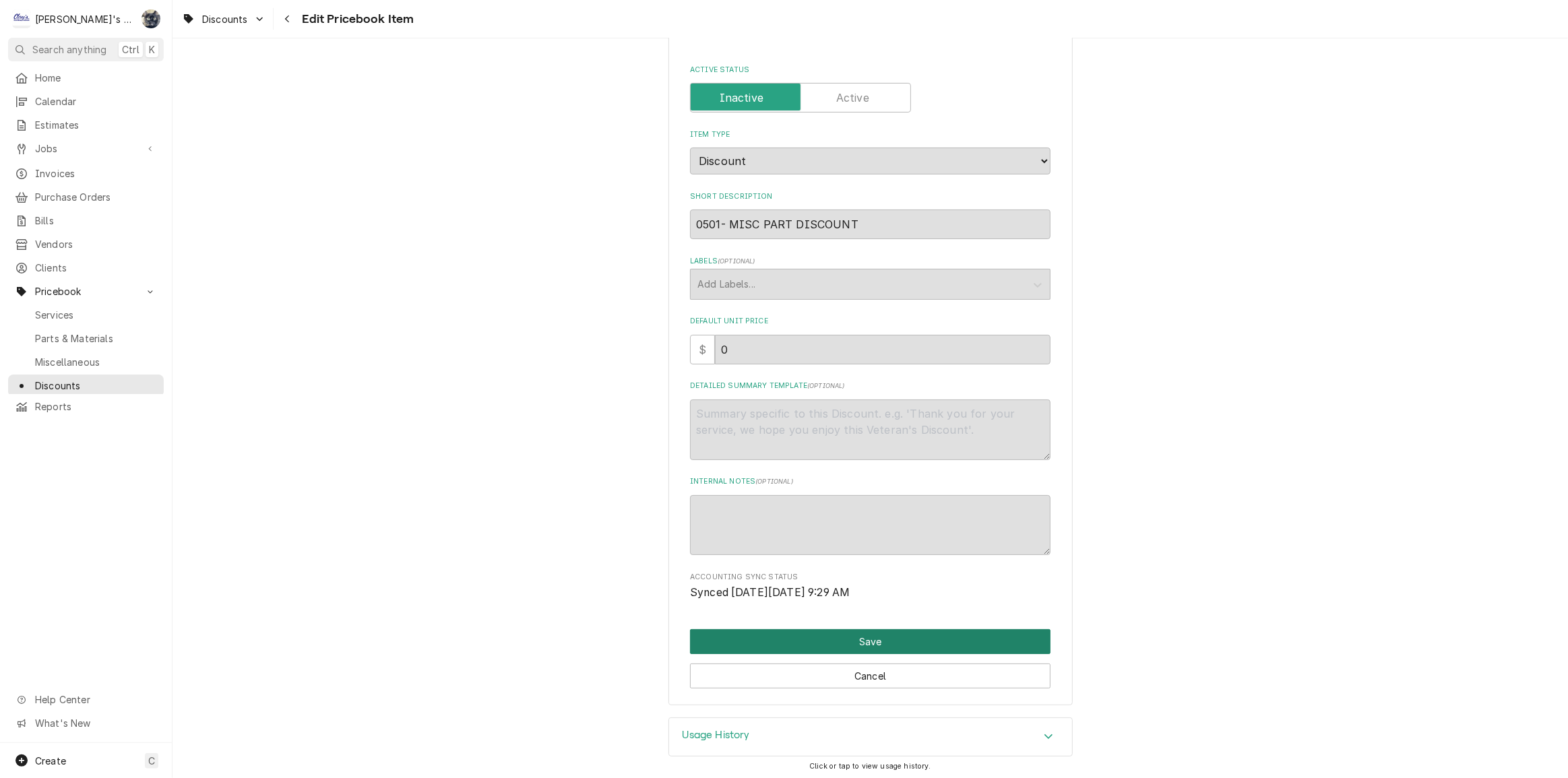
click at [859, 633] on button "Save" at bounding box center [870, 642] width 360 height 25
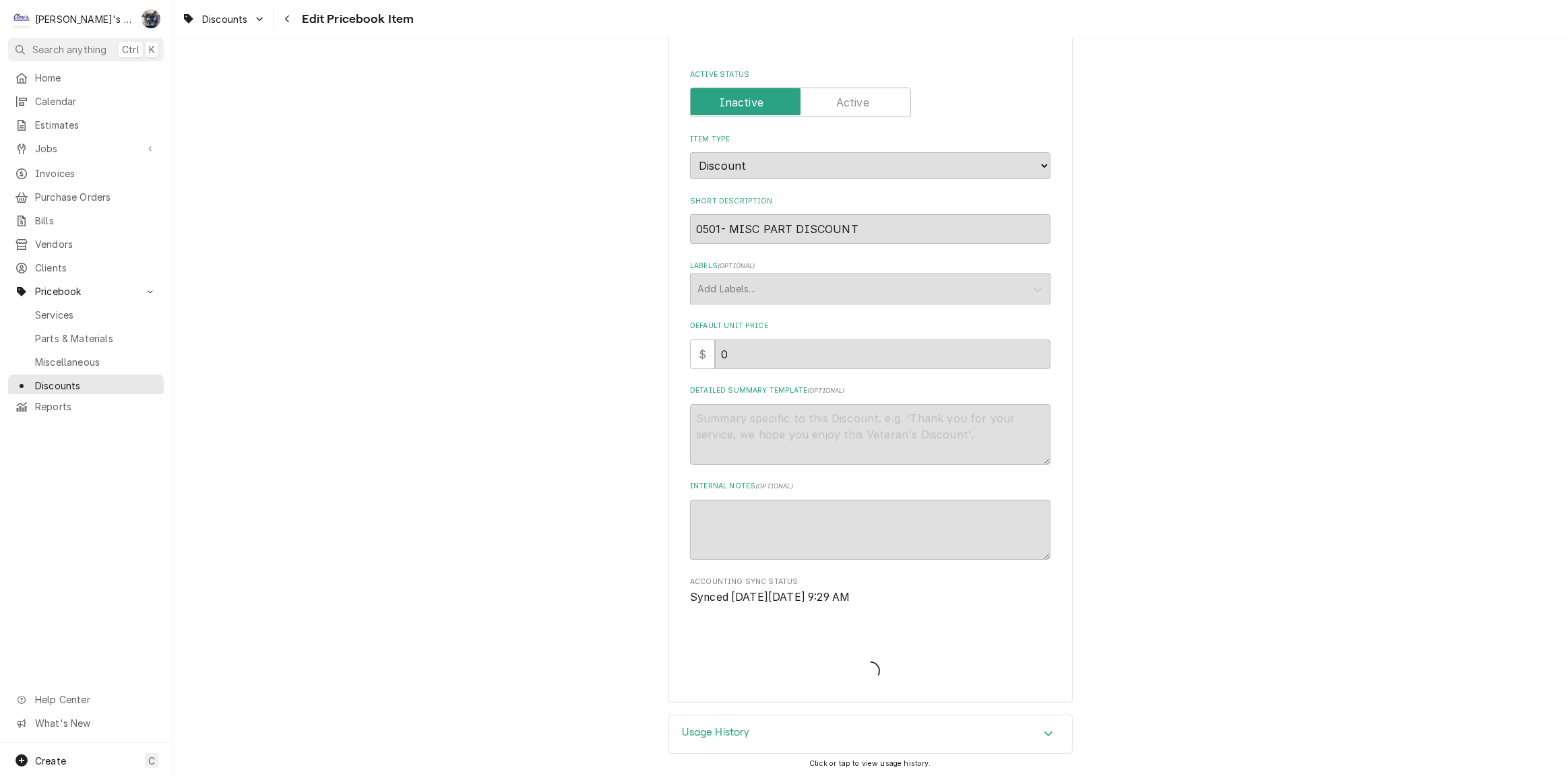
scroll to position [68, 0]
type textarea "x"
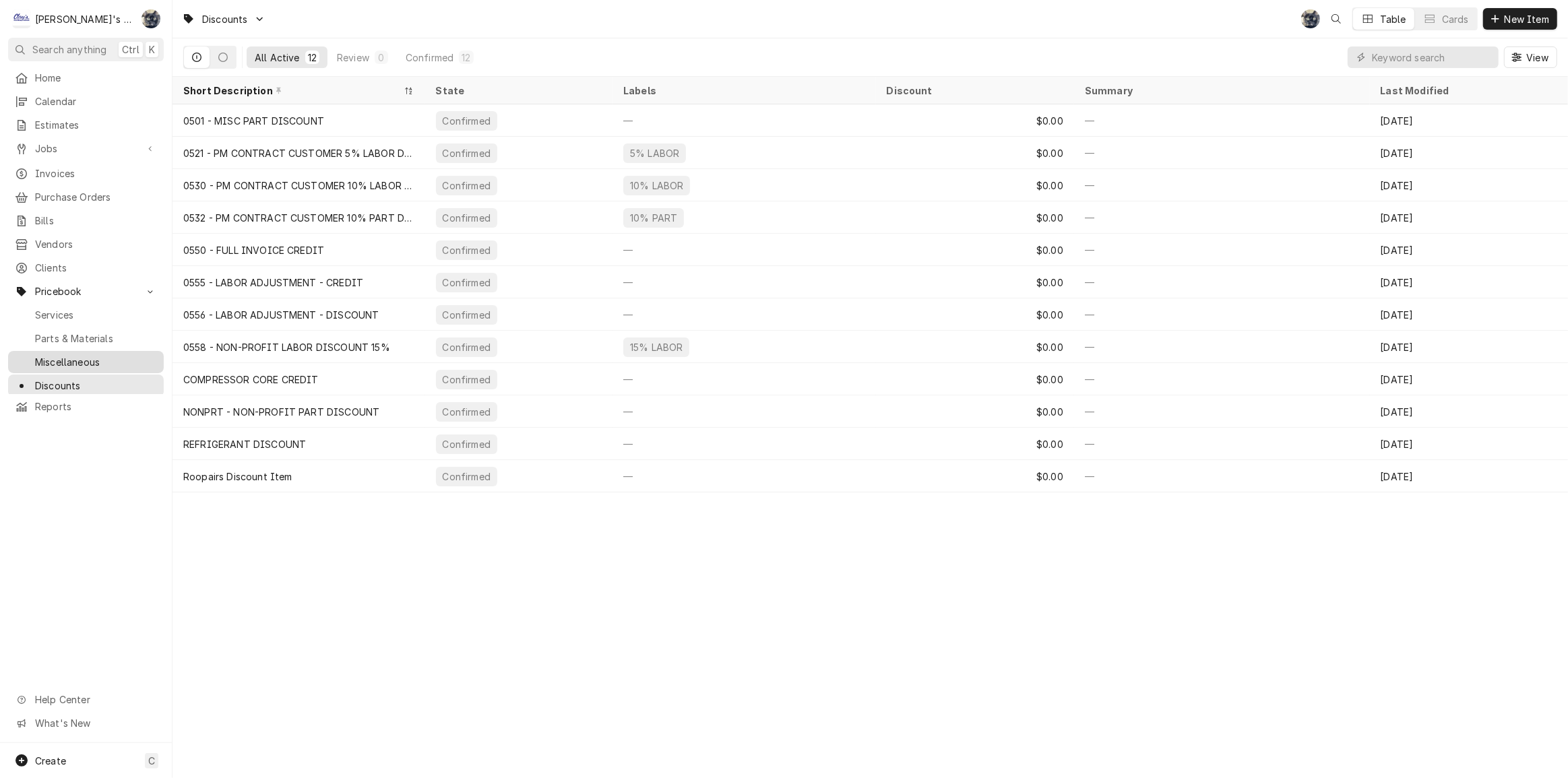
click at [61, 355] on span "Miscellaneous" at bounding box center [96, 362] width 122 height 14
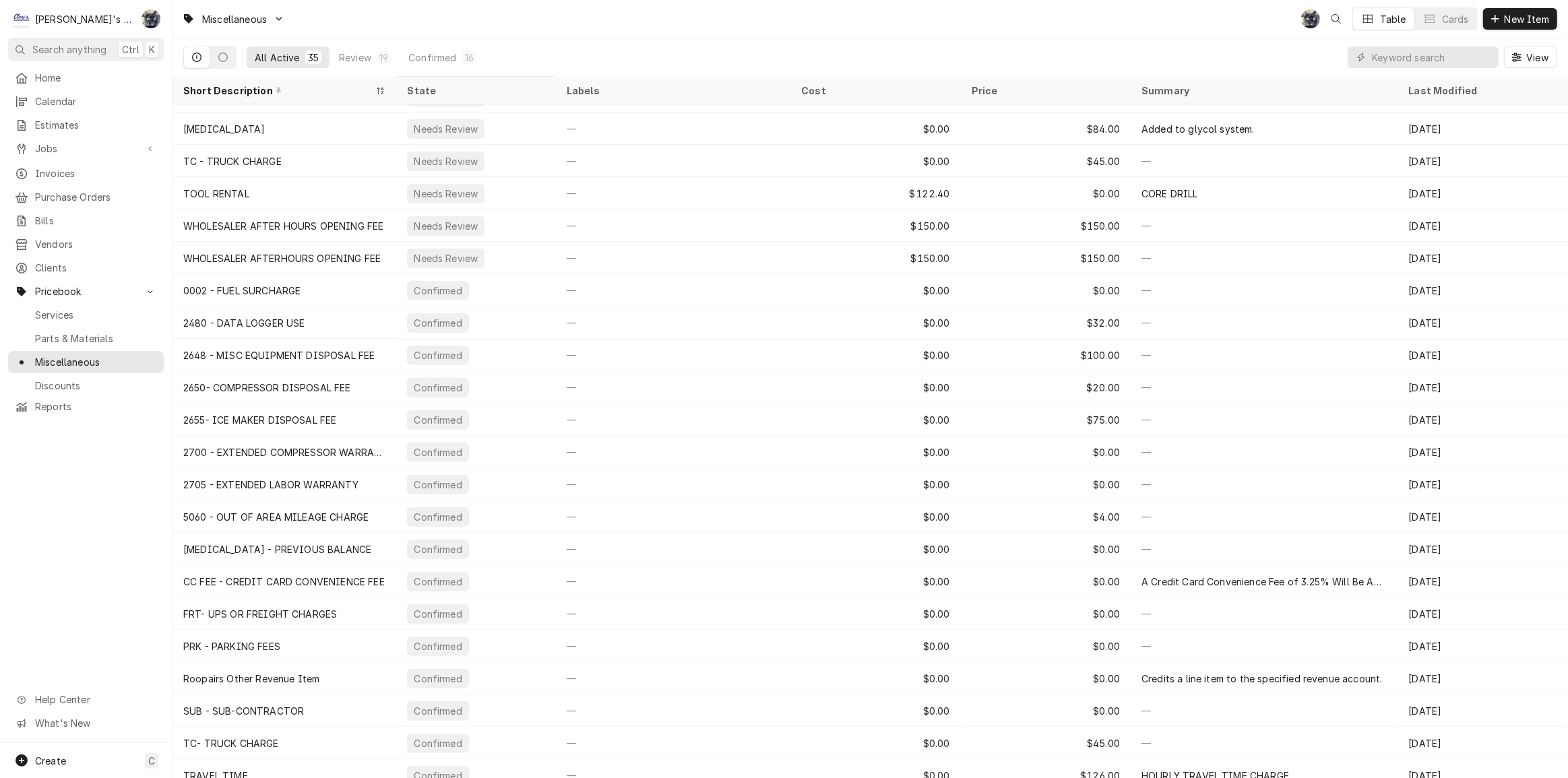
scroll to position [456, 0]
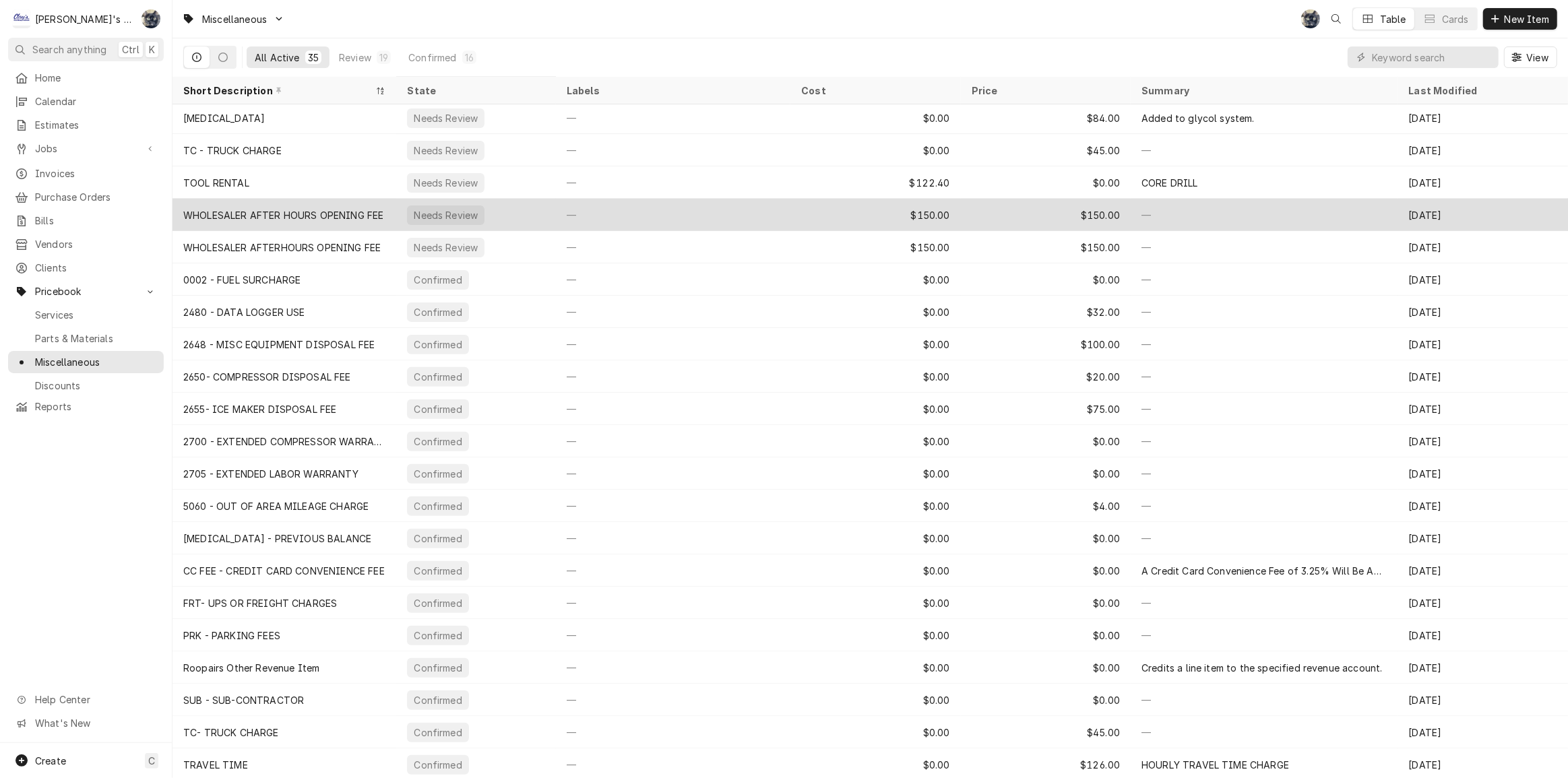
click at [321, 211] on div "WHOLESALER AFTER HOURS OPENING FEE" at bounding box center [283, 215] width 200 height 14
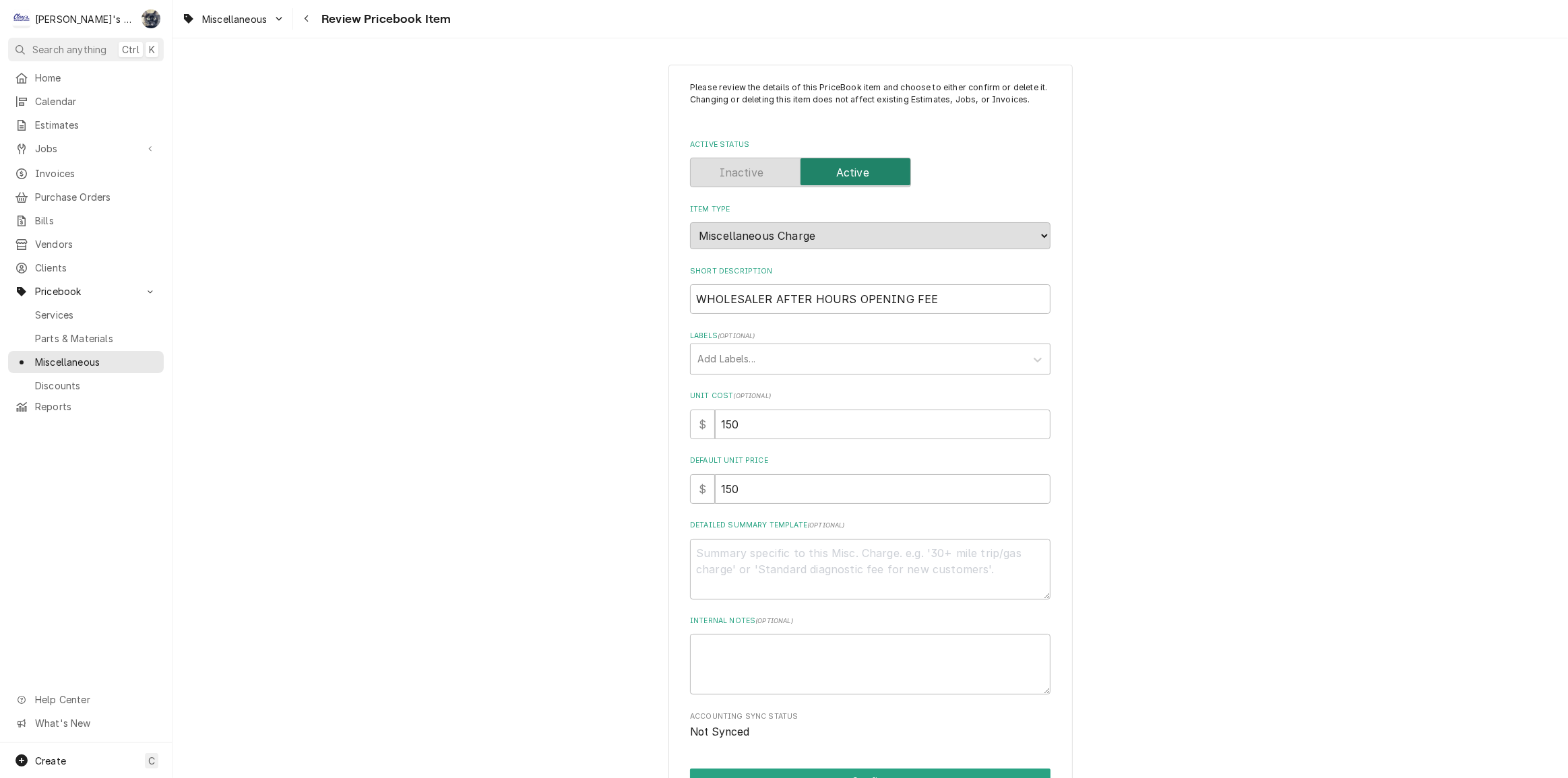
scroll to position [140, 0]
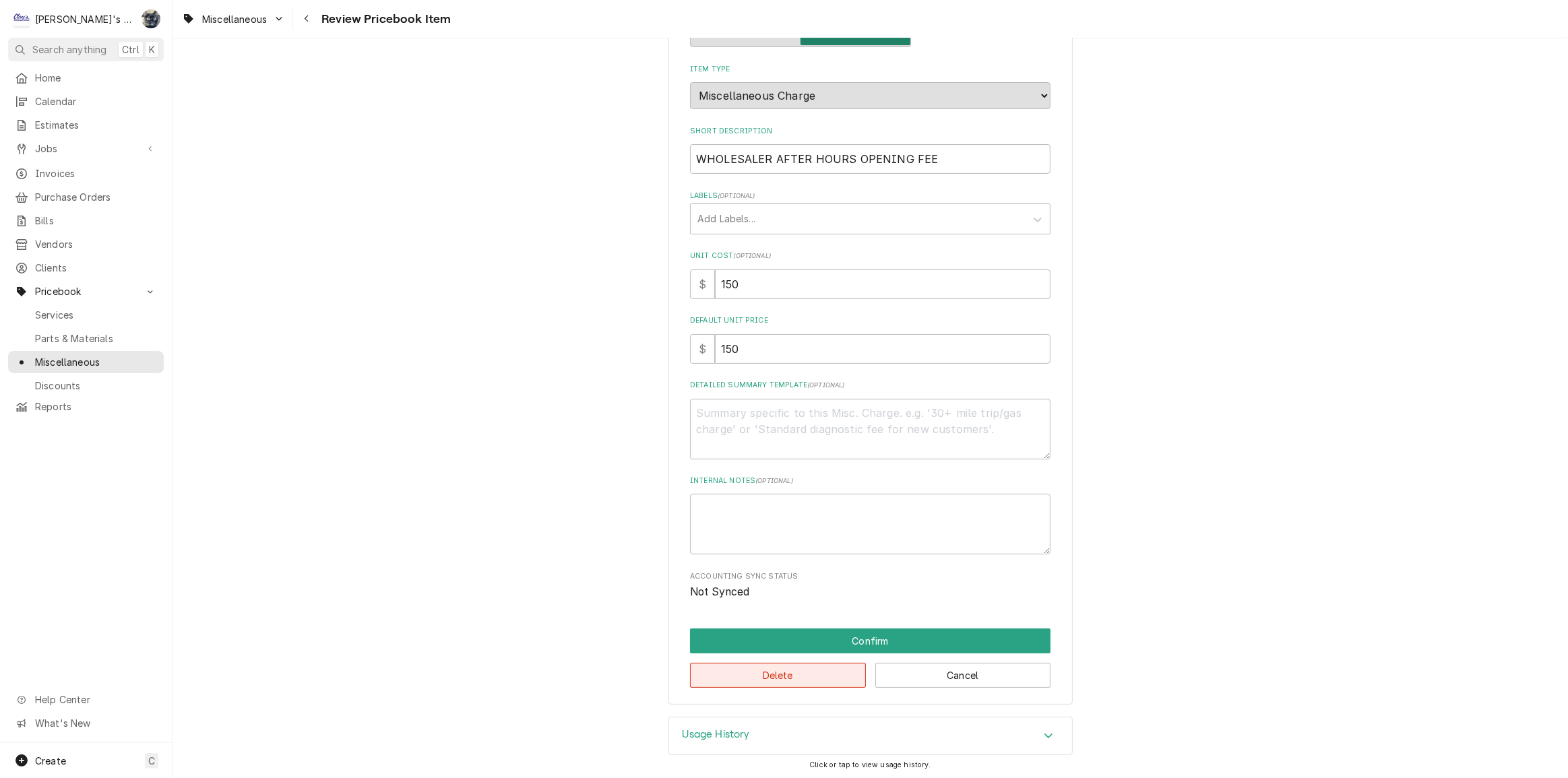
click at [799, 674] on button "Delete" at bounding box center [778, 676] width 176 height 25
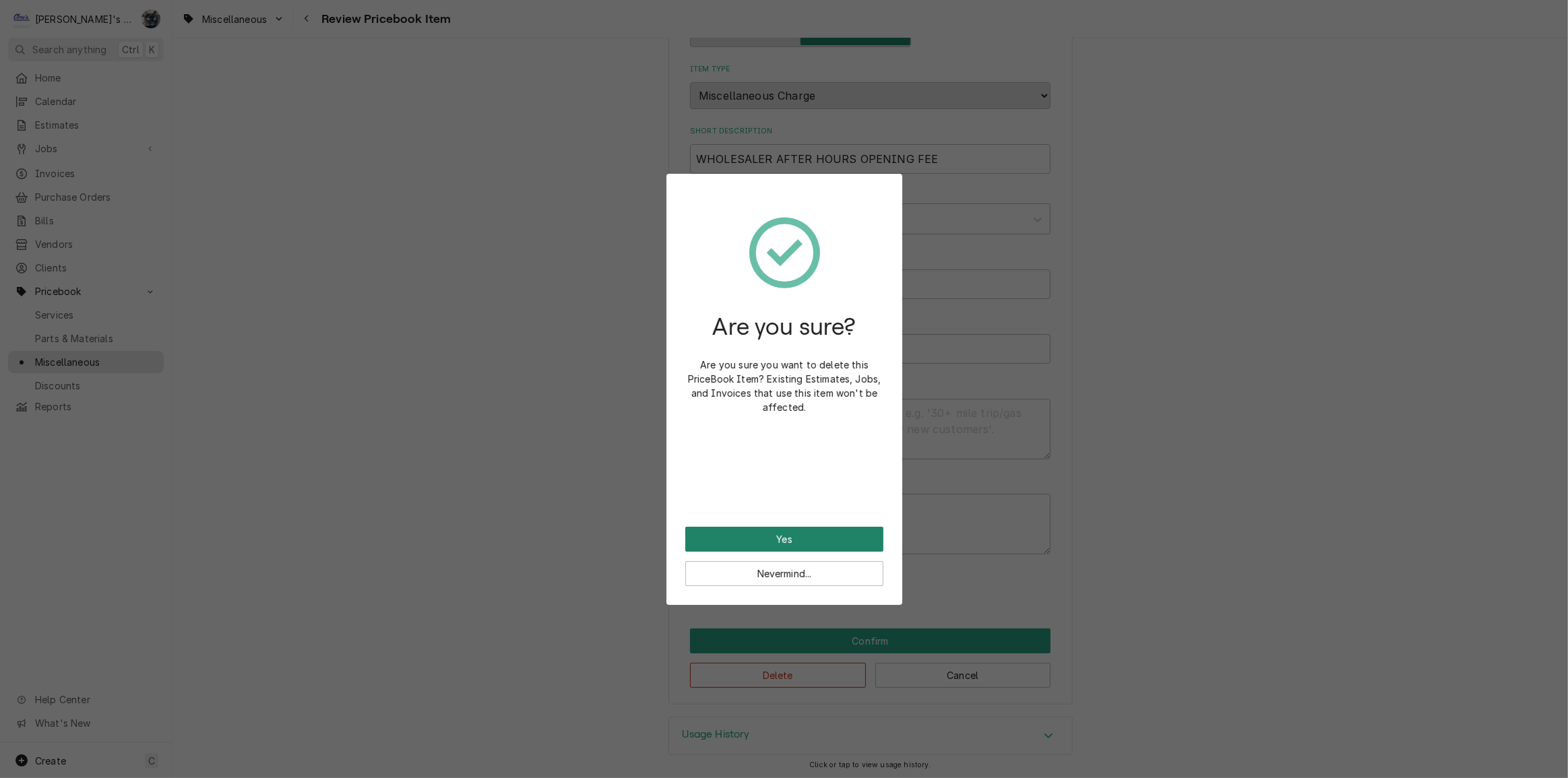
click at [742, 538] on button "Yes" at bounding box center [784, 539] width 198 height 25
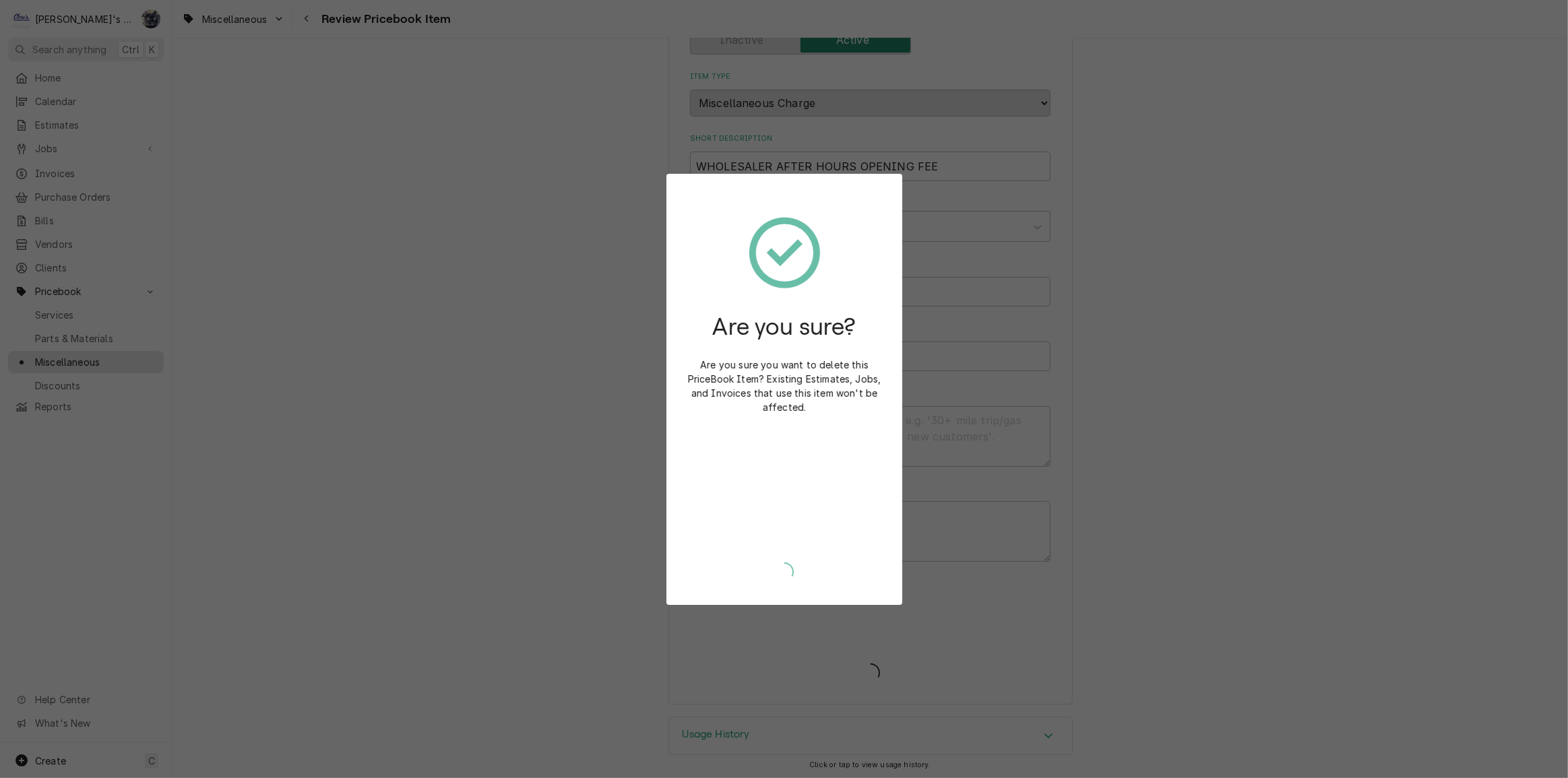
type textarea "x"
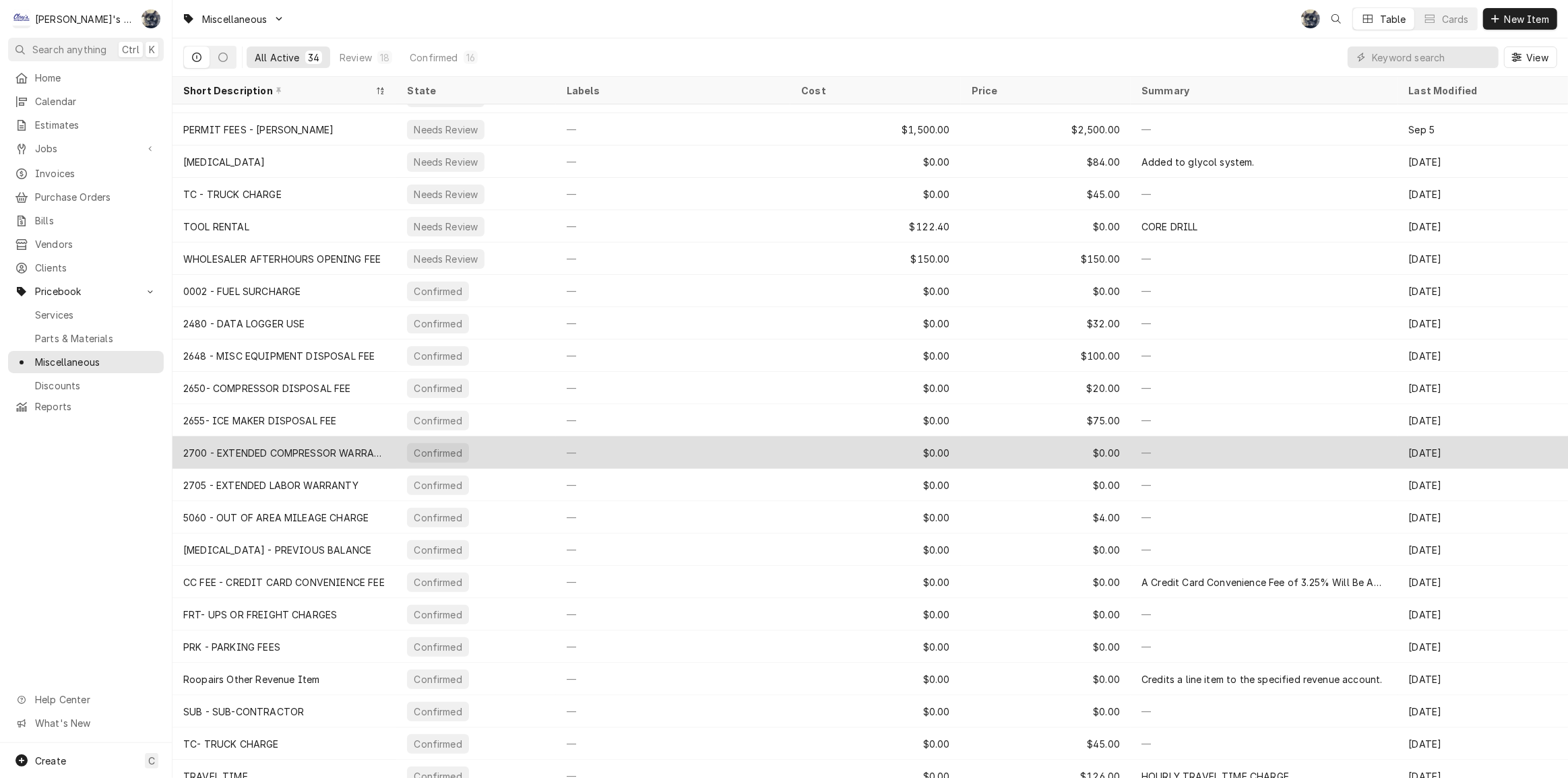
scroll to position [423, 0]
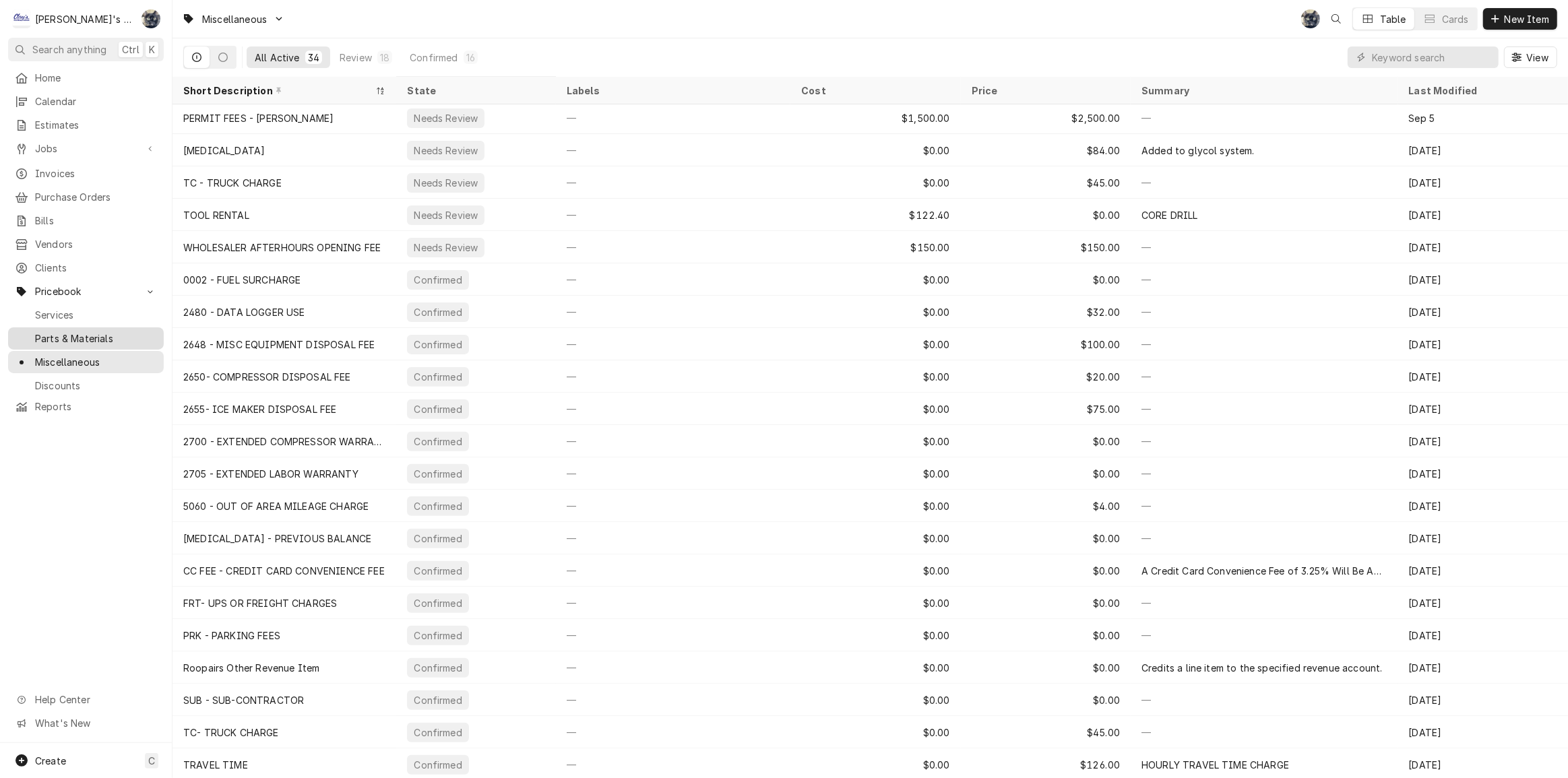
click at [82, 332] on span "Parts & Materials" at bounding box center [96, 338] width 122 height 14
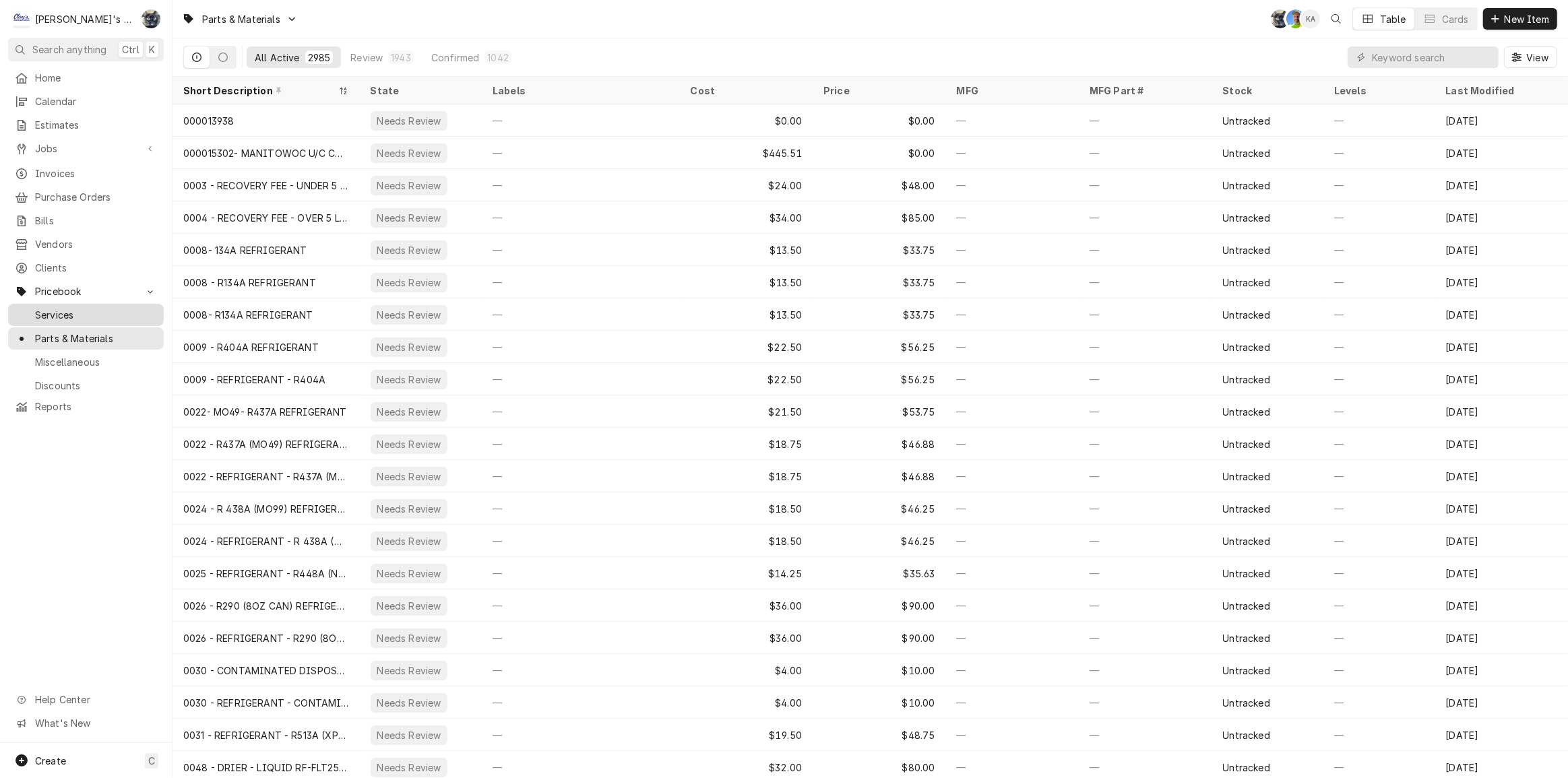
click at [81, 308] on span "Services" at bounding box center [96, 315] width 122 height 14
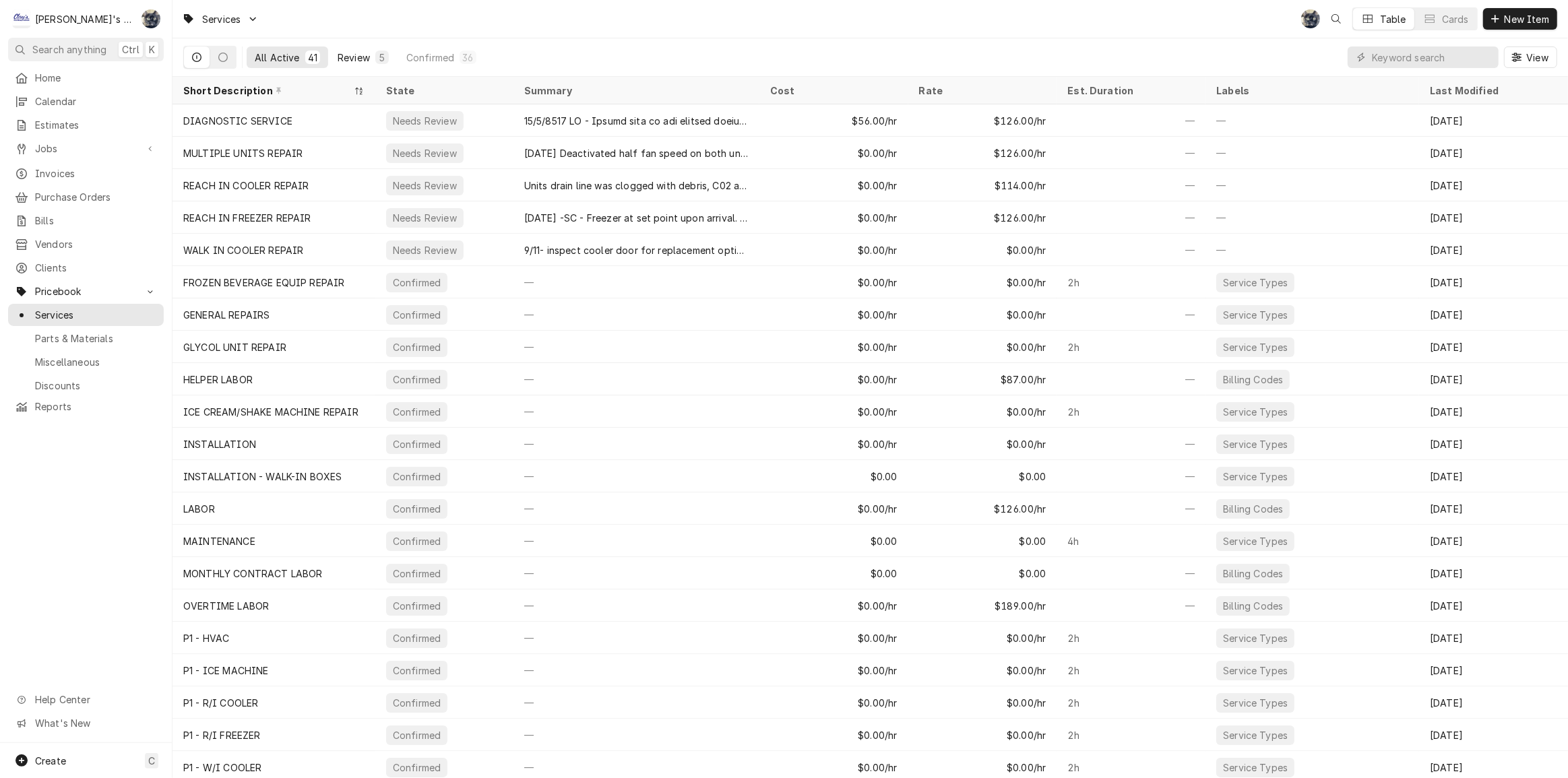
click at [371, 54] on button "Review 5" at bounding box center [363, 57] width 67 height 22
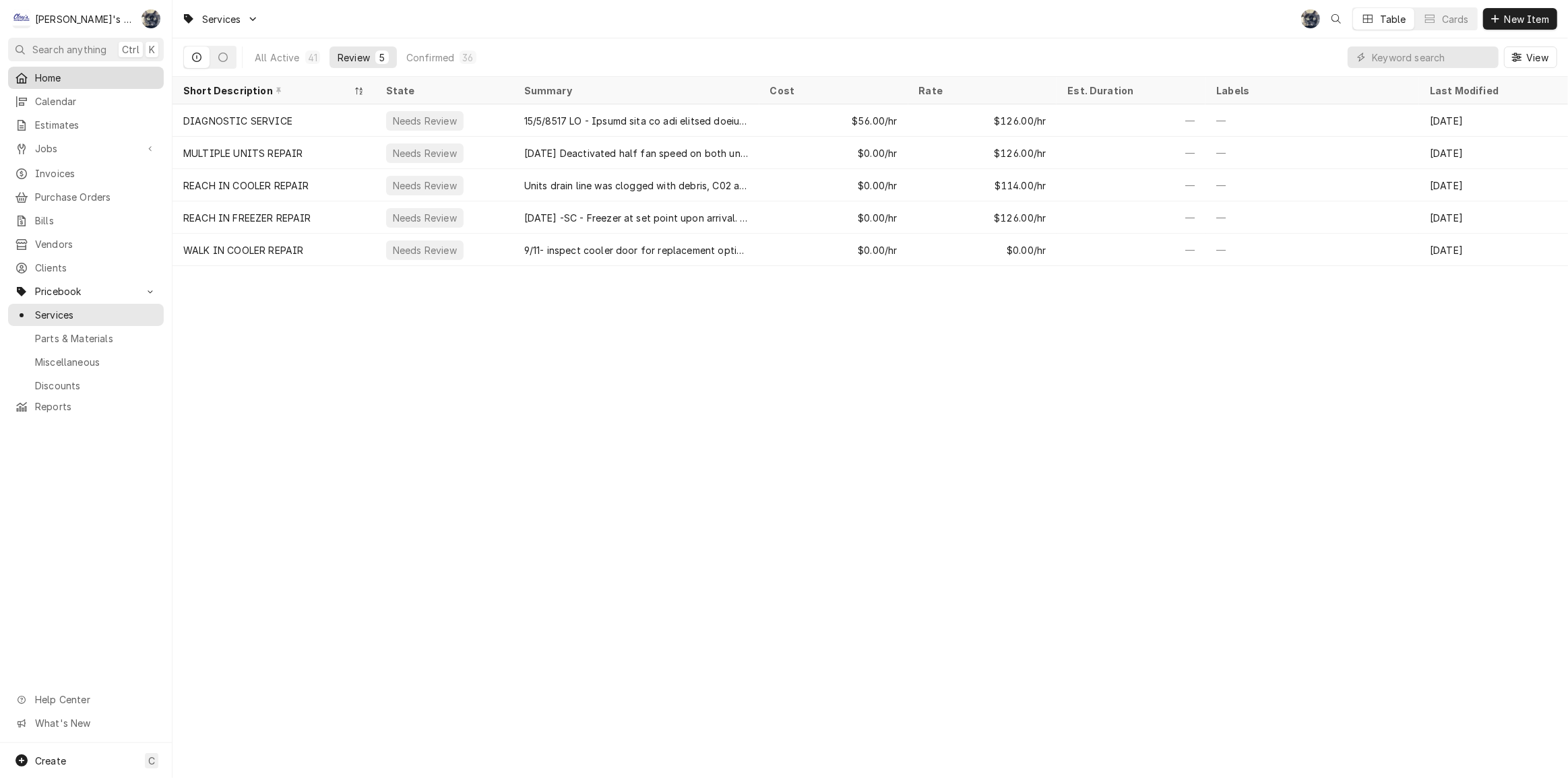
click at [64, 81] on span "Home" at bounding box center [96, 78] width 122 height 14
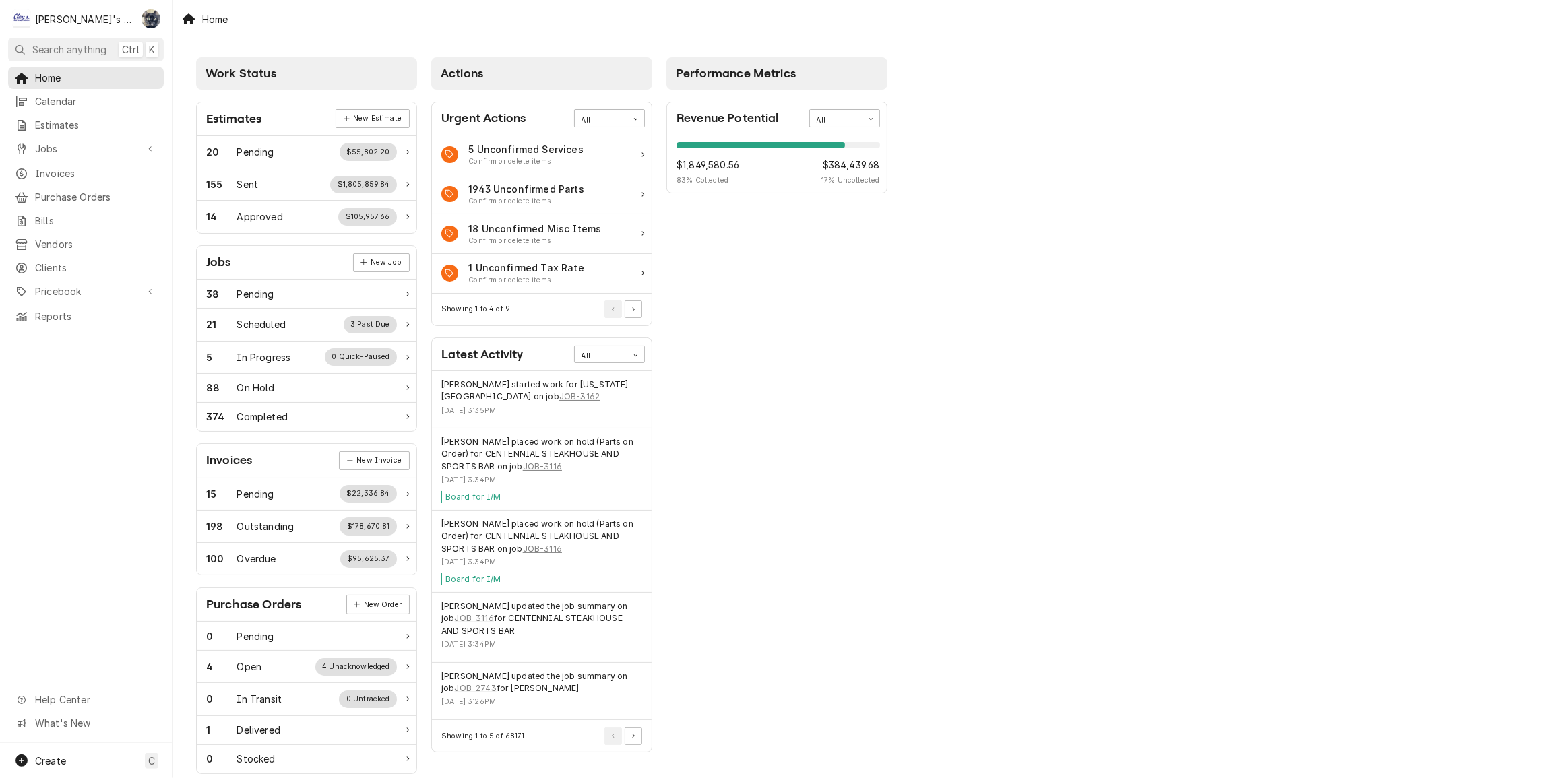
click at [733, 316] on div "Performance Metrics Revenue Potential All 83% $1,849,580.56 83 % Collected $384…" at bounding box center [777, 487] width 235 height 875
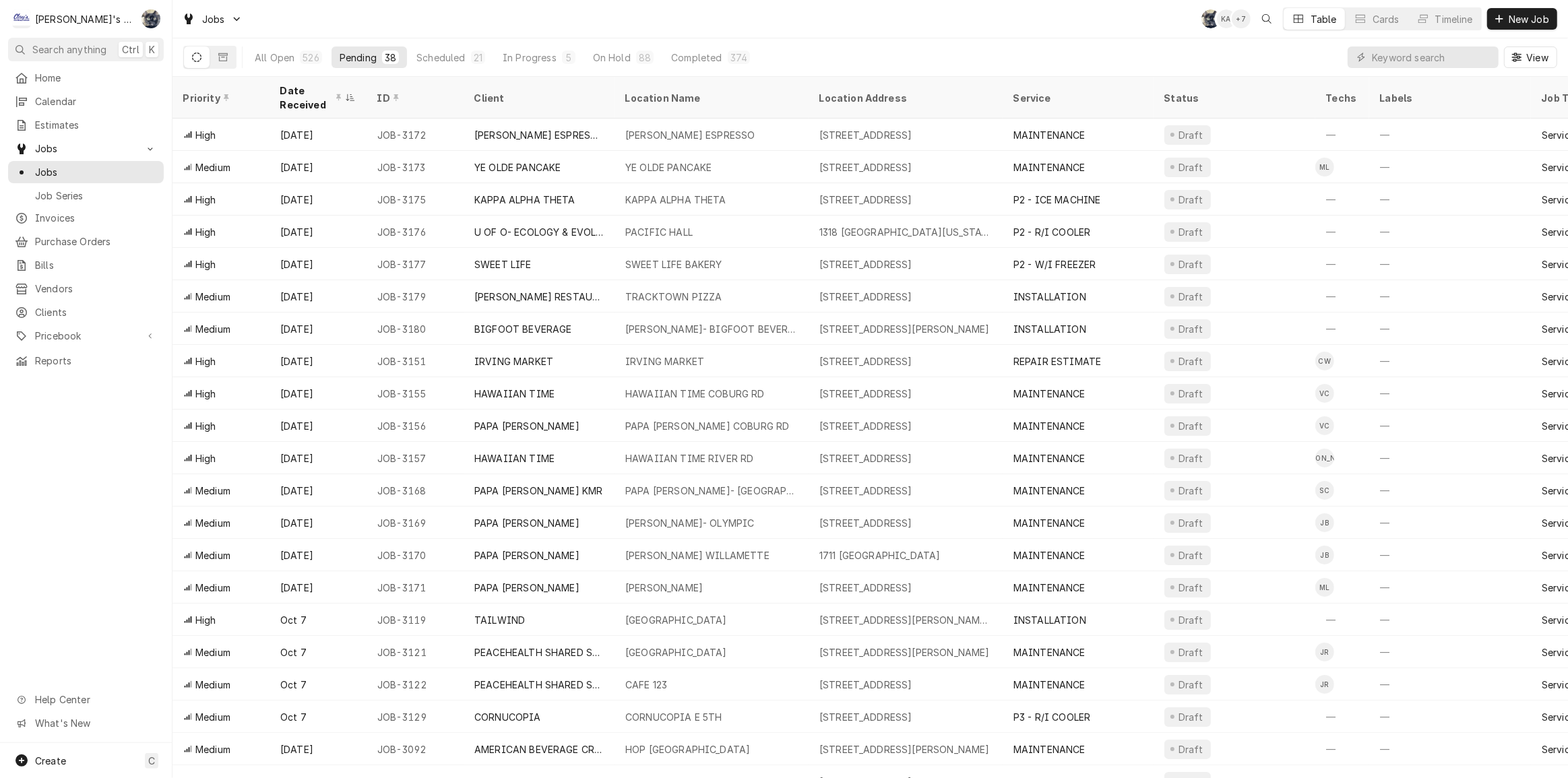
click at [351, 19] on div "Jobs SB KA + 7 Table Cards Timeline New Job" at bounding box center [870, 19] width 1395 height 38
click at [418, 18] on div "Jobs SB KA + 7 Table Cards Timeline New Job" at bounding box center [870, 19] width 1395 height 38
